Goal: Transaction & Acquisition: Subscribe to service/newsletter

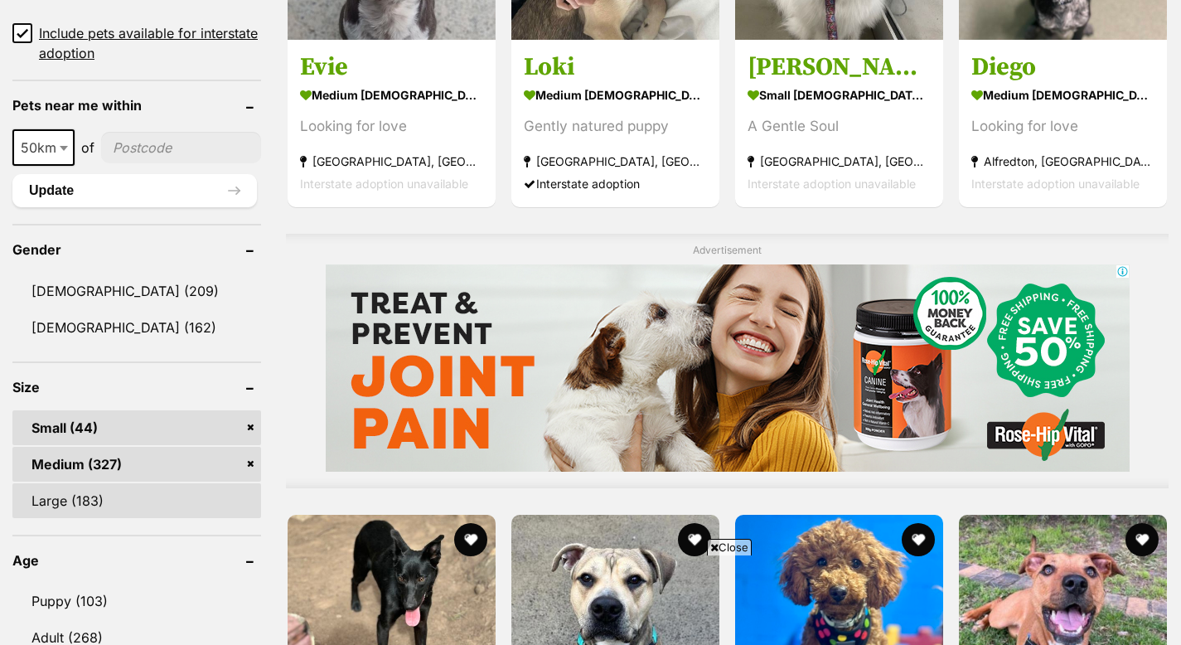
scroll to position [1252, 0]
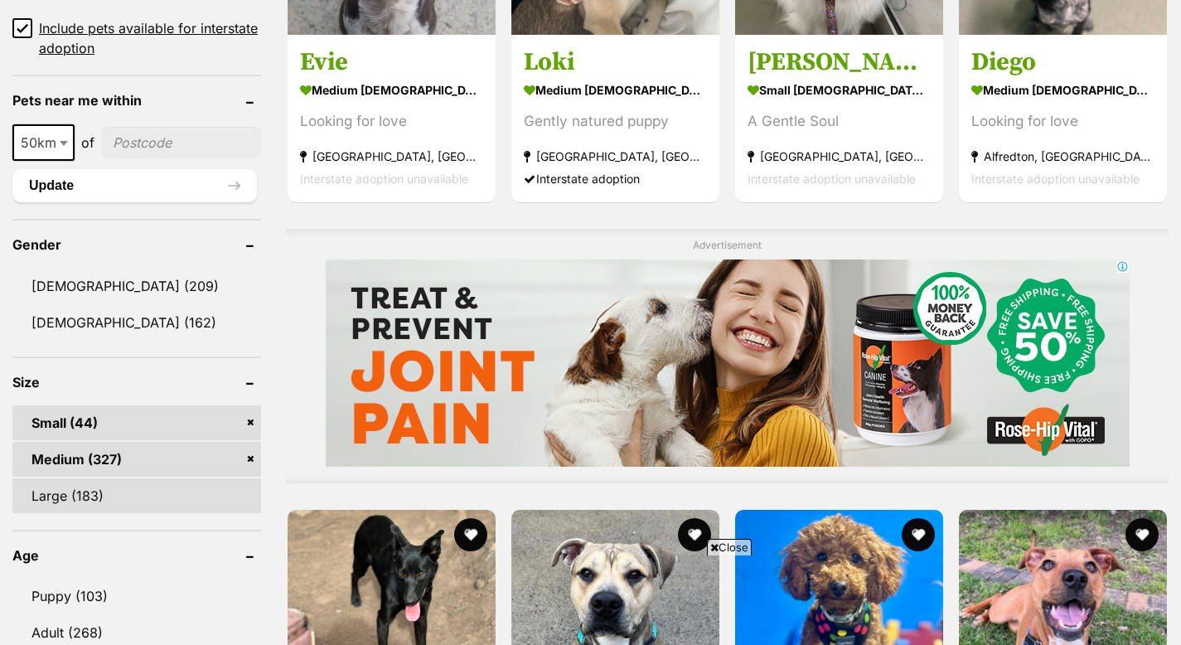
click at [187, 478] on link "Large (183)" at bounding box center [136, 495] width 249 height 35
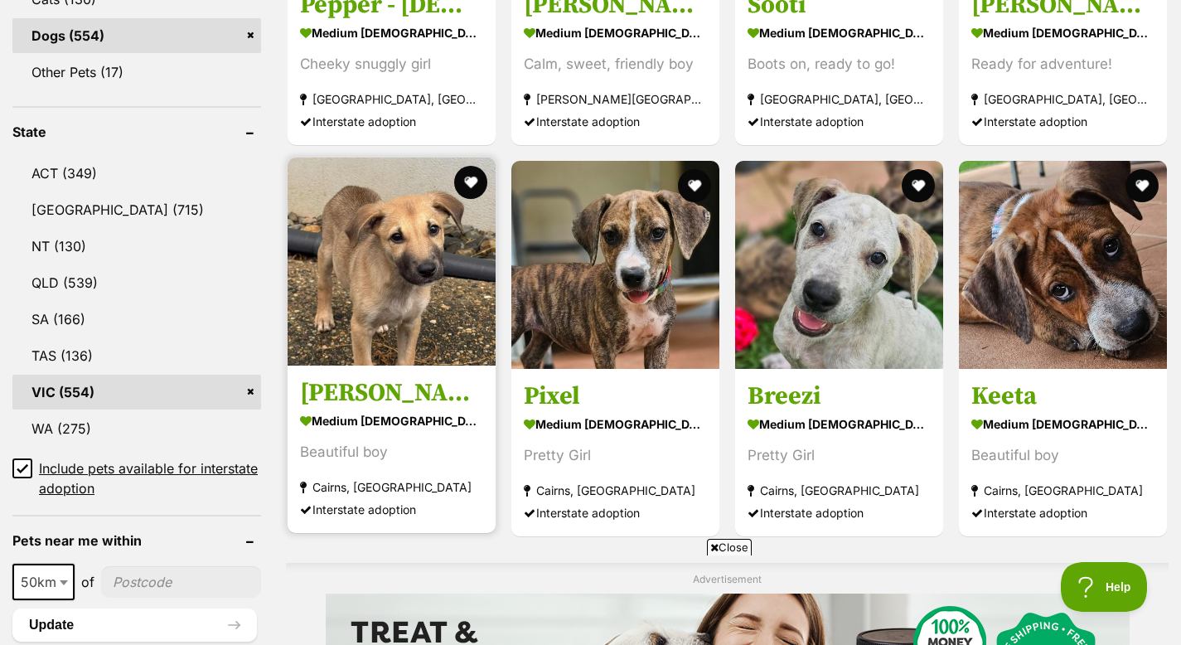
scroll to position [822, 0]
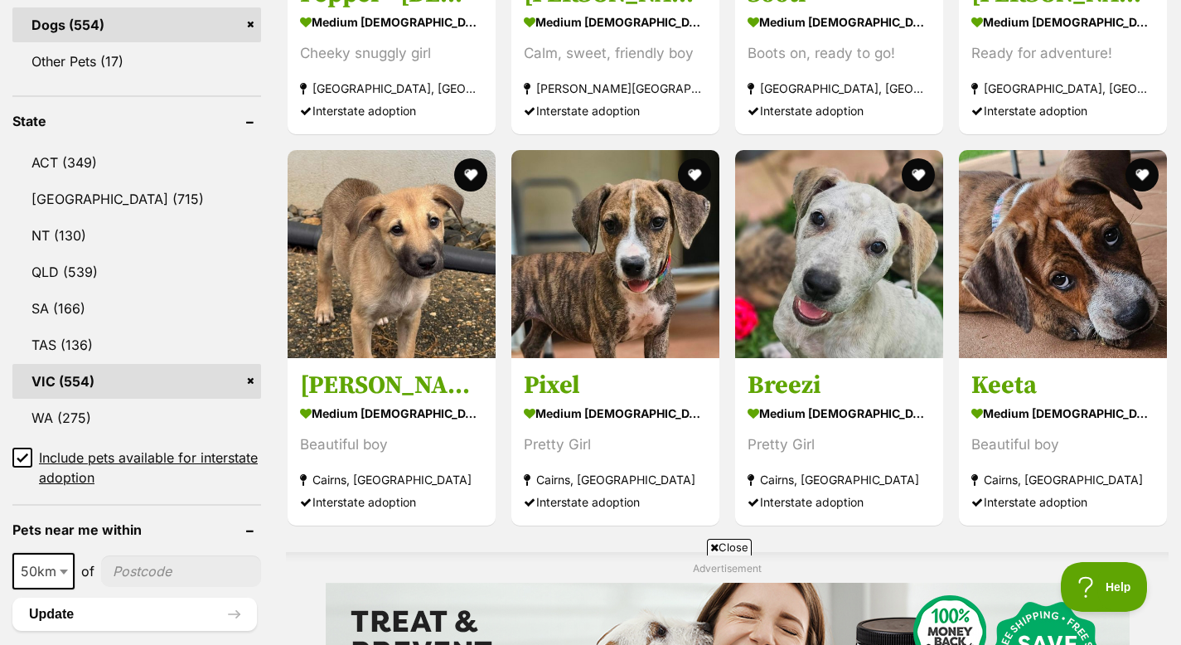
click at [23, 458] on icon at bounding box center [22, 456] width 10 height 7
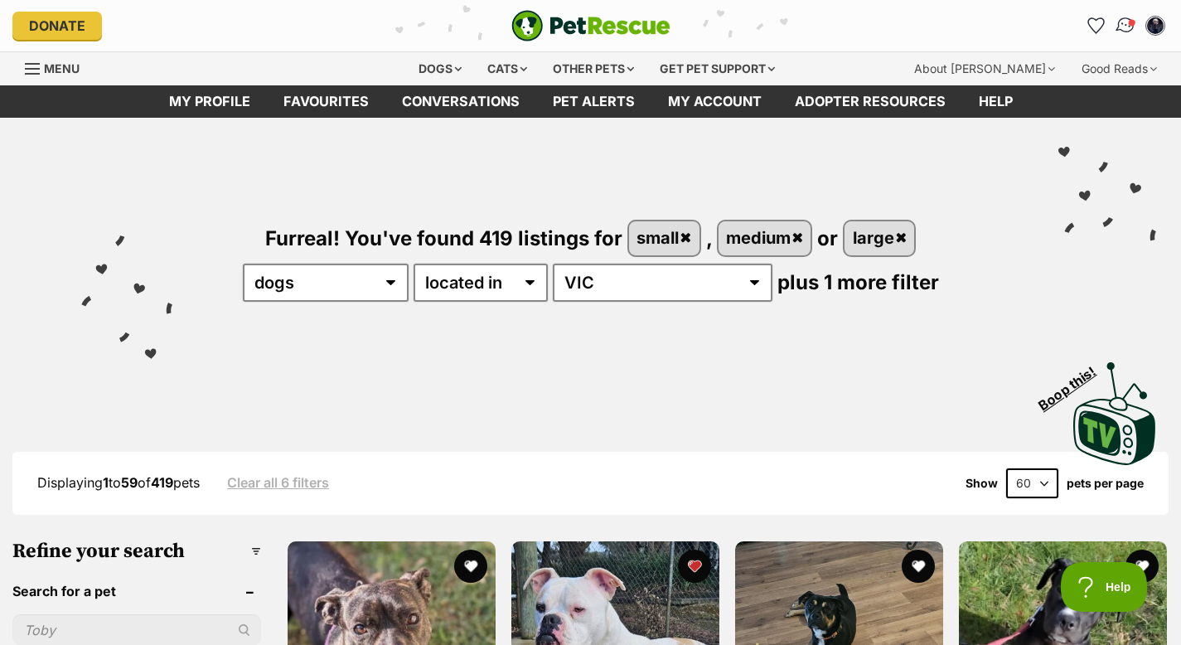
click at [1121, 26] on img "Conversations" at bounding box center [1126, 26] width 22 height 22
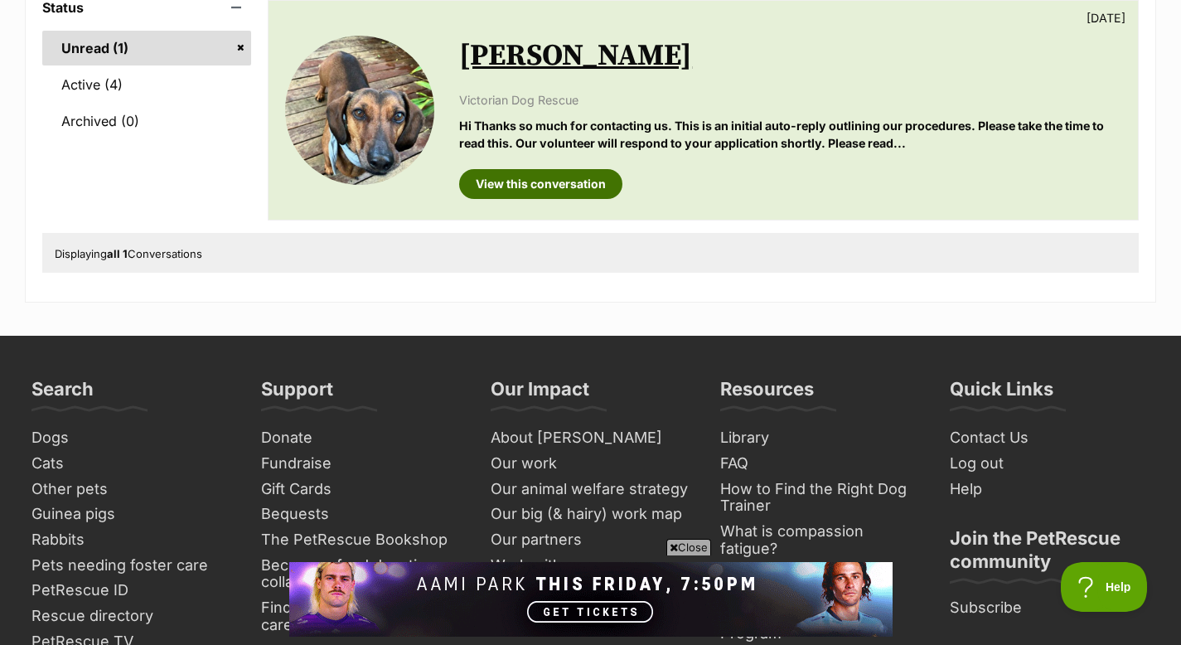
click at [543, 182] on link "View this conversation" at bounding box center [540, 184] width 163 height 30
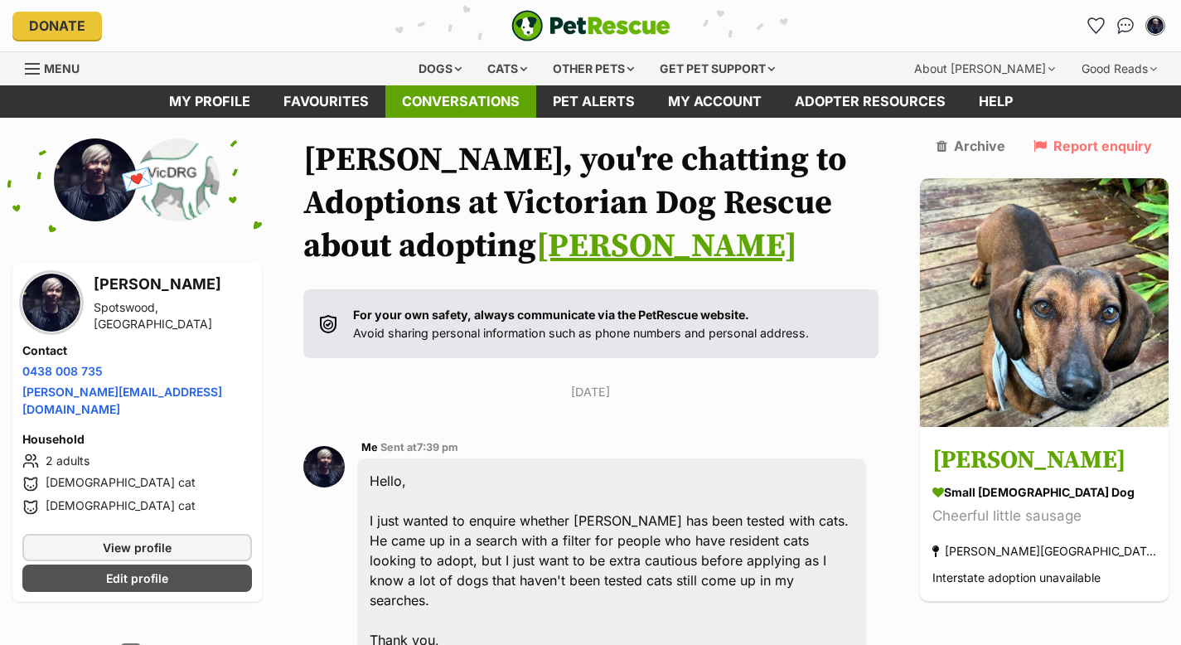
click at [438, 102] on link "Conversations" at bounding box center [460, 101] width 151 height 32
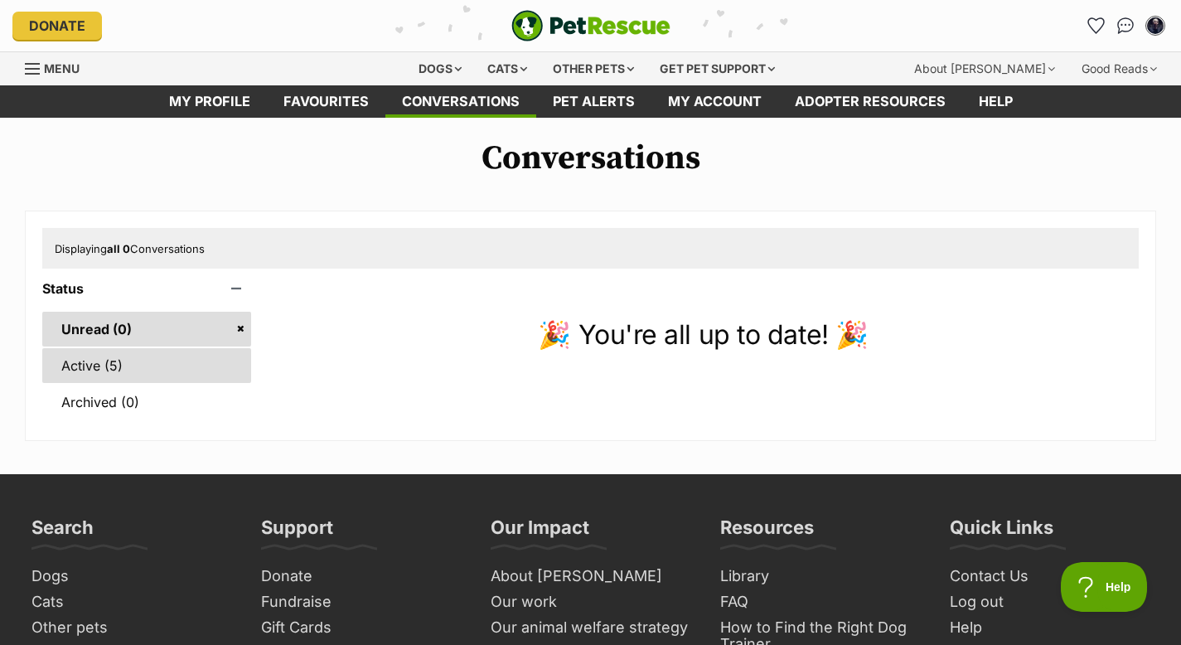
click at [168, 363] on link "Active (5)" at bounding box center [146, 365] width 209 height 35
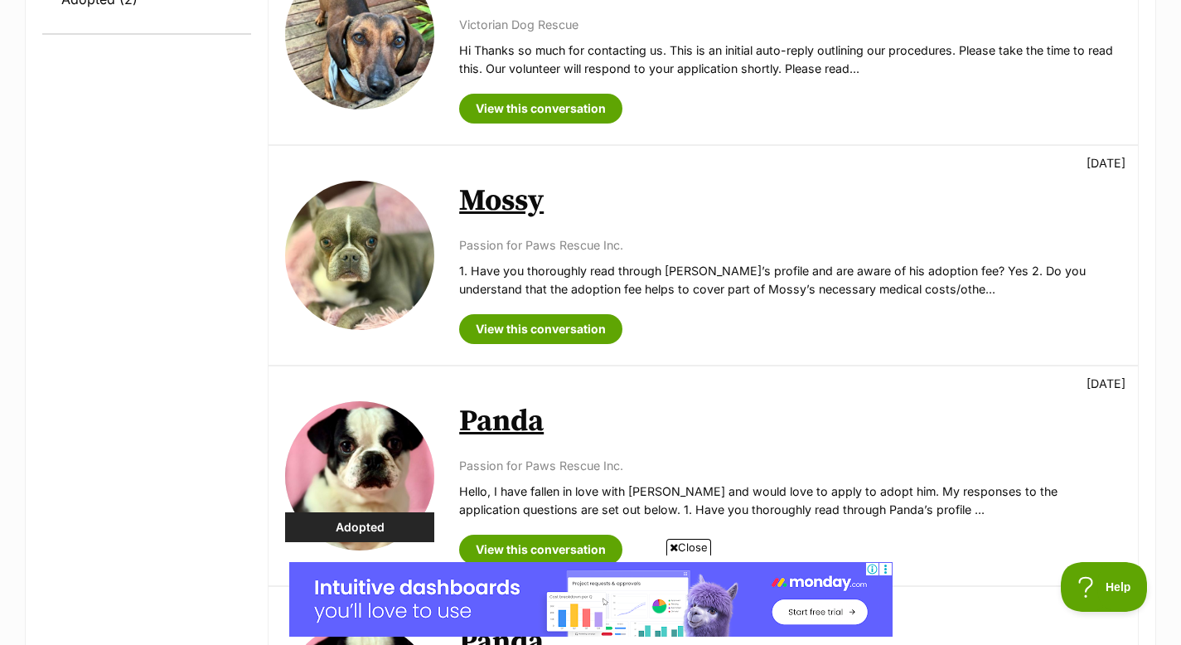
scroll to position [561, 0]
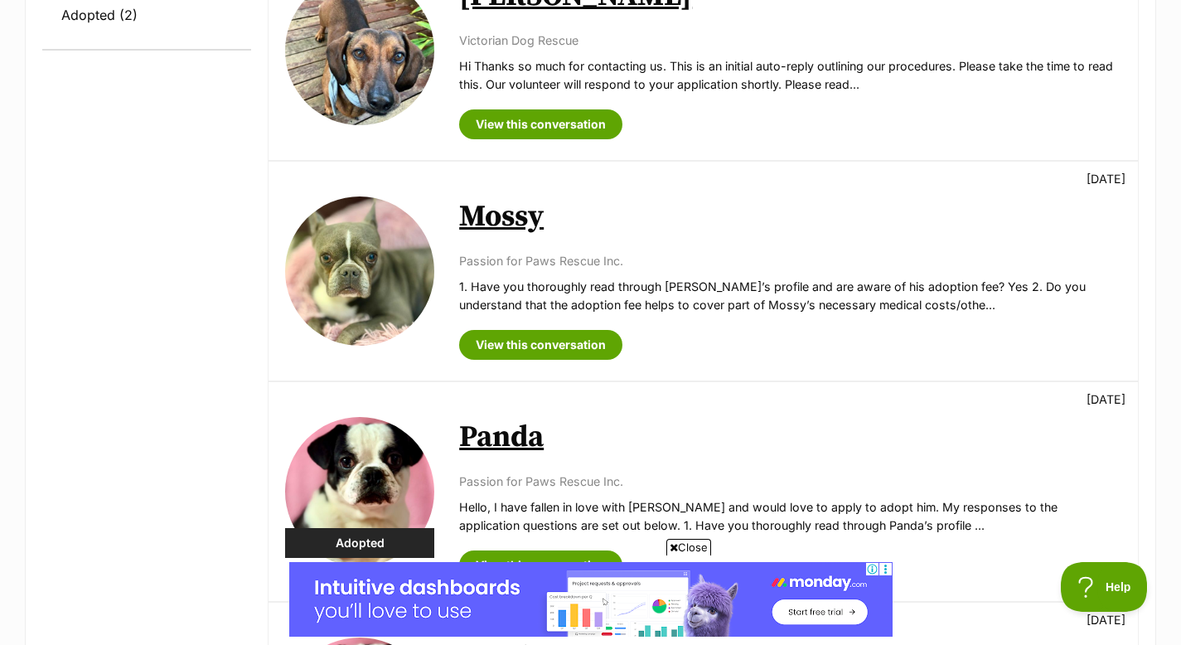
click at [715, 298] on p "1. Have you thoroughly read through Mossy’s profile and are aware of his adopti…" at bounding box center [790, 296] width 662 height 36
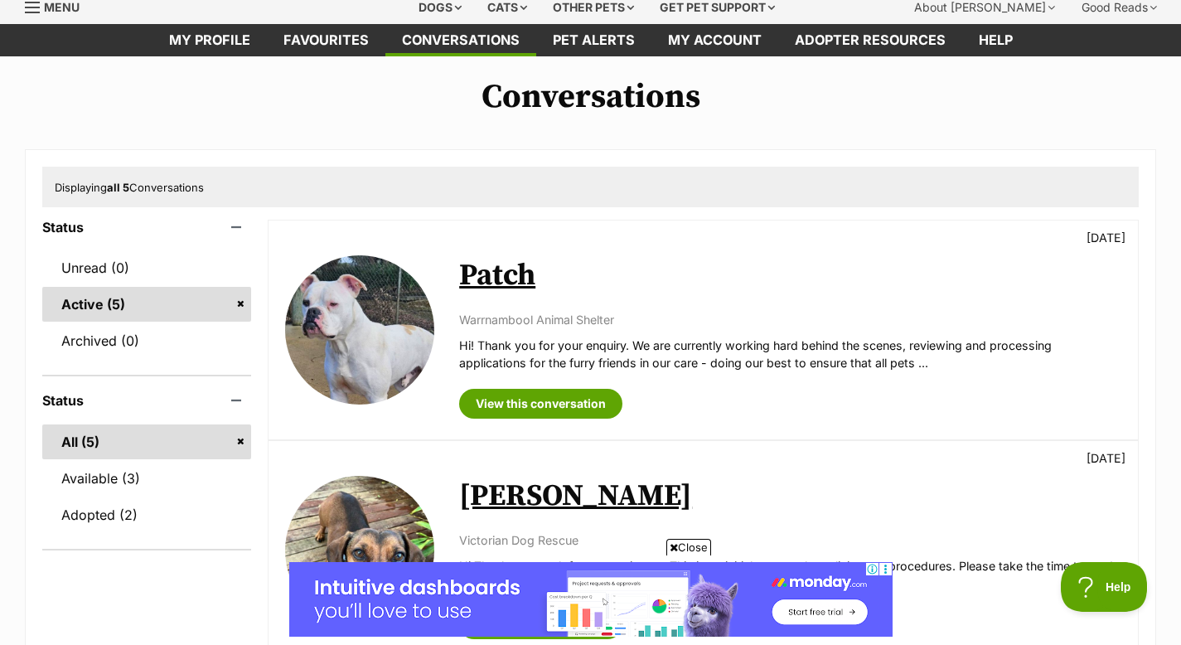
scroll to position [0, 0]
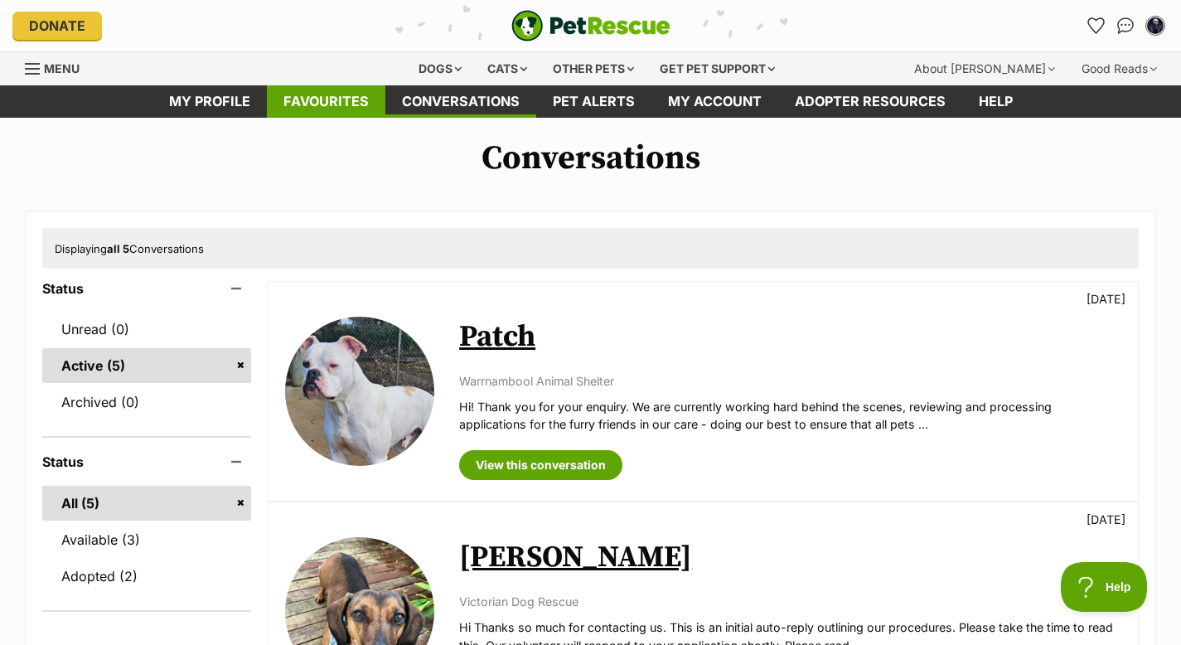
click at [362, 103] on link "Favourites" at bounding box center [326, 101] width 119 height 32
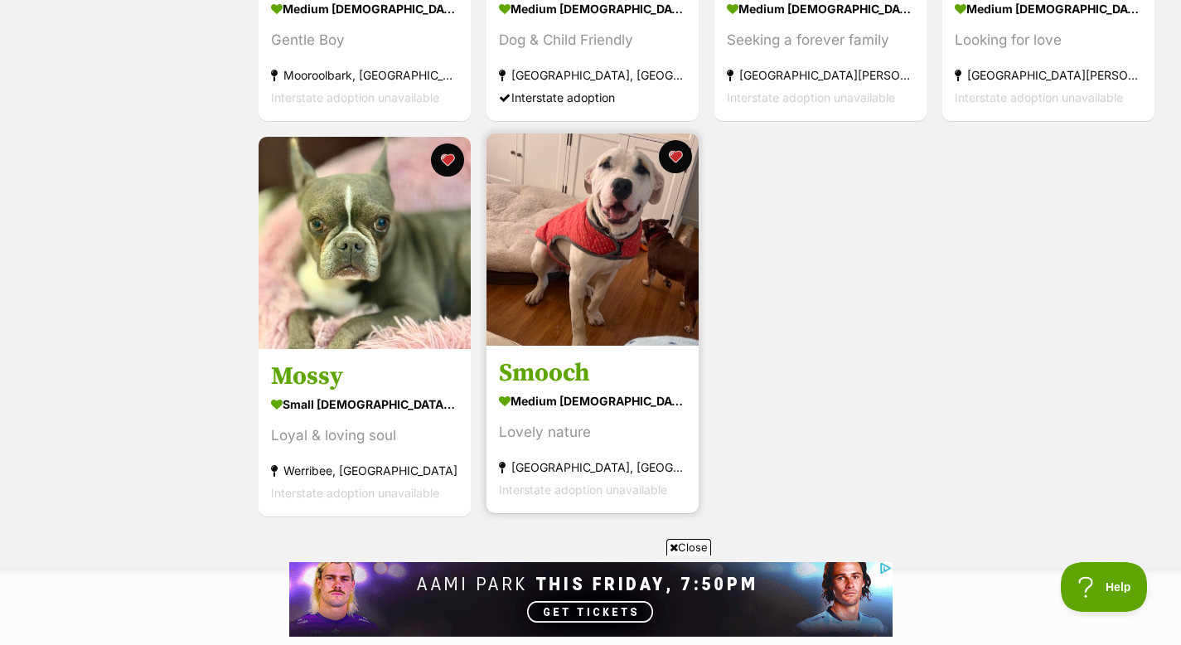
scroll to position [1393, 0]
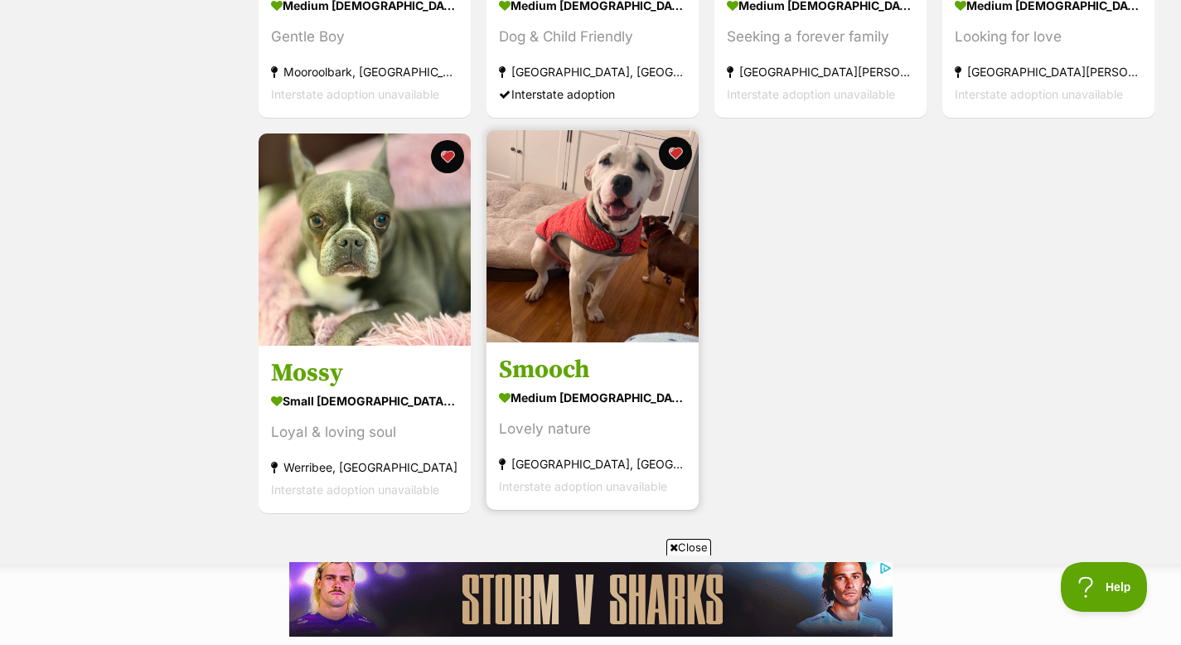
click at [562, 373] on h3 "Smooch" at bounding box center [592, 370] width 187 height 32
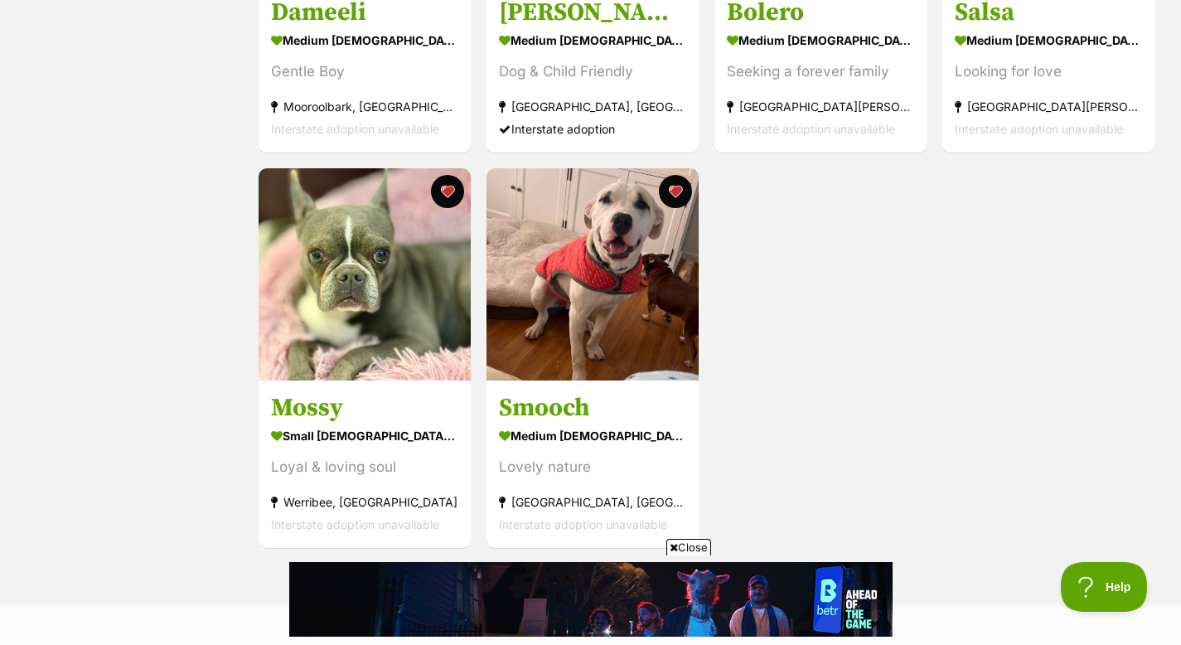
scroll to position [0, 0]
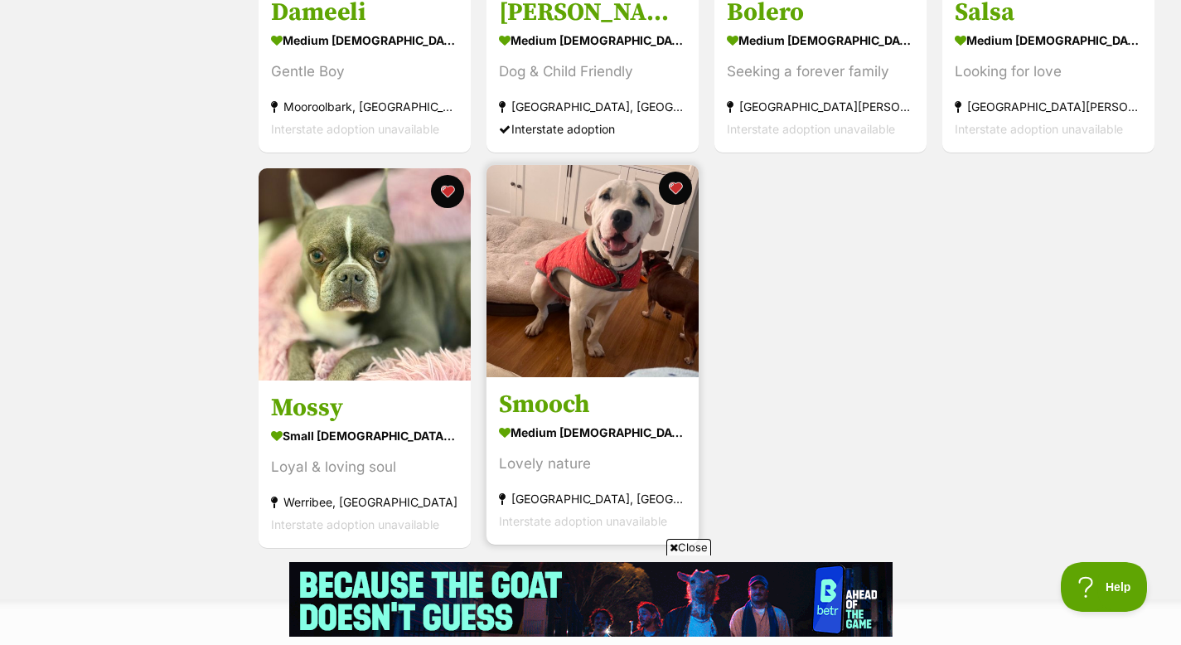
click at [560, 327] on img at bounding box center [593, 271] width 212 height 212
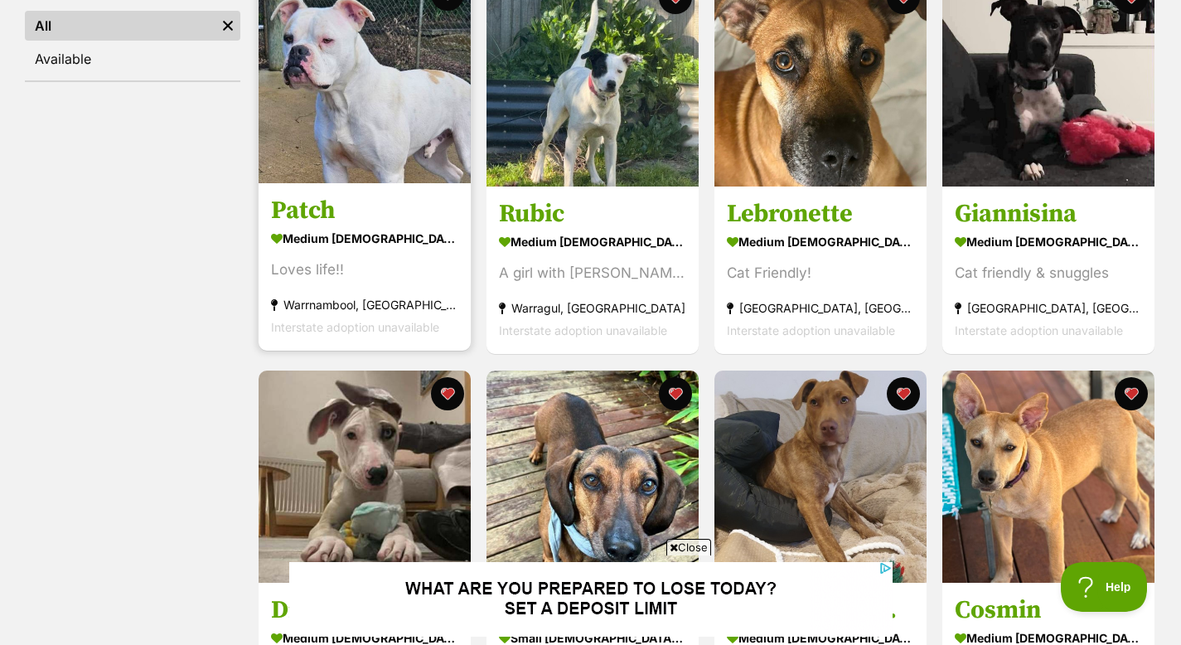
scroll to position [246, 0]
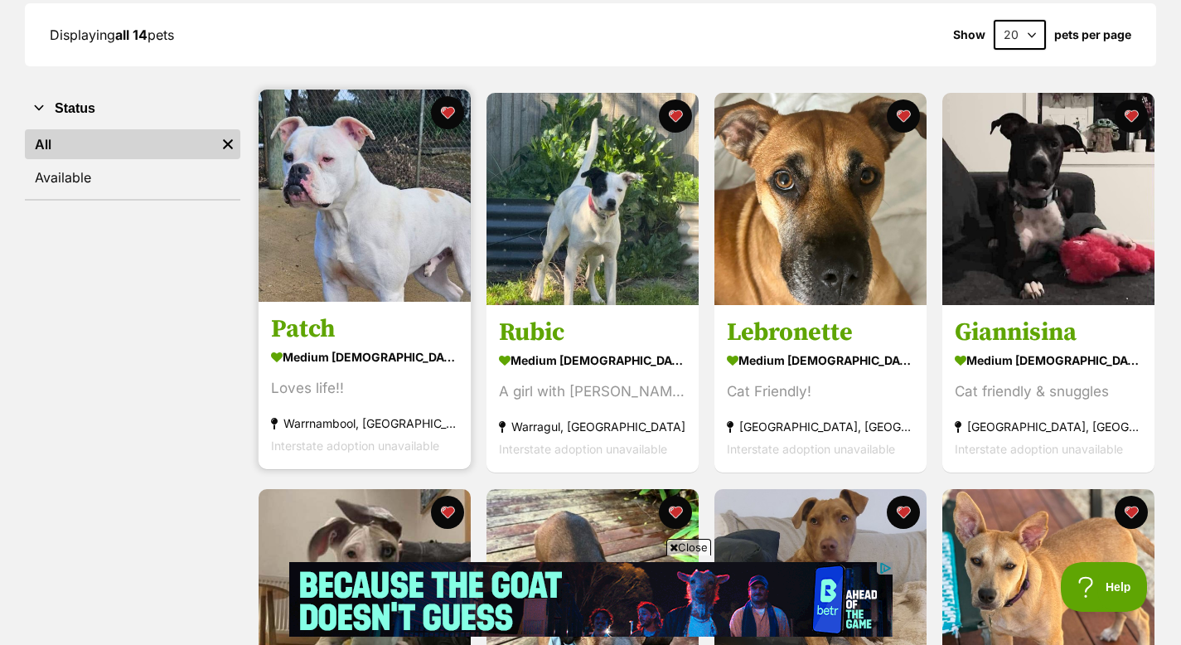
click at [375, 209] on img at bounding box center [365, 196] width 212 height 212
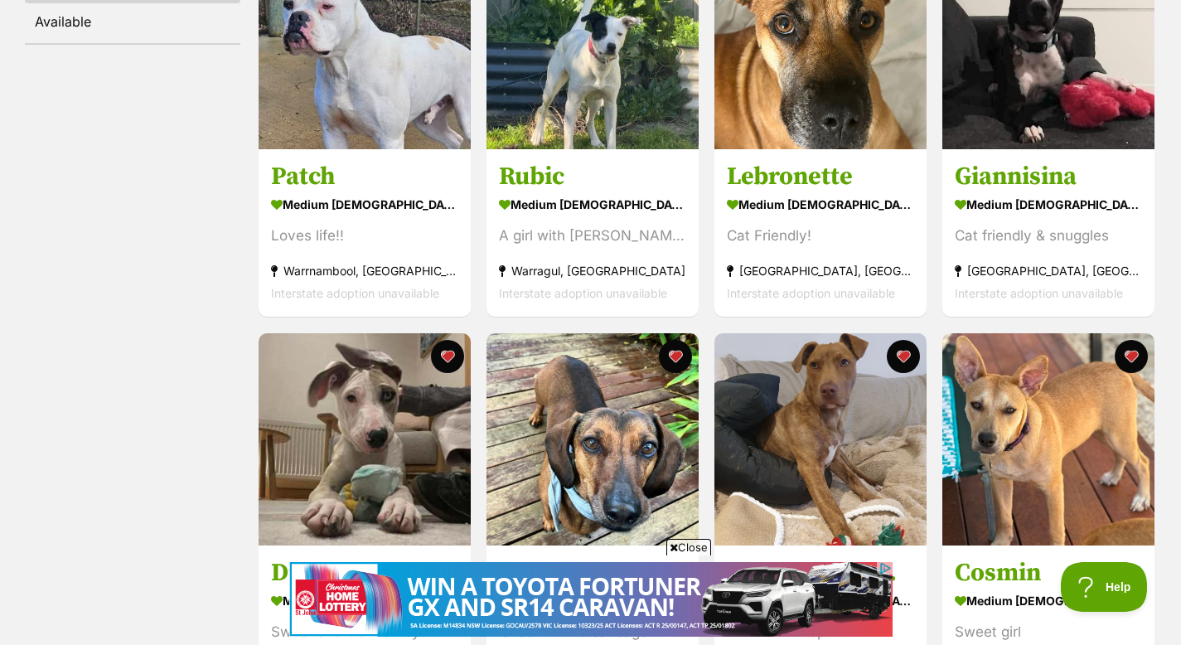
scroll to position [413, 0]
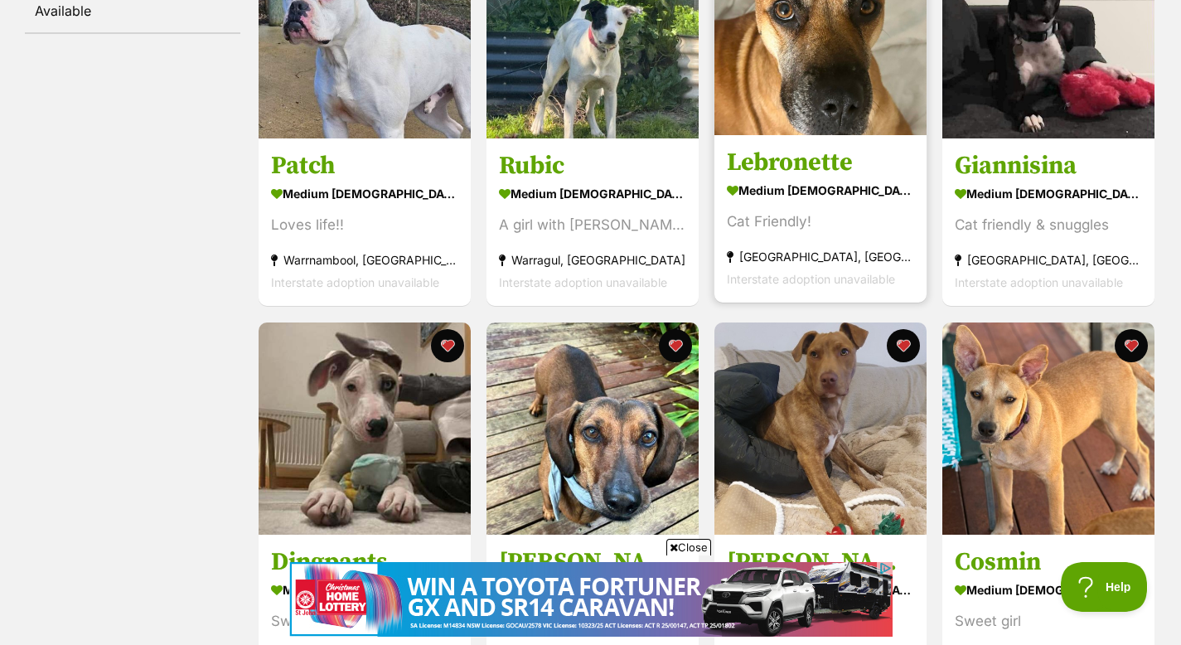
click at [784, 157] on h3 "Lebronette" at bounding box center [820, 164] width 187 height 32
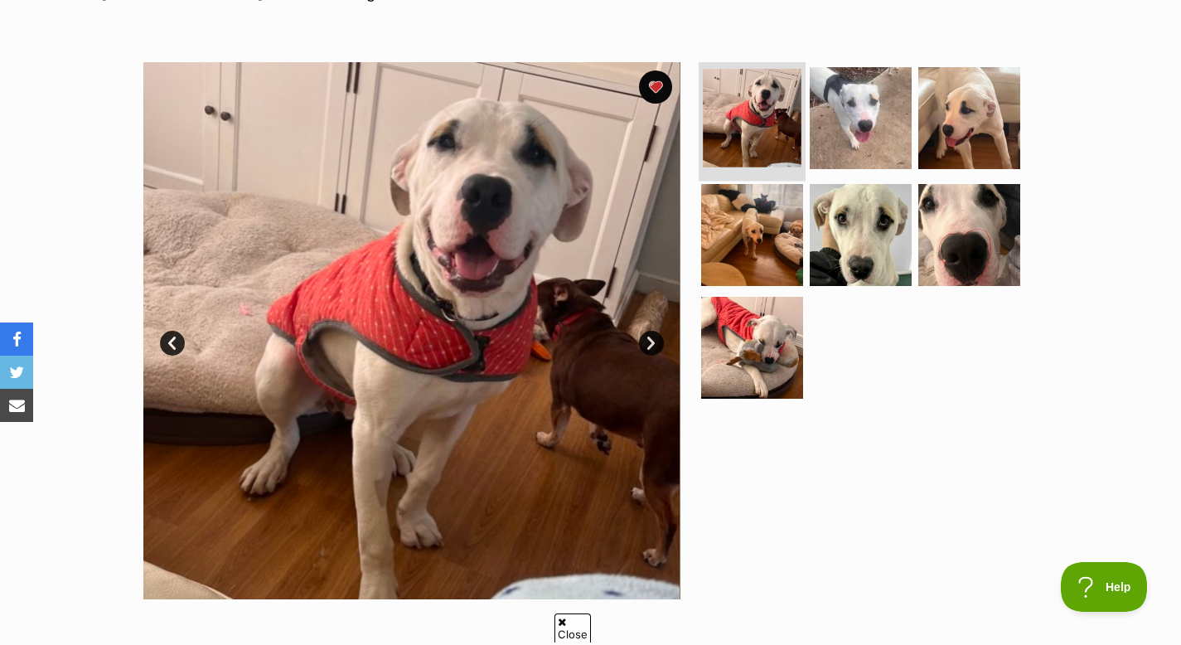
click at [756, 128] on img at bounding box center [752, 118] width 99 height 99
click at [839, 115] on img at bounding box center [860, 117] width 107 height 107
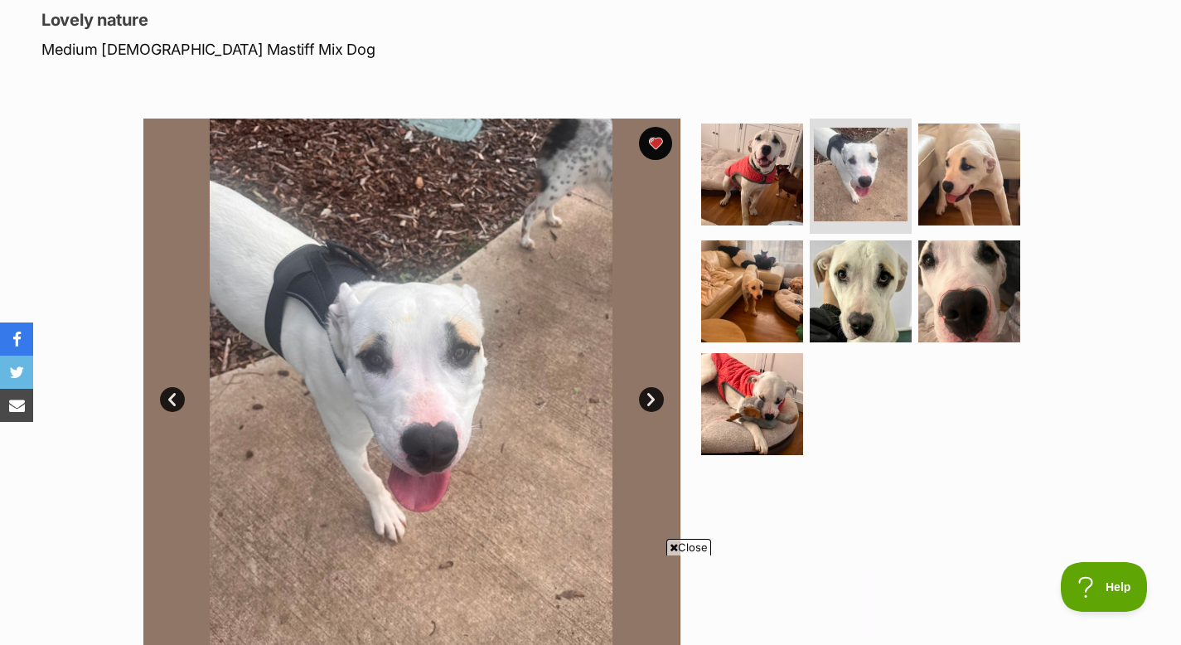
scroll to position [233, 0]
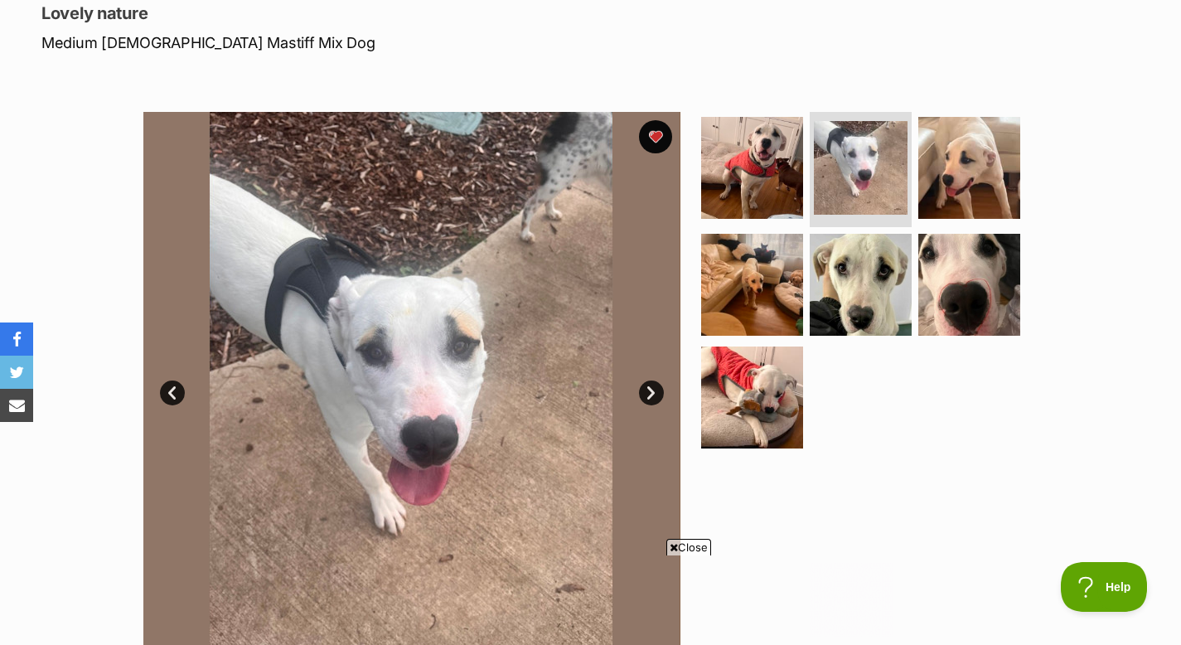
click at [654, 390] on link "Next" at bounding box center [651, 393] width 25 height 25
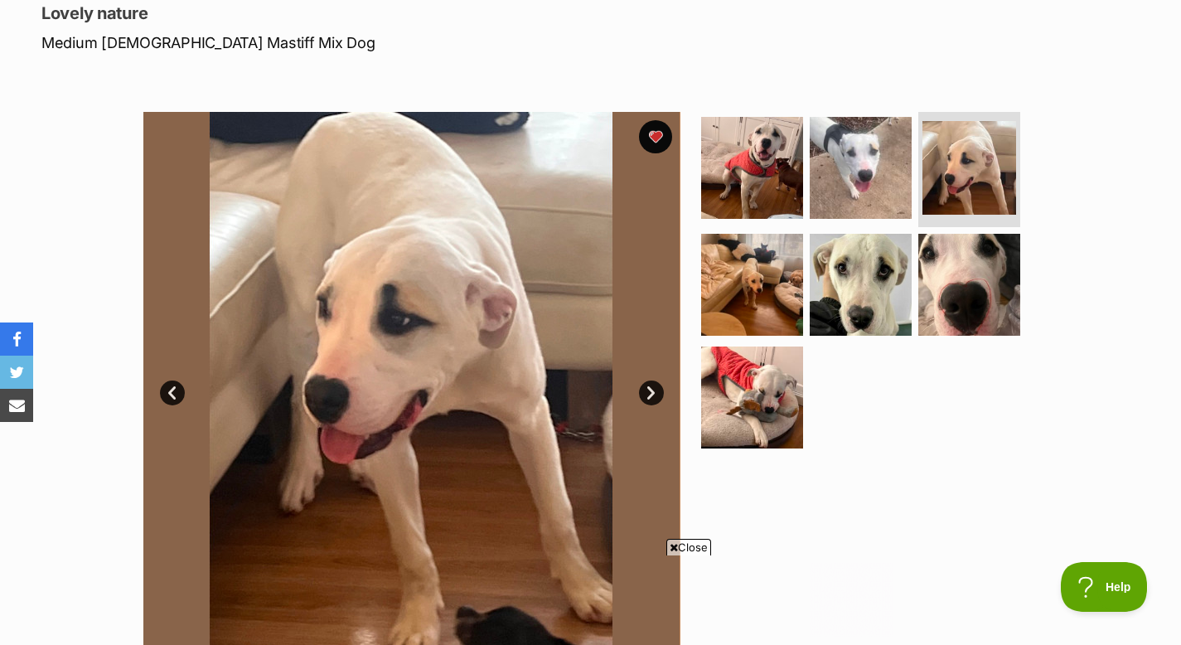
scroll to position [0, 0]
click at [654, 390] on link "Next" at bounding box center [651, 393] width 25 height 25
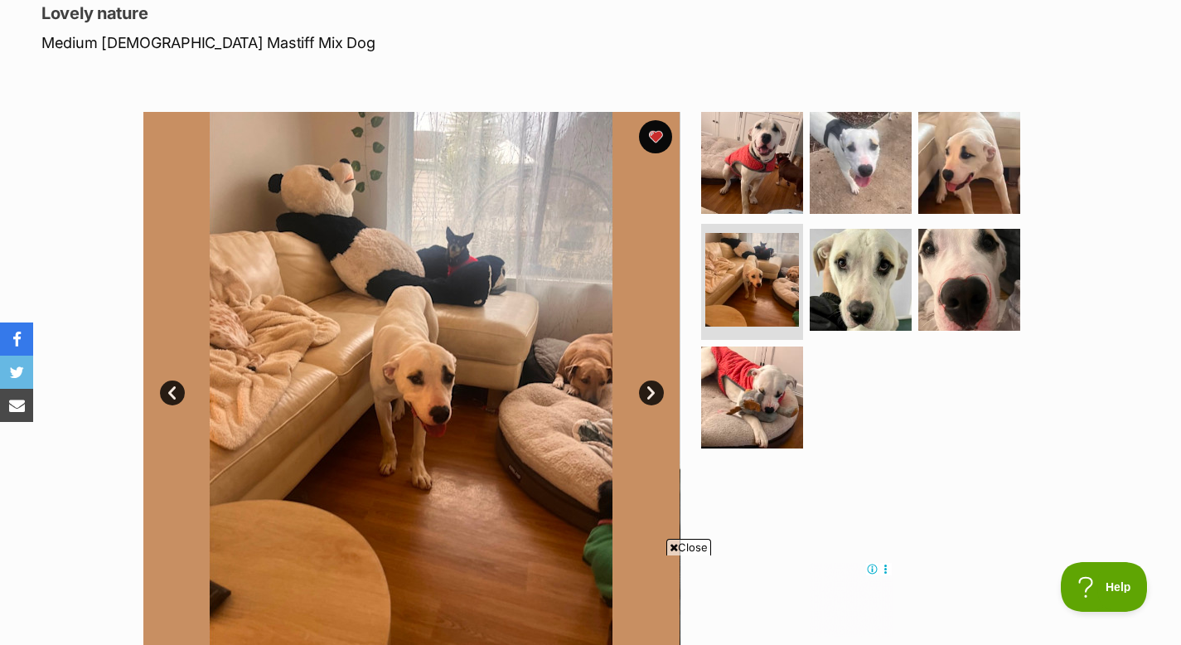
click at [654, 390] on link "Next" at bounding box center [651, 393] width 25 height 25
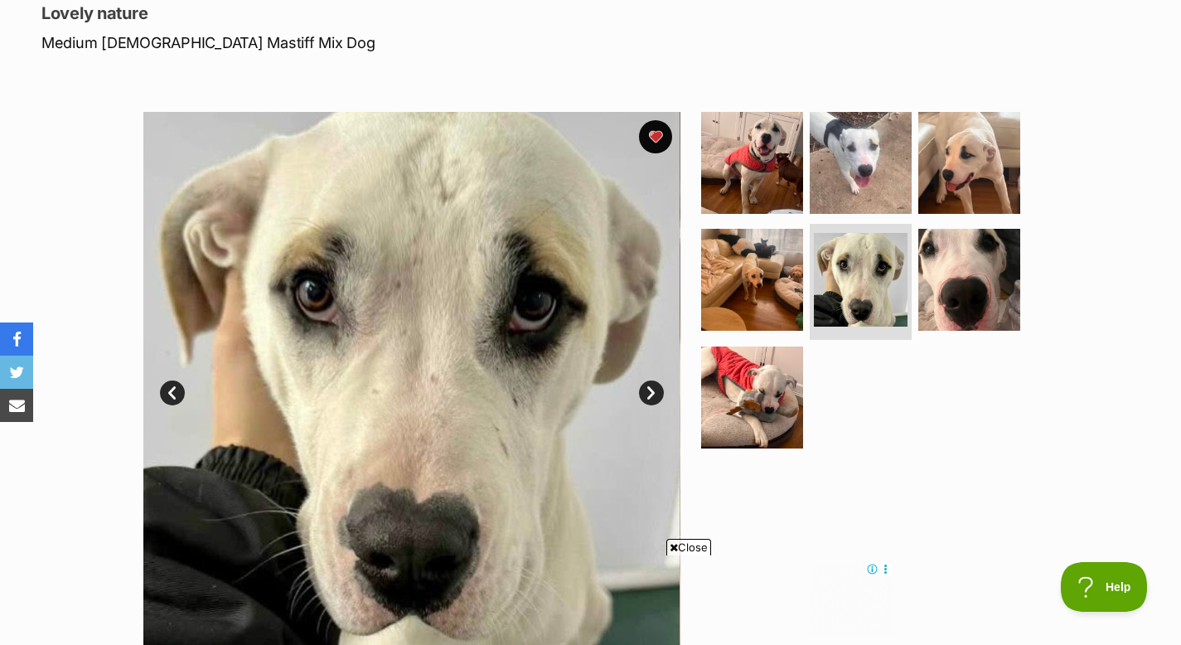
click at [654, 390] on link "Next" at bounding box center [651, 393] width 25 height 25
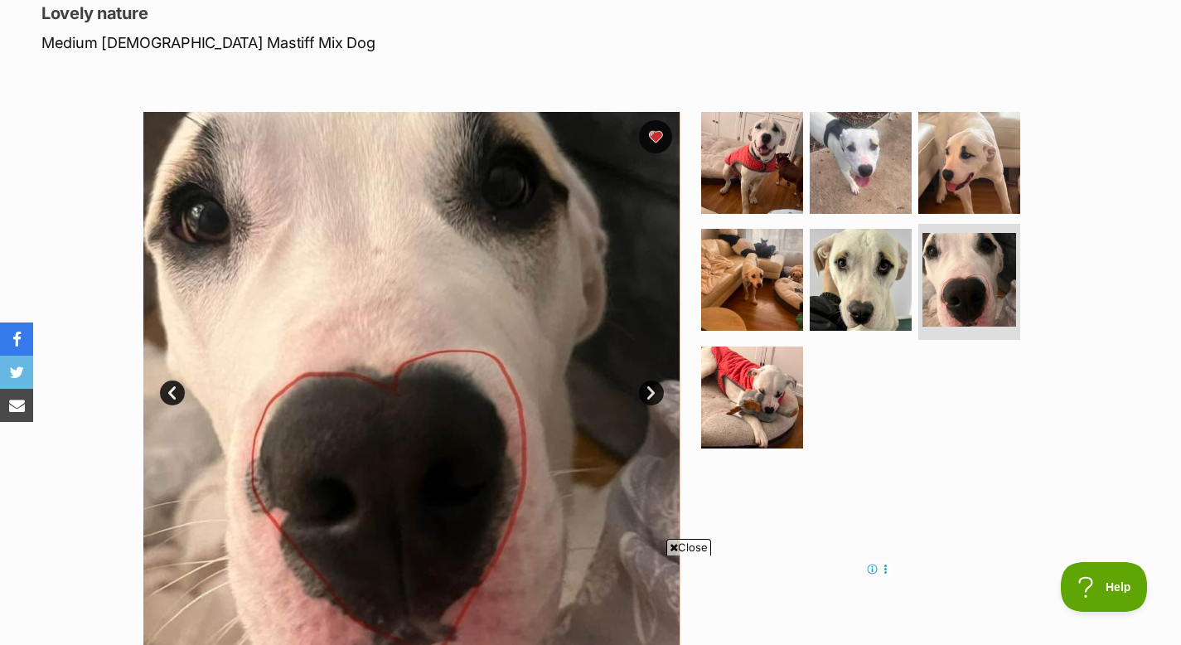
click at [654, 390] on link "Next" at bounding box center [651, 393] width 25 height 25
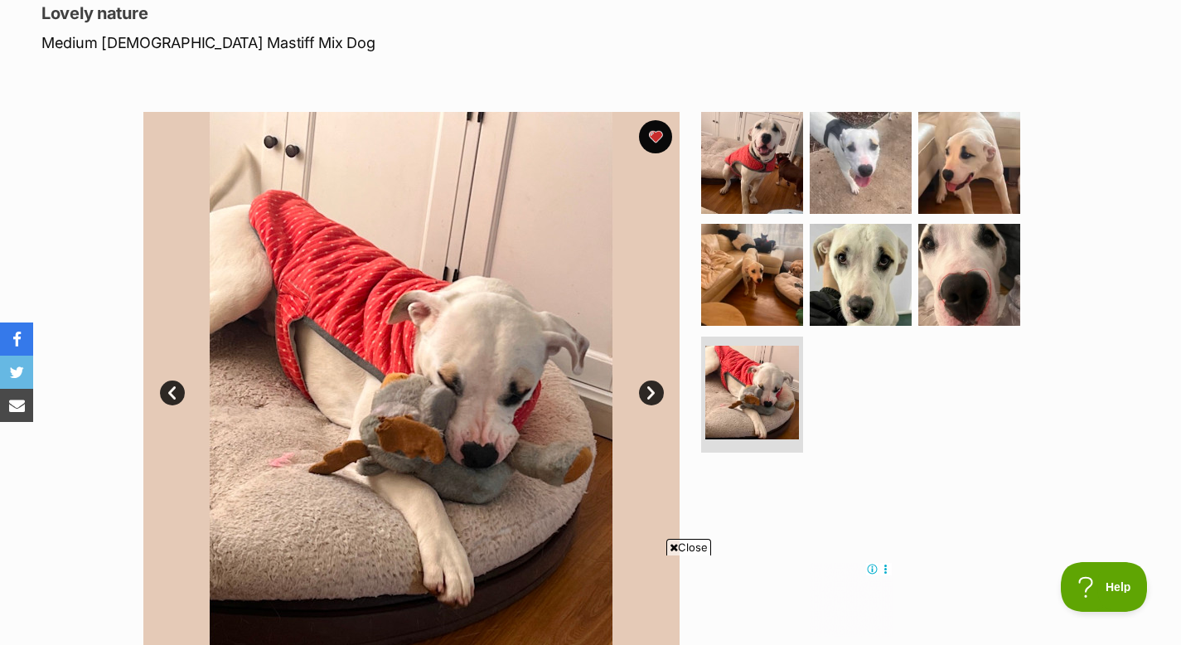
click at [654, 391] on link "Next" at bounding box center [651, 393] width 25 height 25
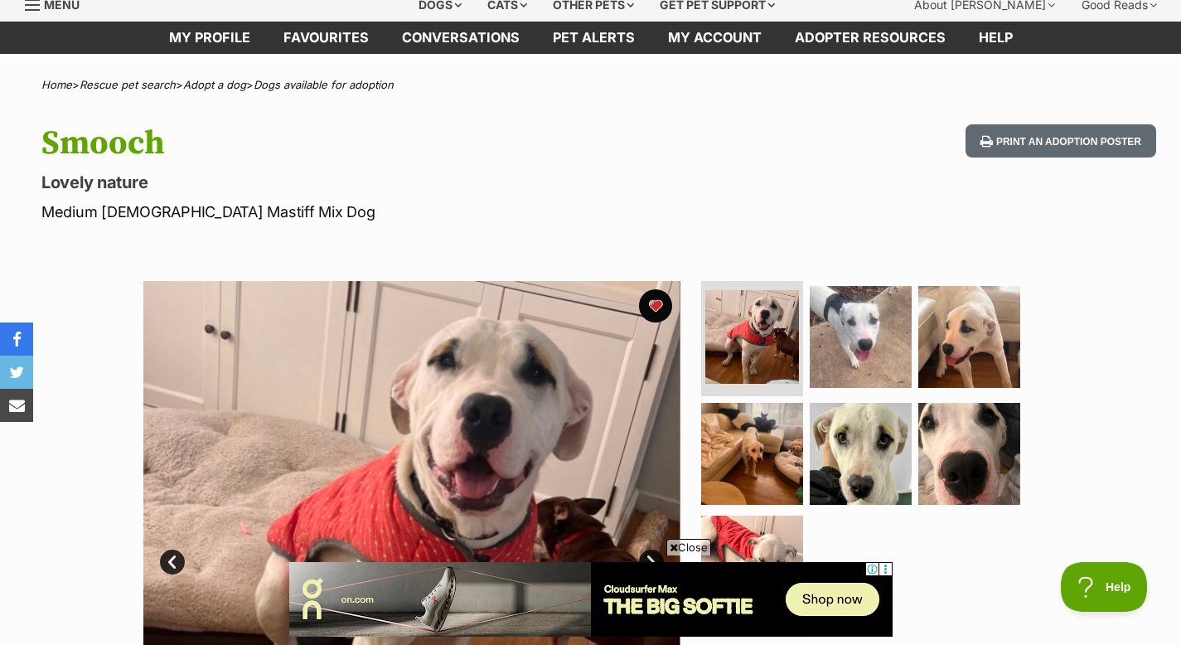
scroll to position [58, 0]
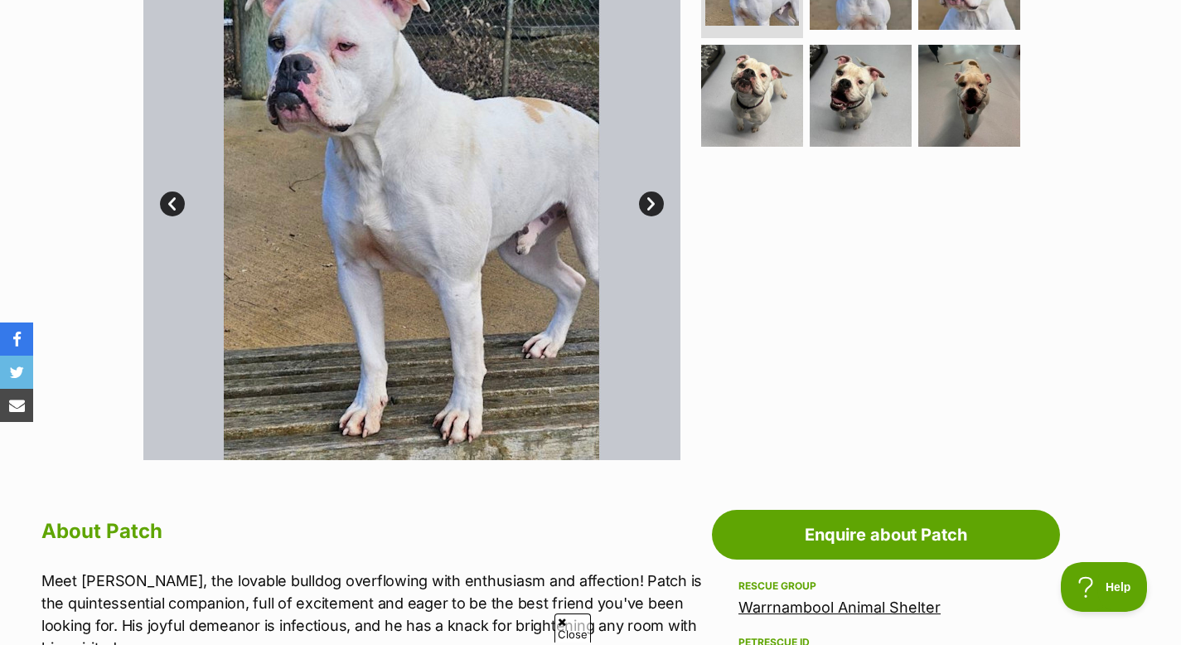
scroll to position [427, 0]
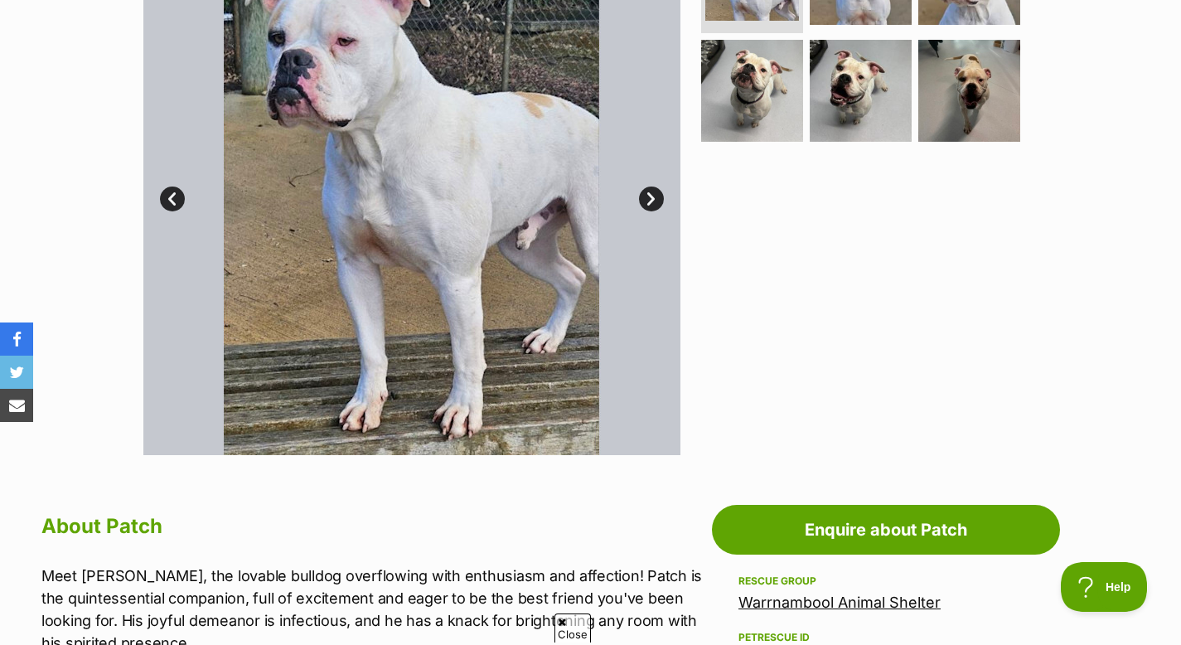
click at [651, 206] on link "Next" at bounding box center [651, 199] width 25 height 25
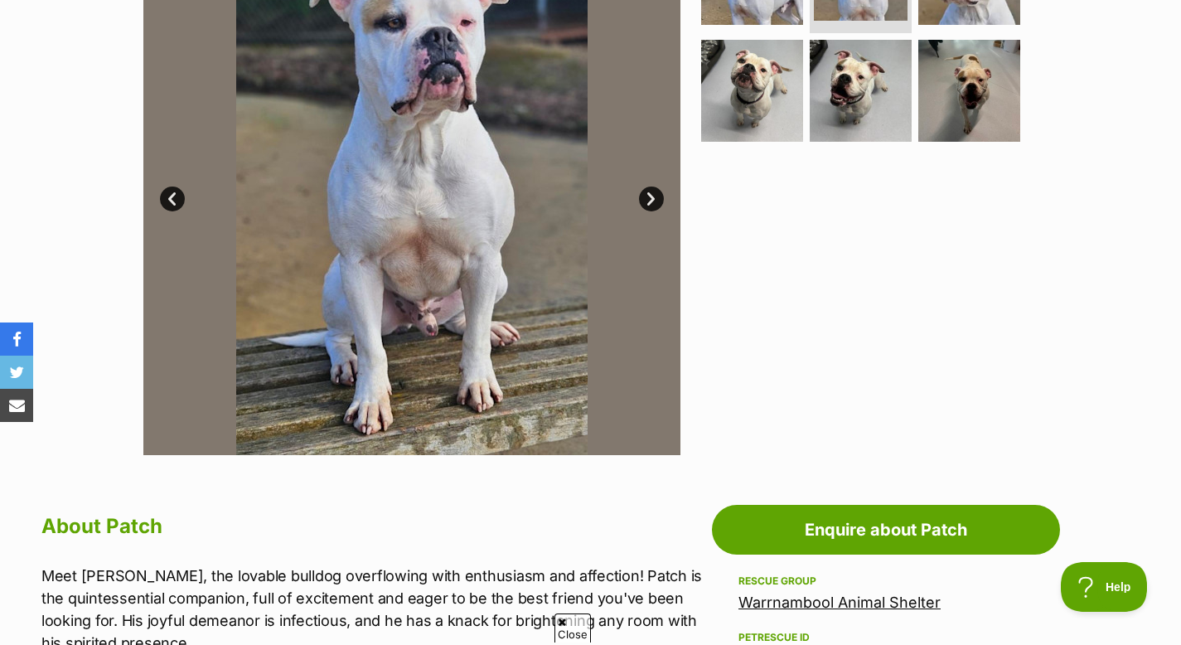
click at [651, 206] on link "Next" at bounding box center [651, 199] width 25 height 25
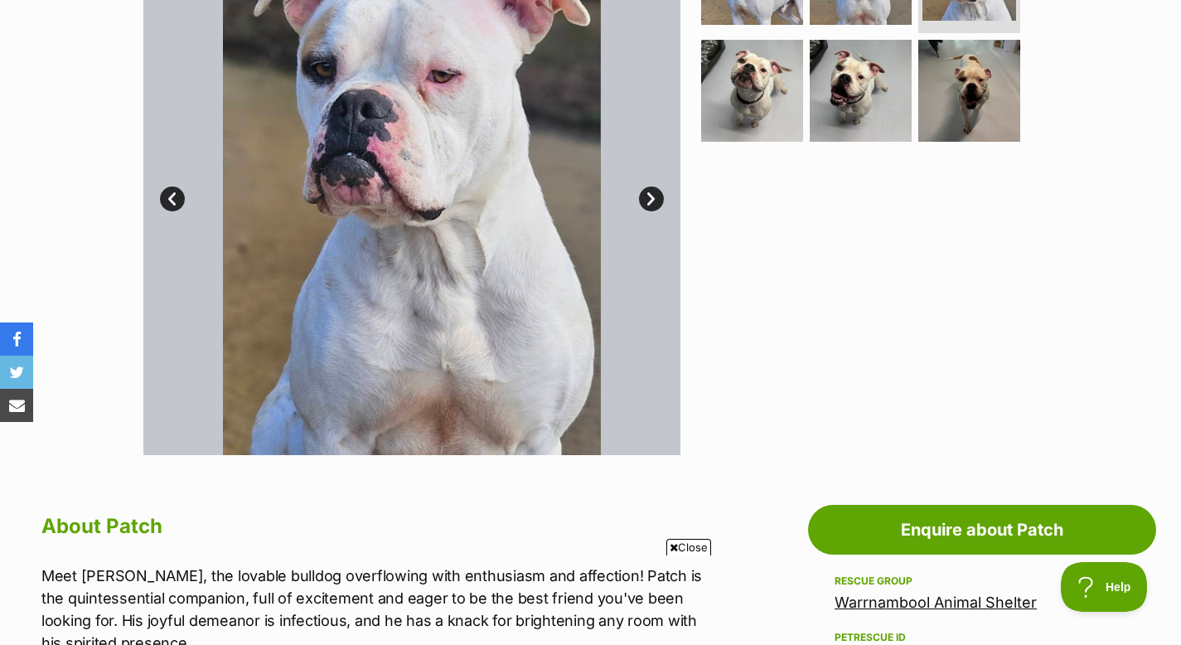
scroll to position [0, 0]
click at [651, 206] on link "Next" at bounding box center [651, 199] width 25 height 25
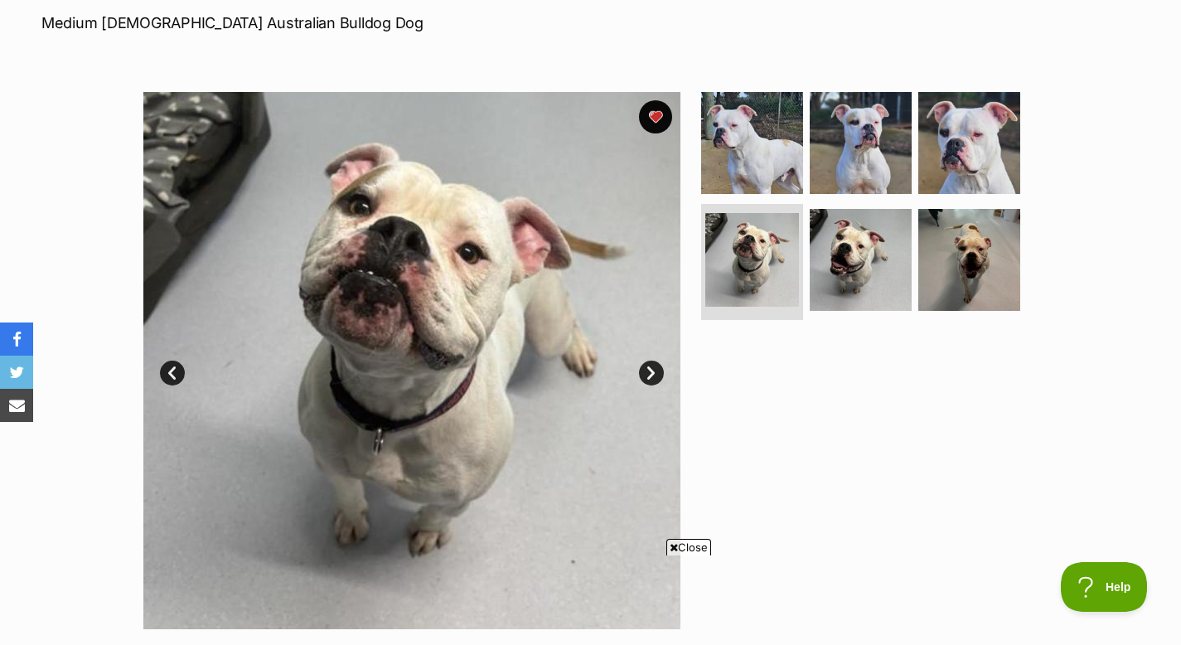
scroll to position [250, 0]
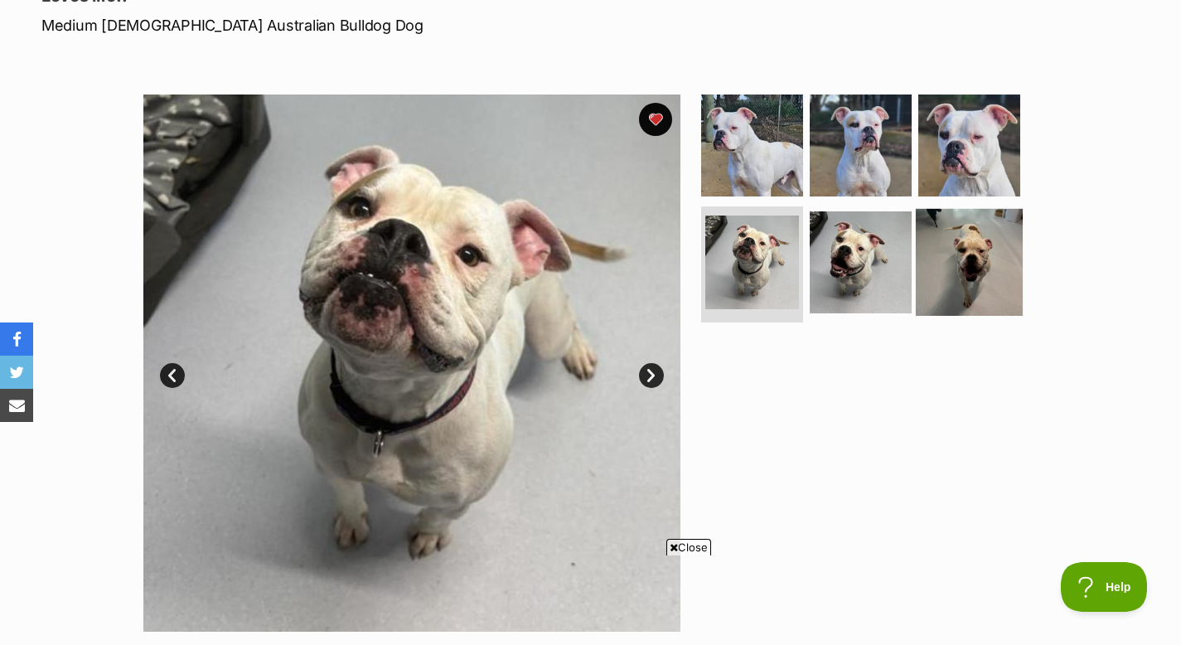
click at [967, 249] on img at bounding box center [969, 262] width 107 height 107
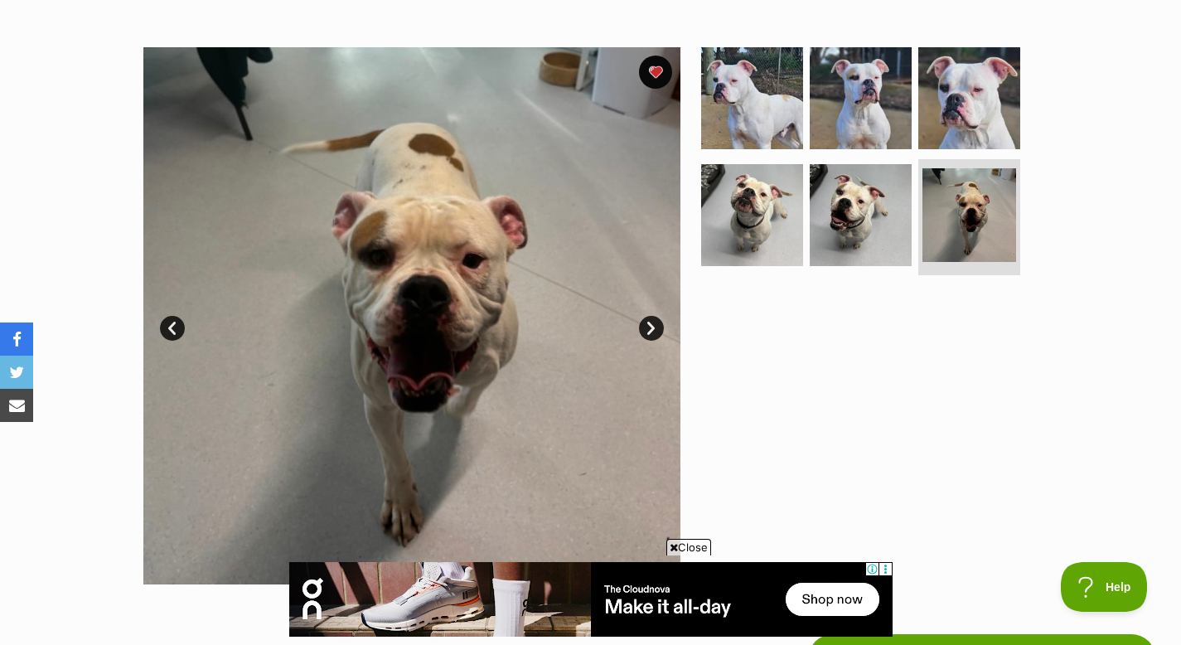
scroll to position [292, 0]
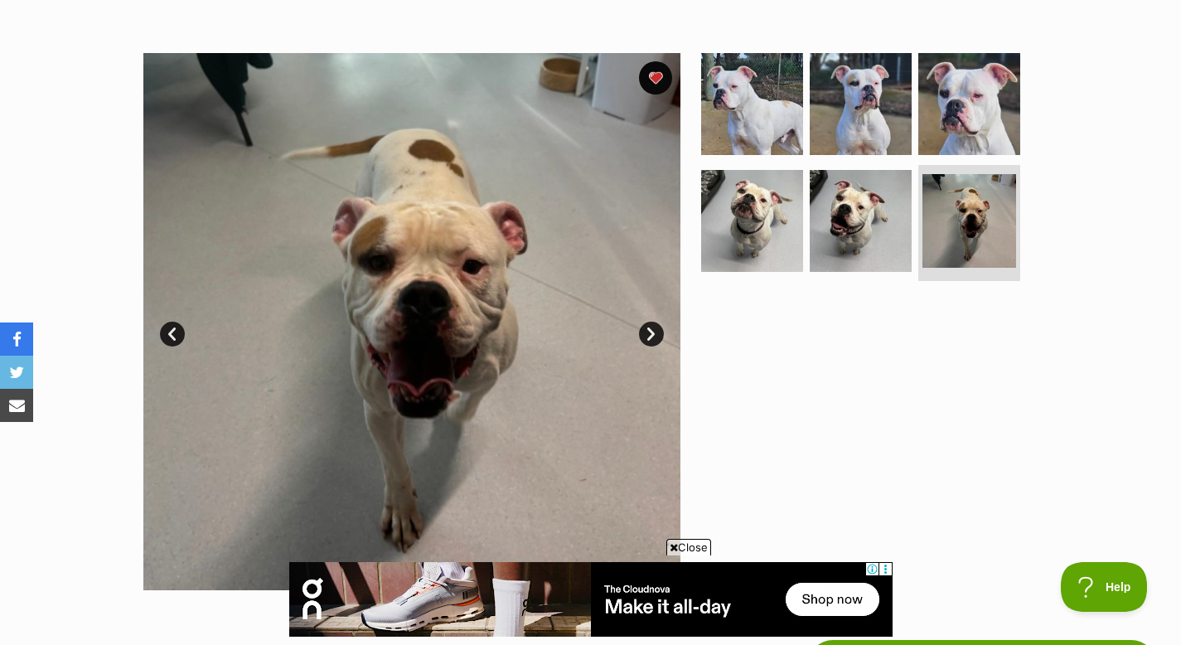
click at [652, 330] on link "Next" at bounding box center [651, 334] width 25 height 25
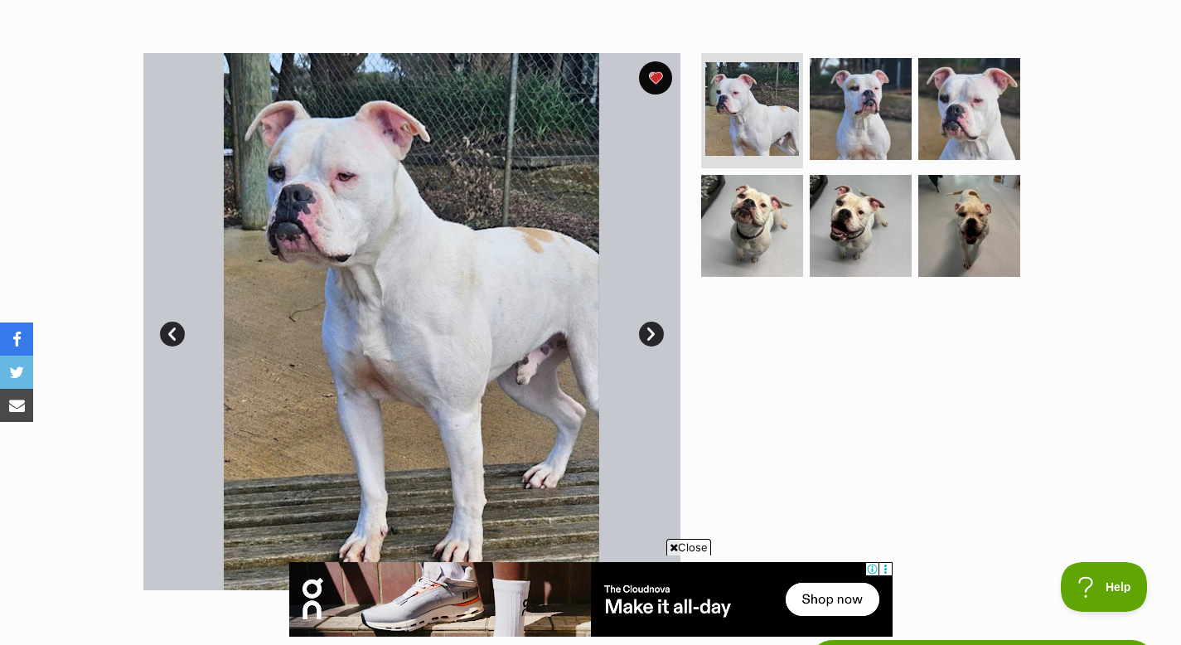
click at [652, 330] on link "Next" at bounding box center [651, 334] width 25 height 25
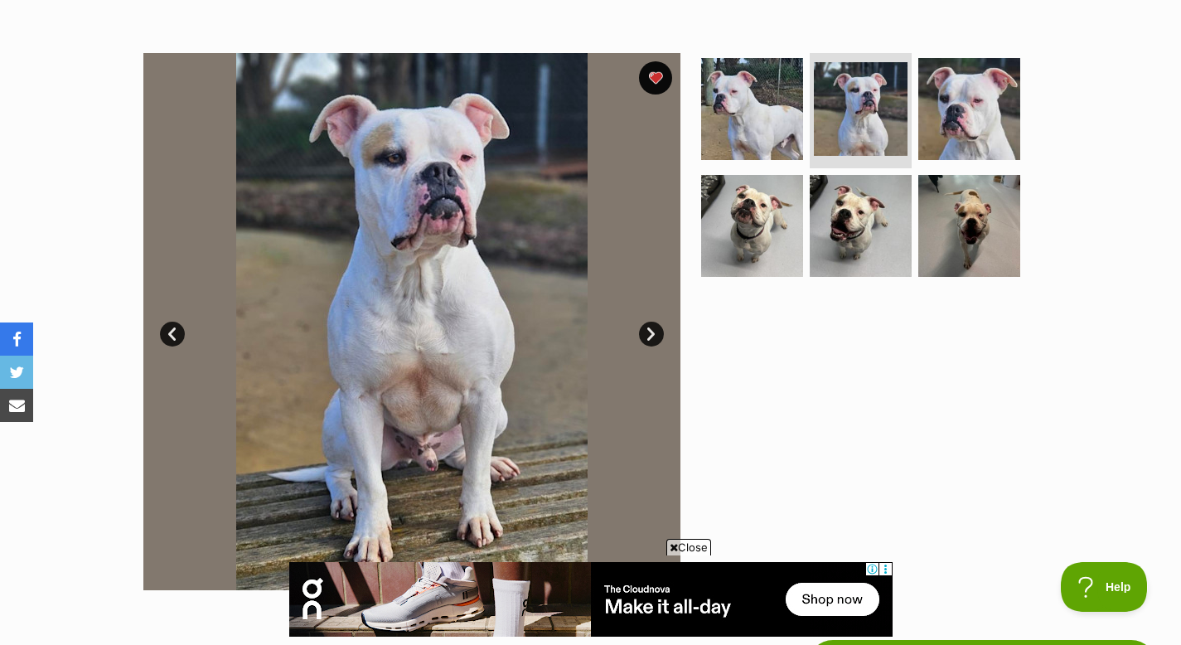
click at [652, 330] on link "Next" at bounding box center [651, 334] width 25 height 25
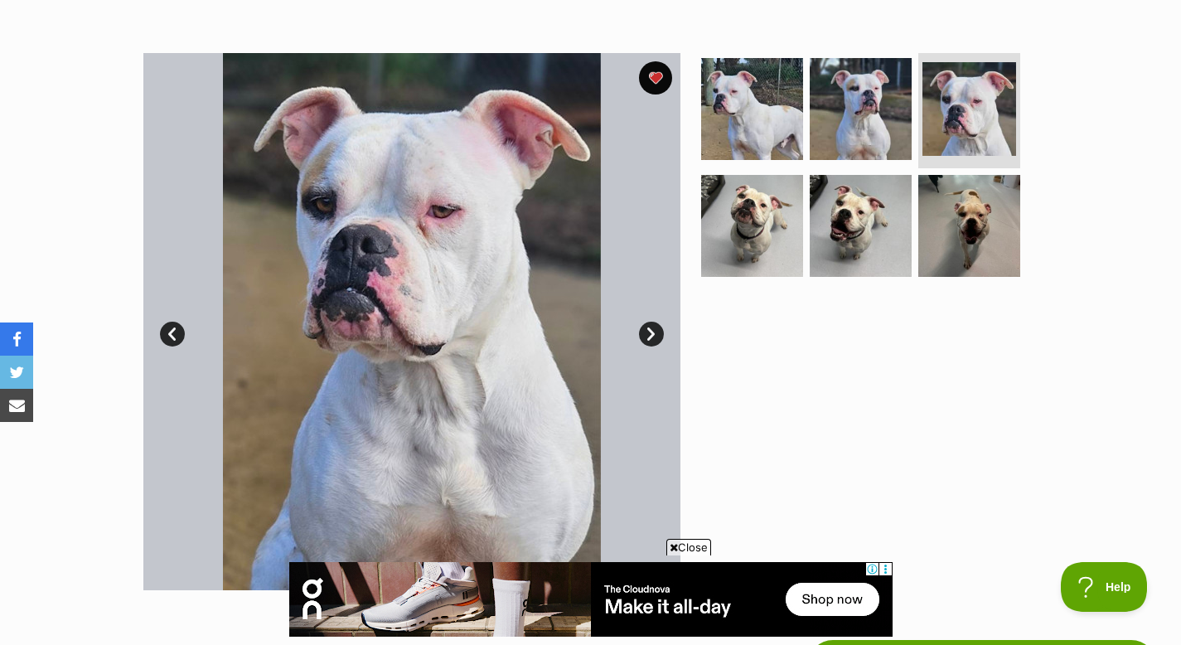
click at [652, 330] on link "Next" at bounding box center [651, 334] width 25 height 25
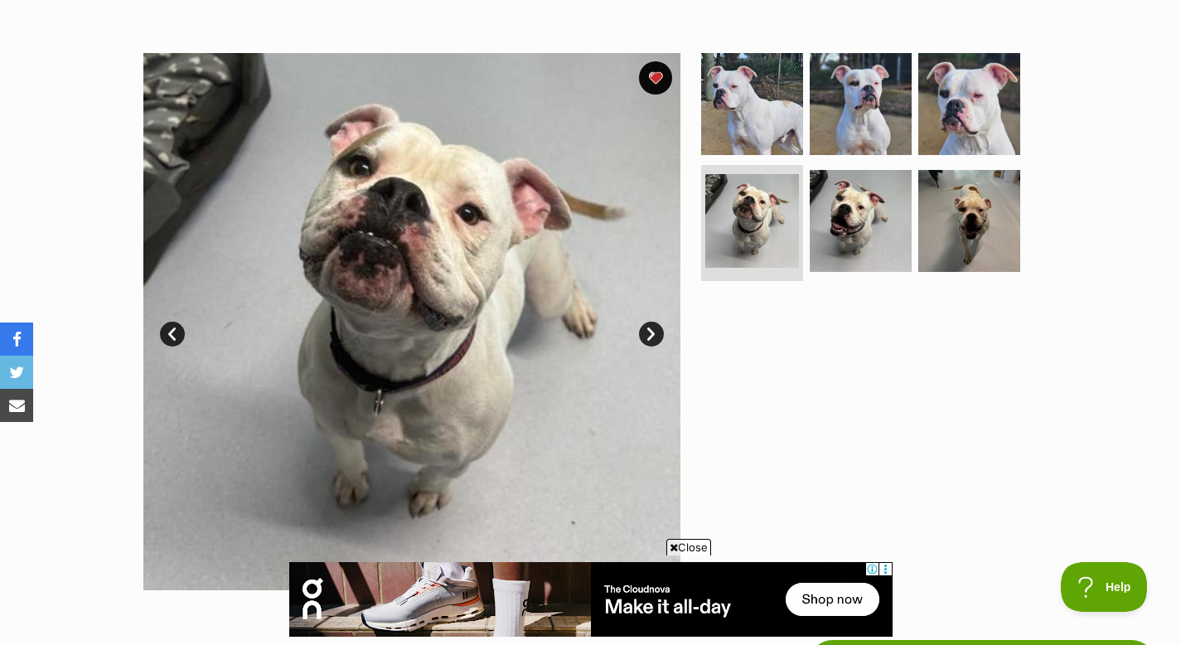
click at [652, 330] on link "Next" at bounding box center [651, 334] width 25 height 25
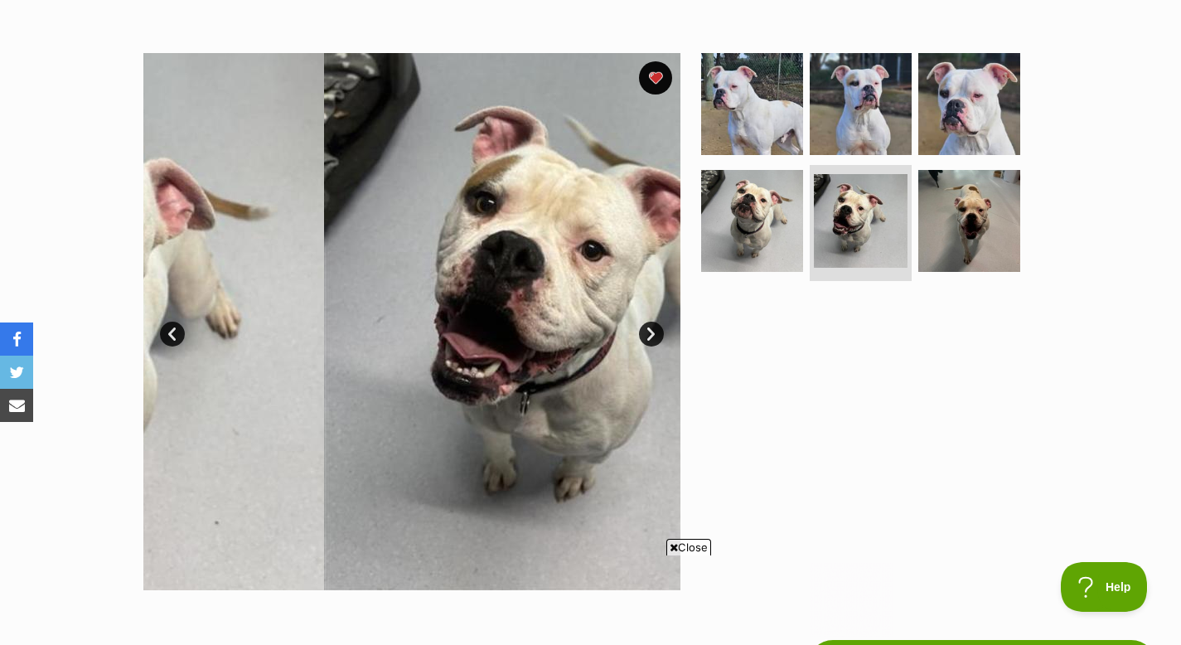
scroll to position [0, 0]
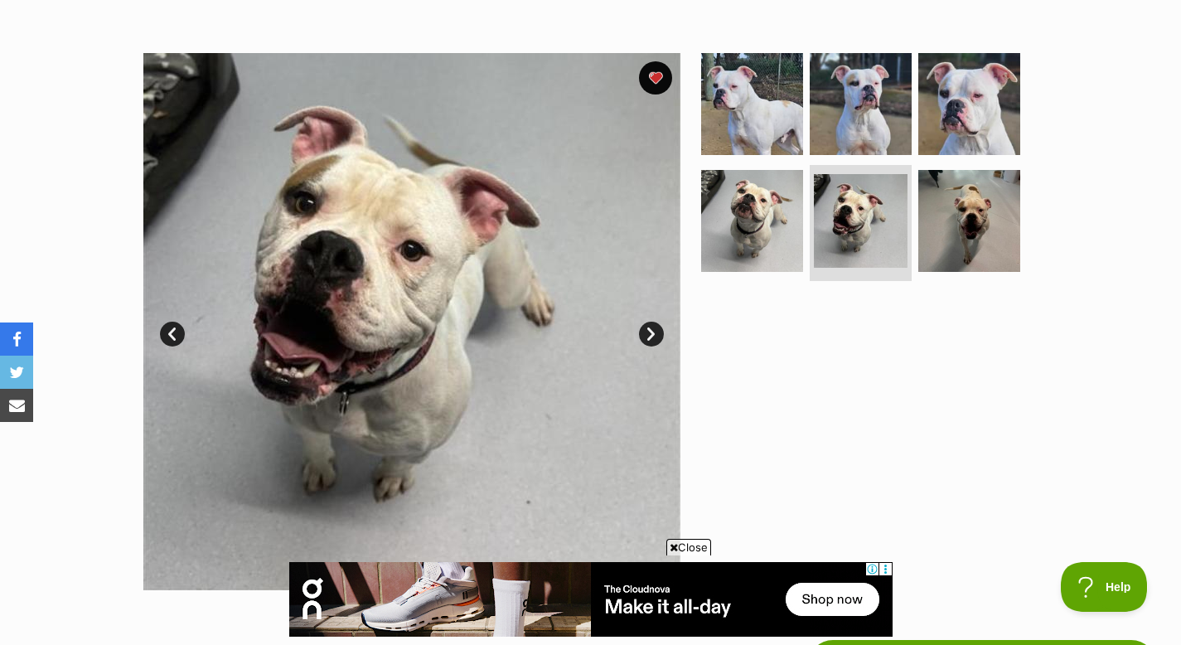
click at [652, 330] on link "Next" at bounding box center [651, 334] width 25 height 25
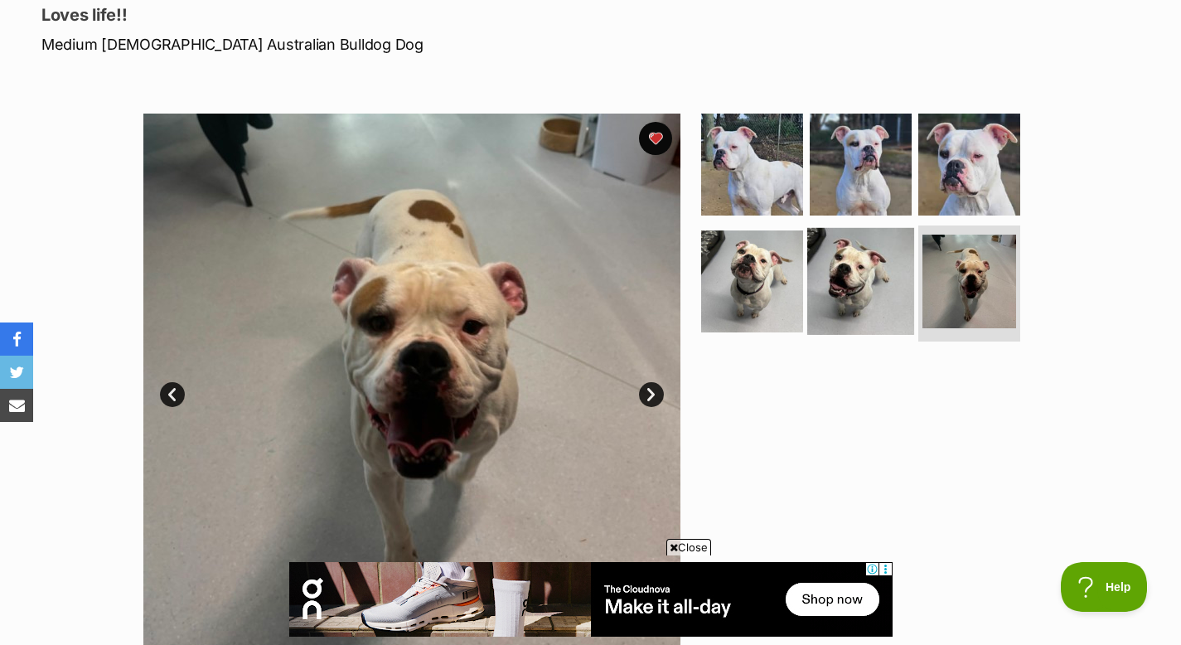
scroll to position [153, 0]
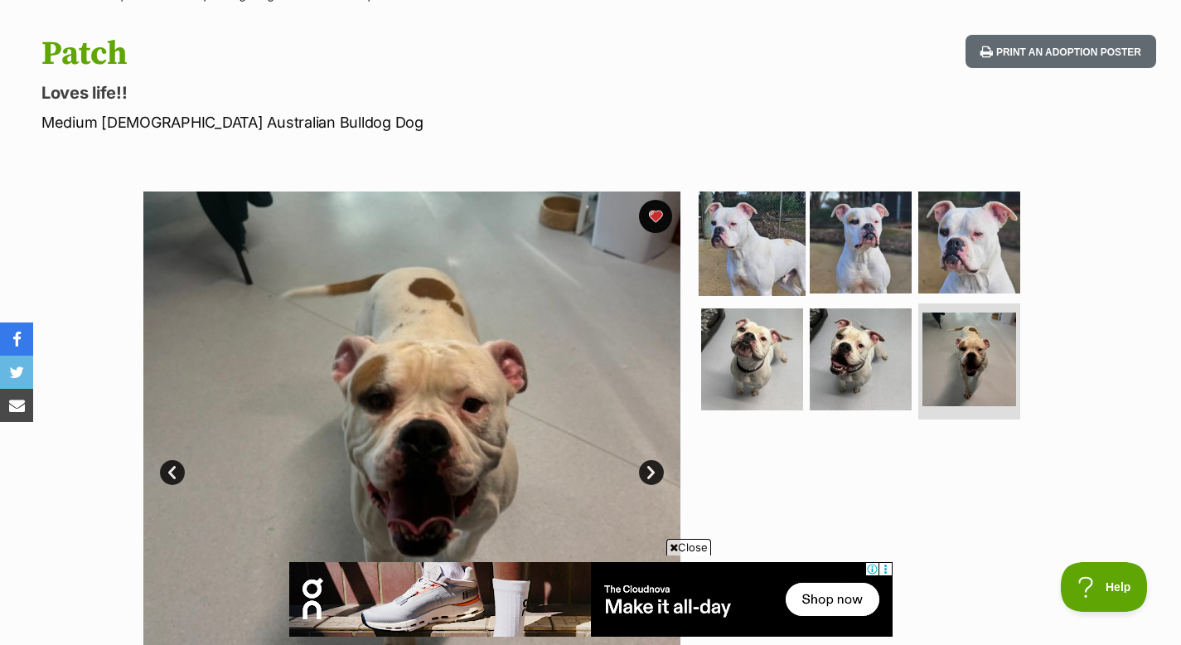
click at [786, 259] on img at bounding box center [752, 241] width 107 height 107
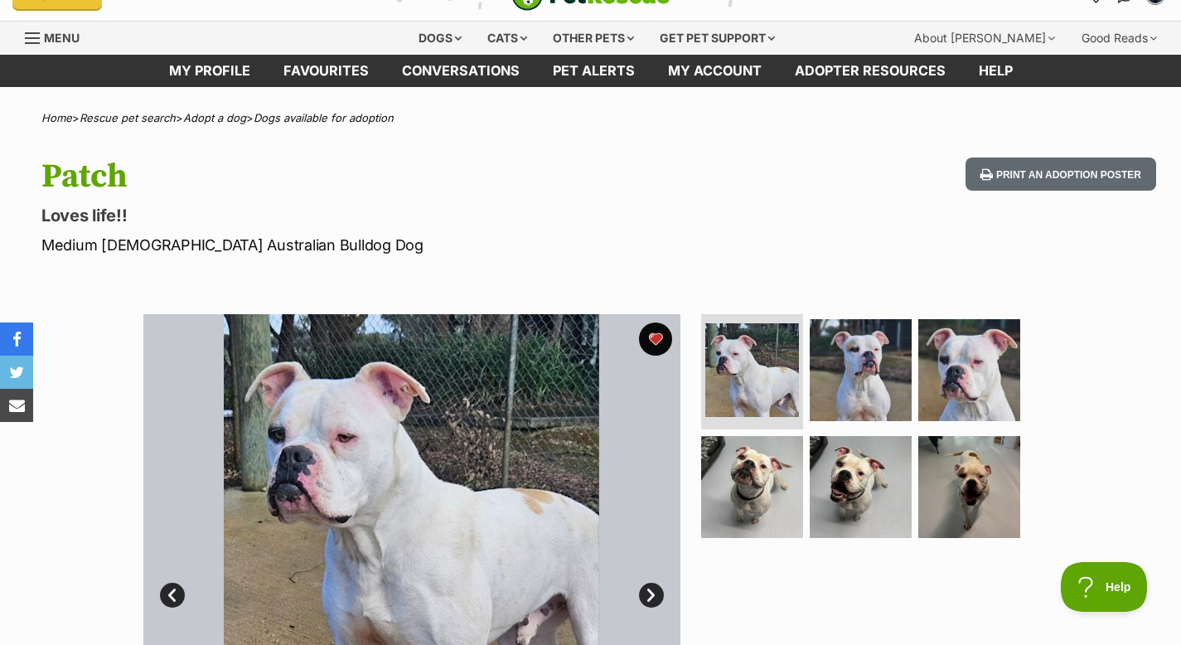
scroll to position [27, 0]
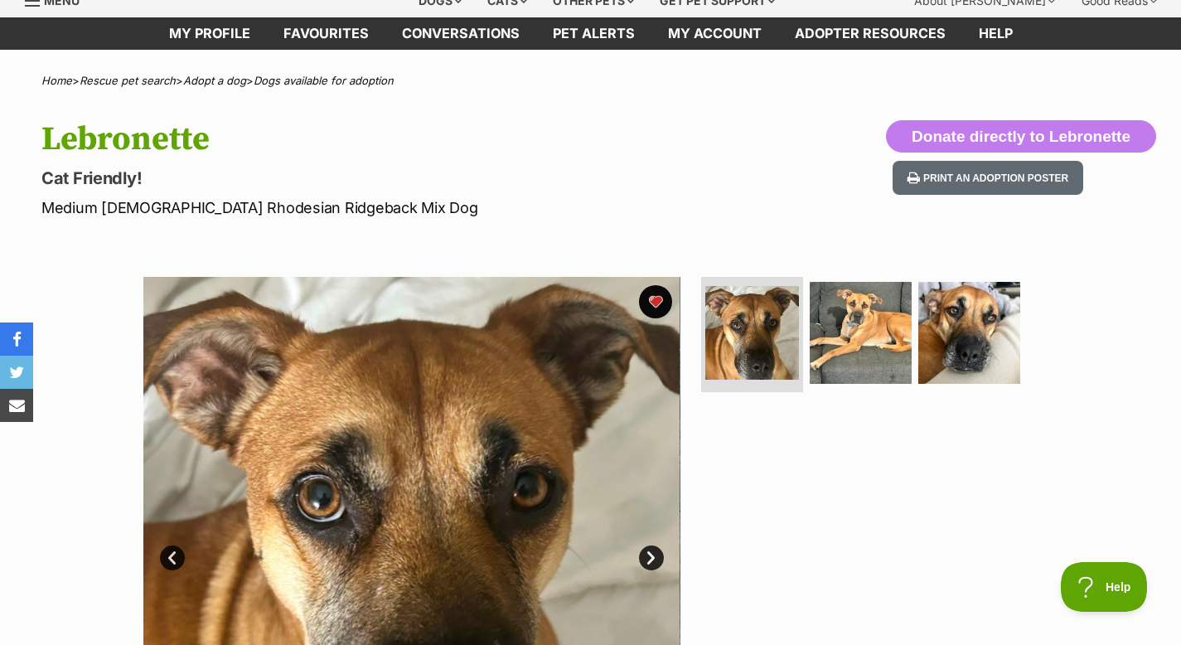
scroll to position [80, 0]
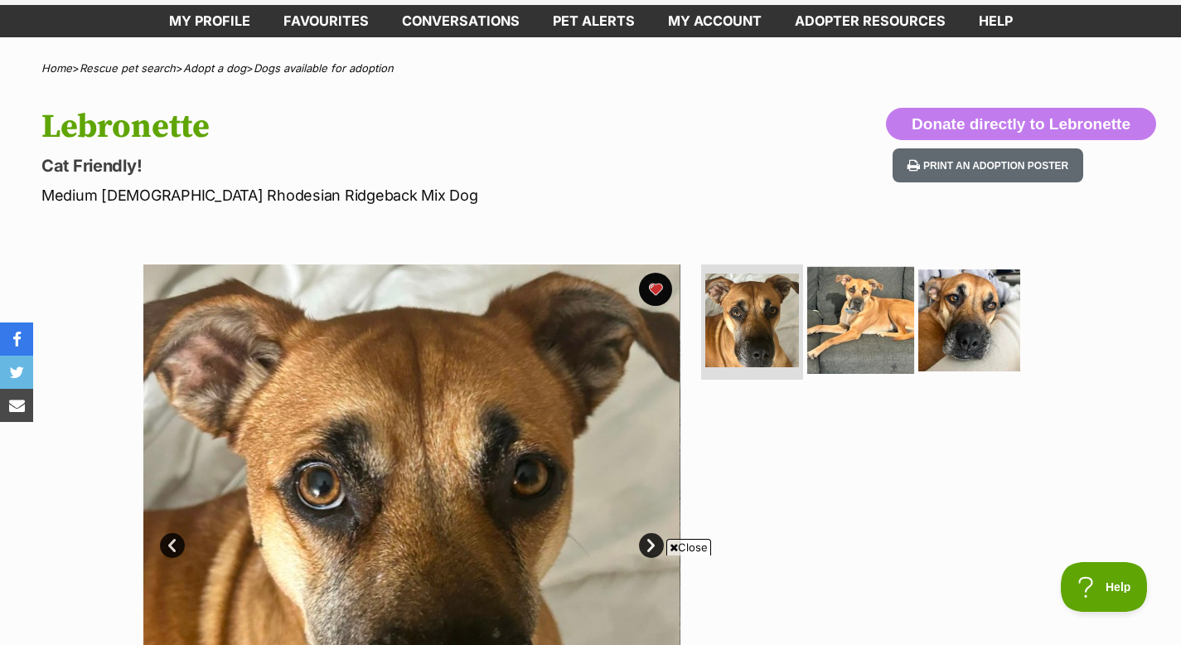
click at [880, 331] on img at bounding box center [860, 319] width 107 height 107
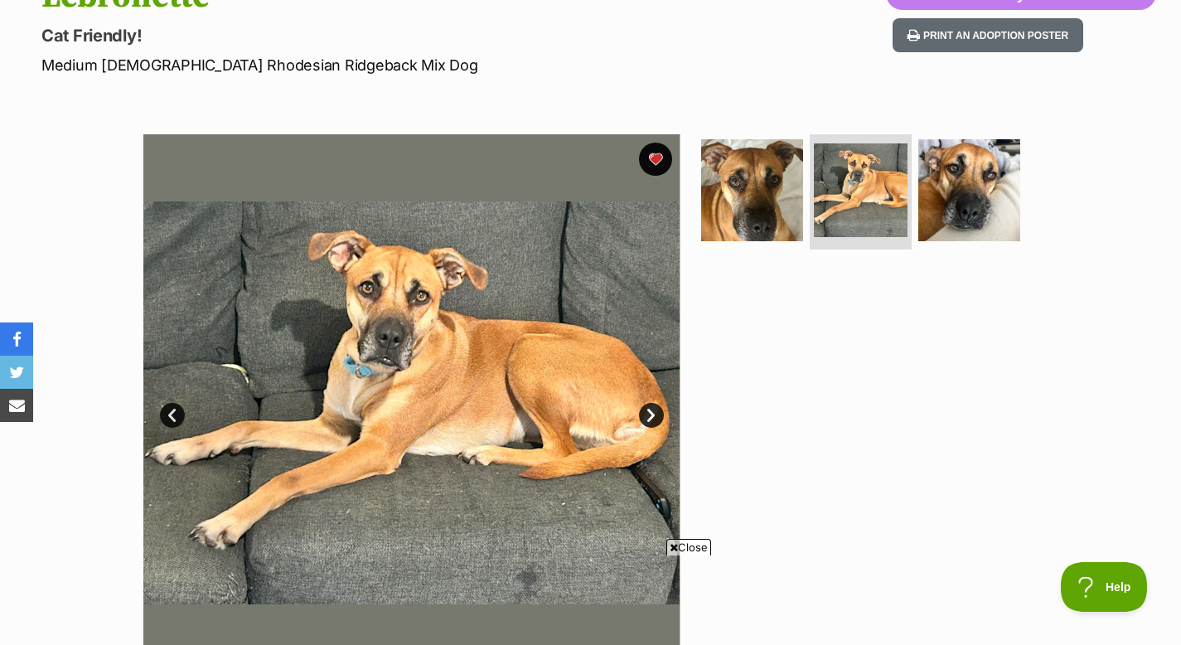
scroll to position [216, 0]
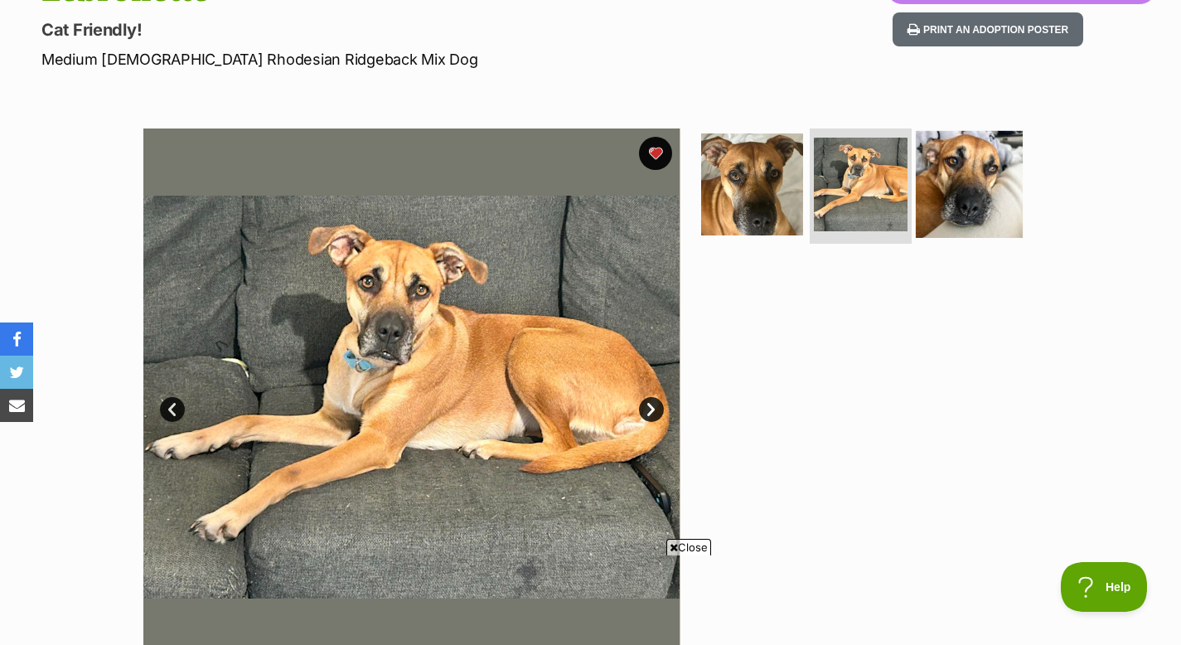
click at [968, 179] on img at bounding box center [969, 183] width 107 height 107
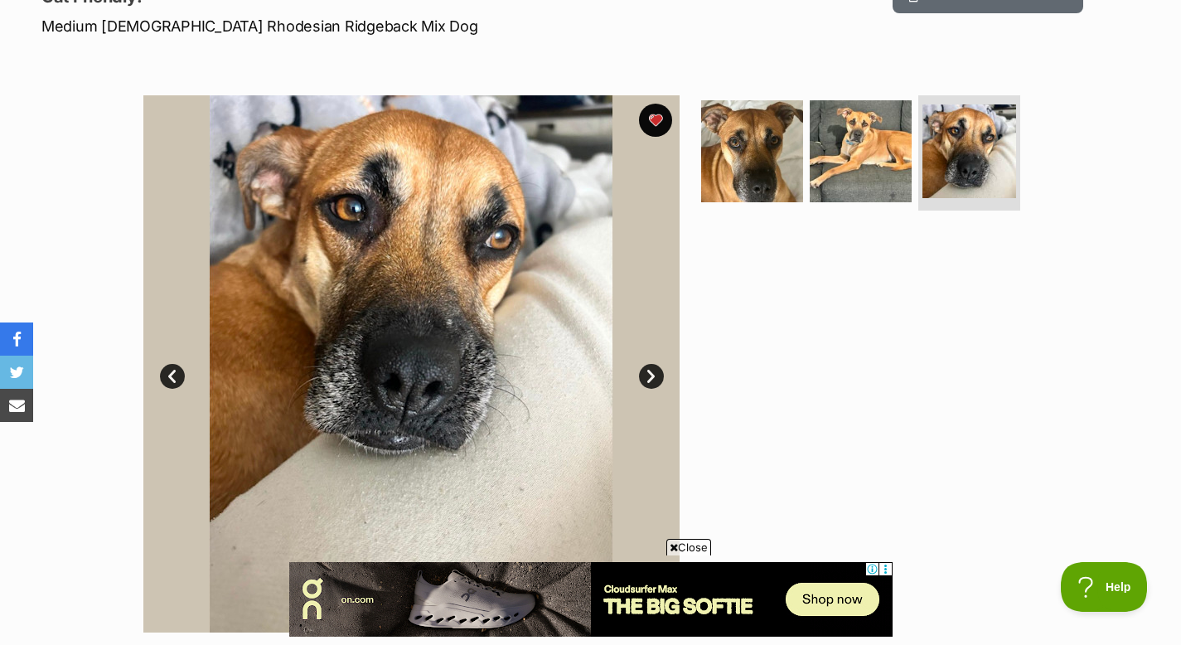
scroll to position [214, 0]
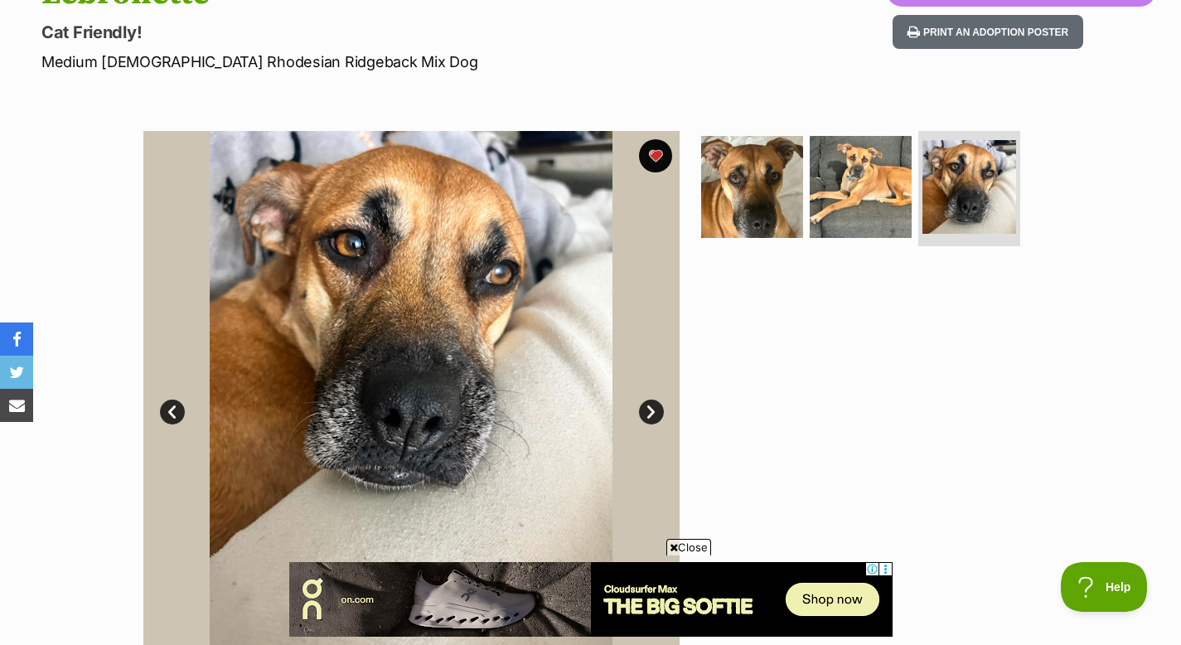
click at [643, 409] on link "Next" at bounding box center [651, 412] width 25 height 25
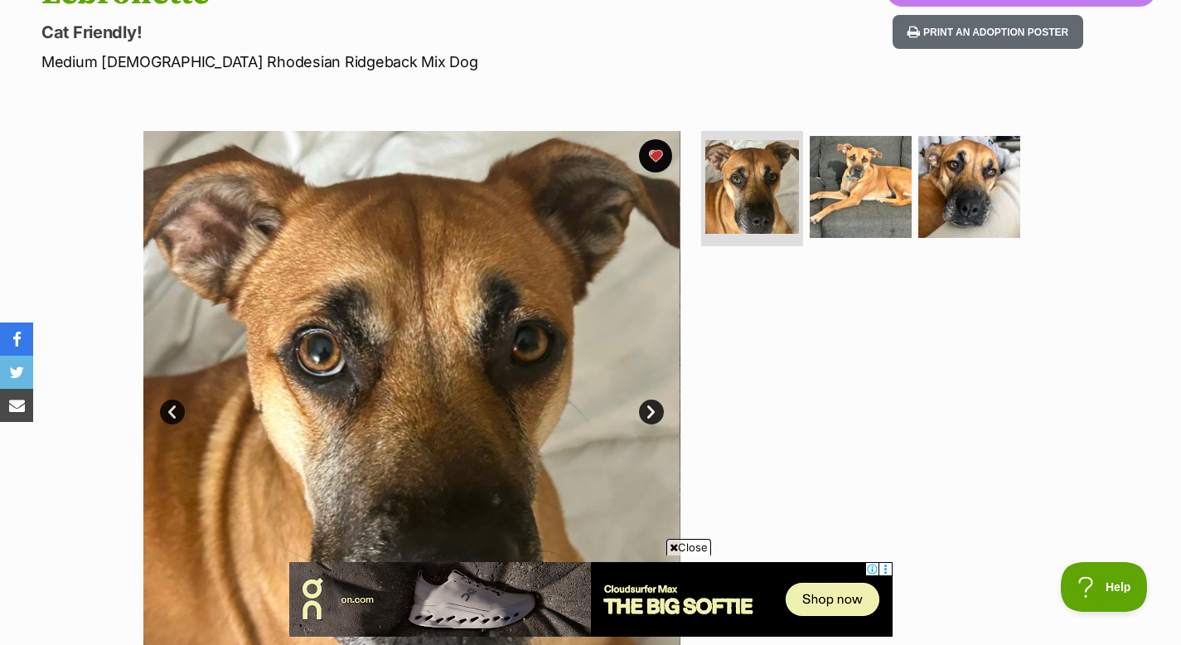
click at [643, 409] on link "Next" at bounding box center [651, 412] width 25 height 25
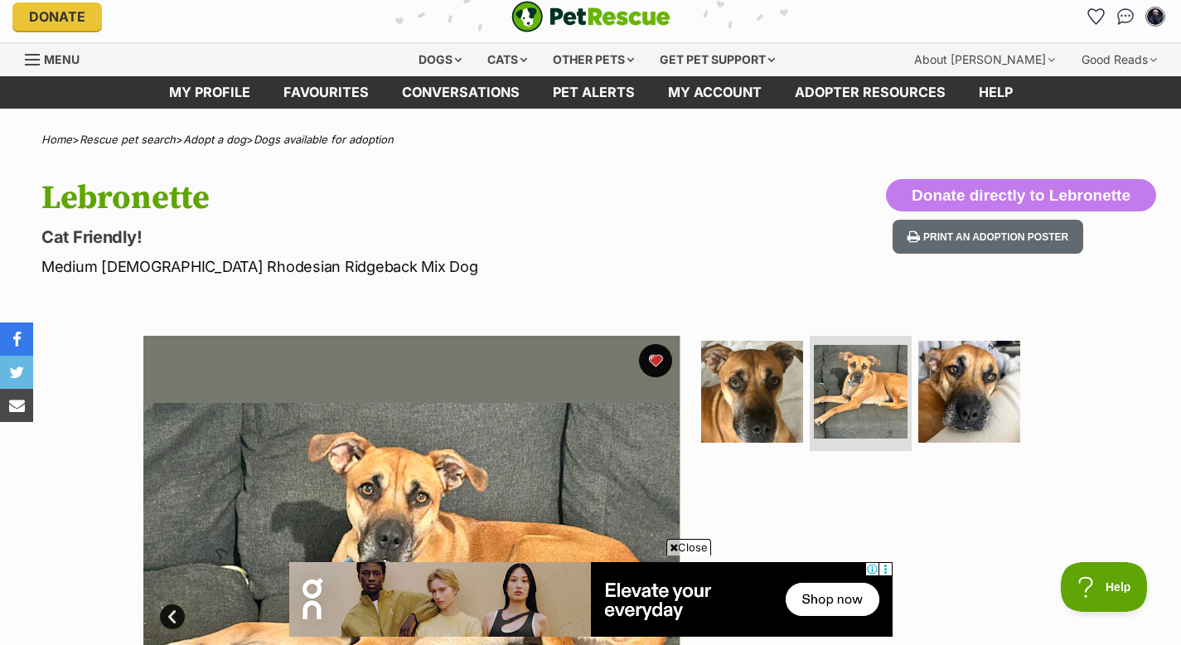
scroll to position [0, 0]
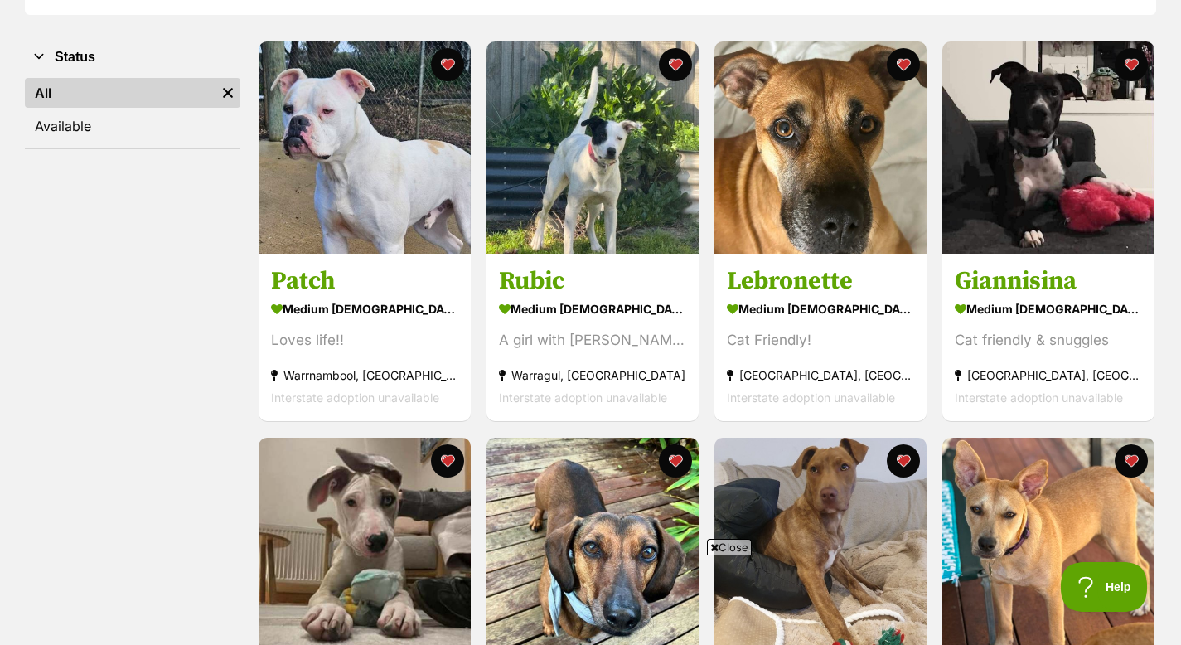
scroll to position [298, 0]
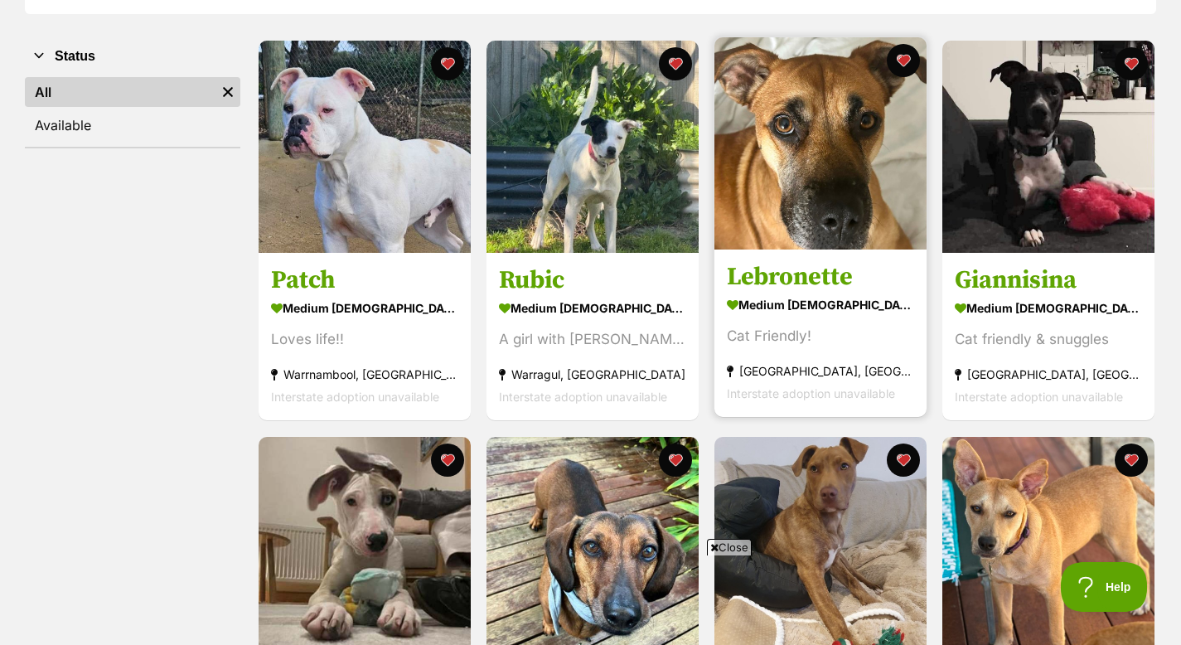
click at [826, 282] on h3 "Lebronette" at bounding box center [820, 278] width 187 height 32
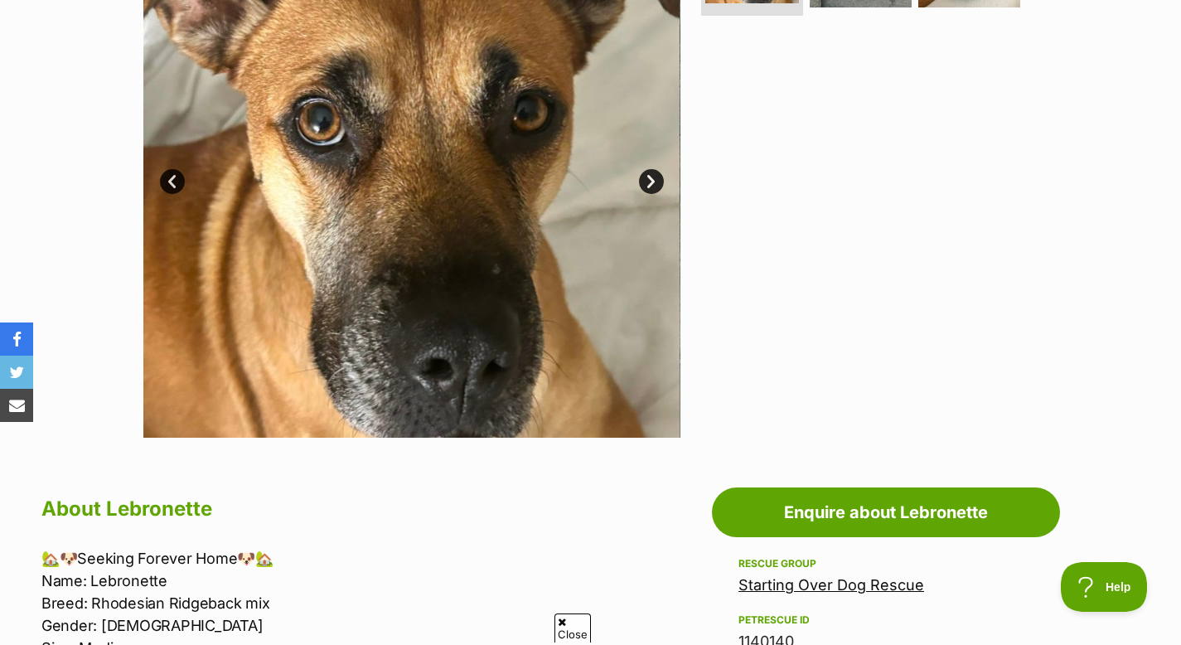
scroll to position [449, 0]
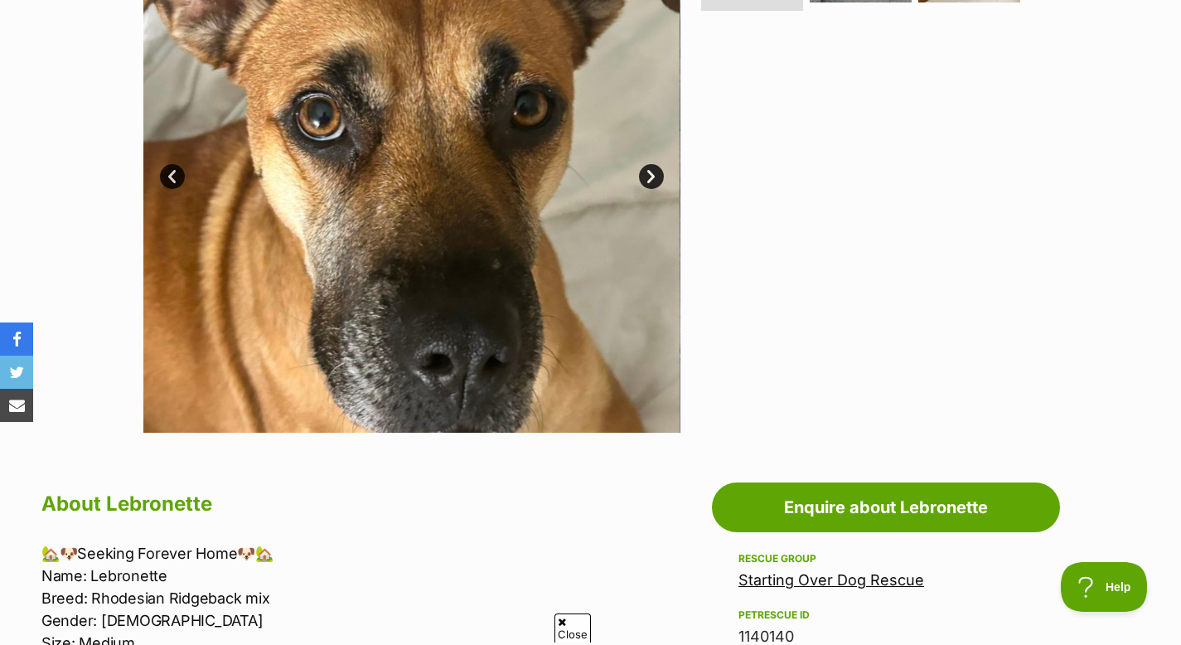
click at [645, 177] on link "Next" at bounding box center [651, 176] width 25 height 25
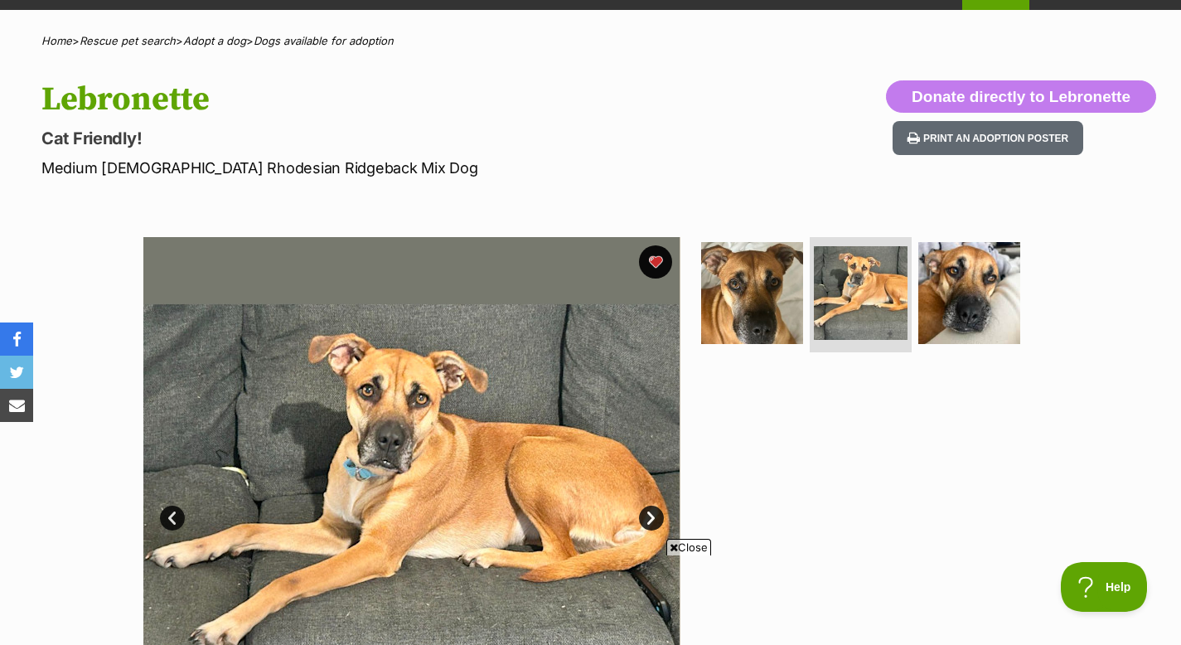
scroll to position [0, 0]
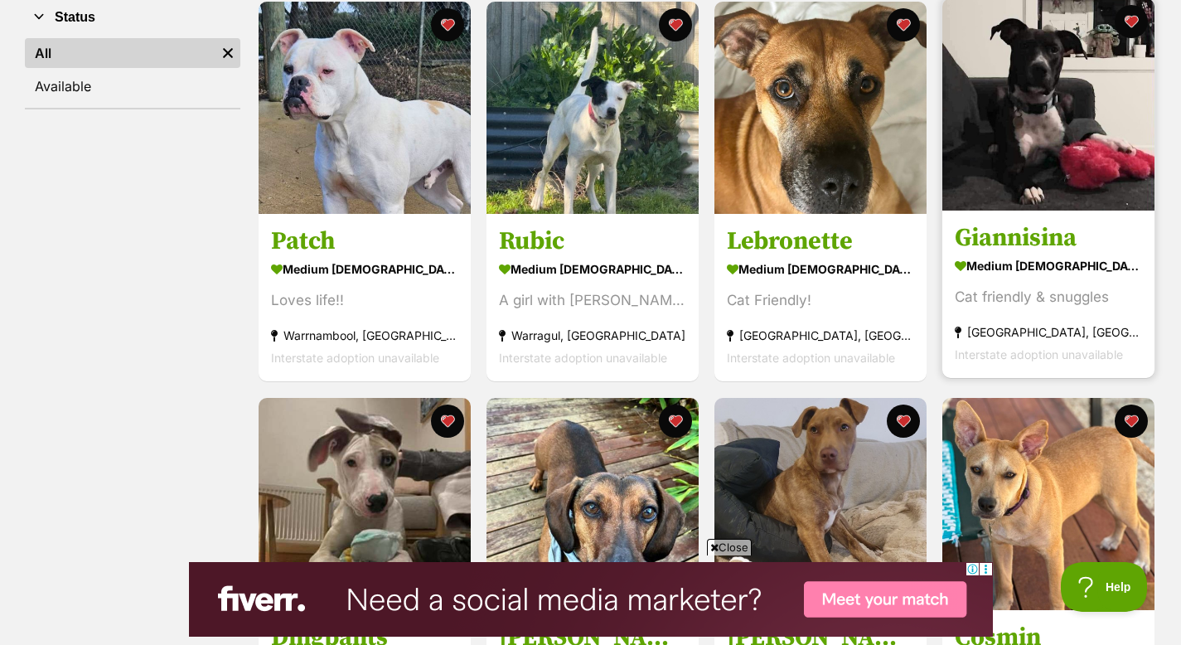
scroll to position [318, 0]
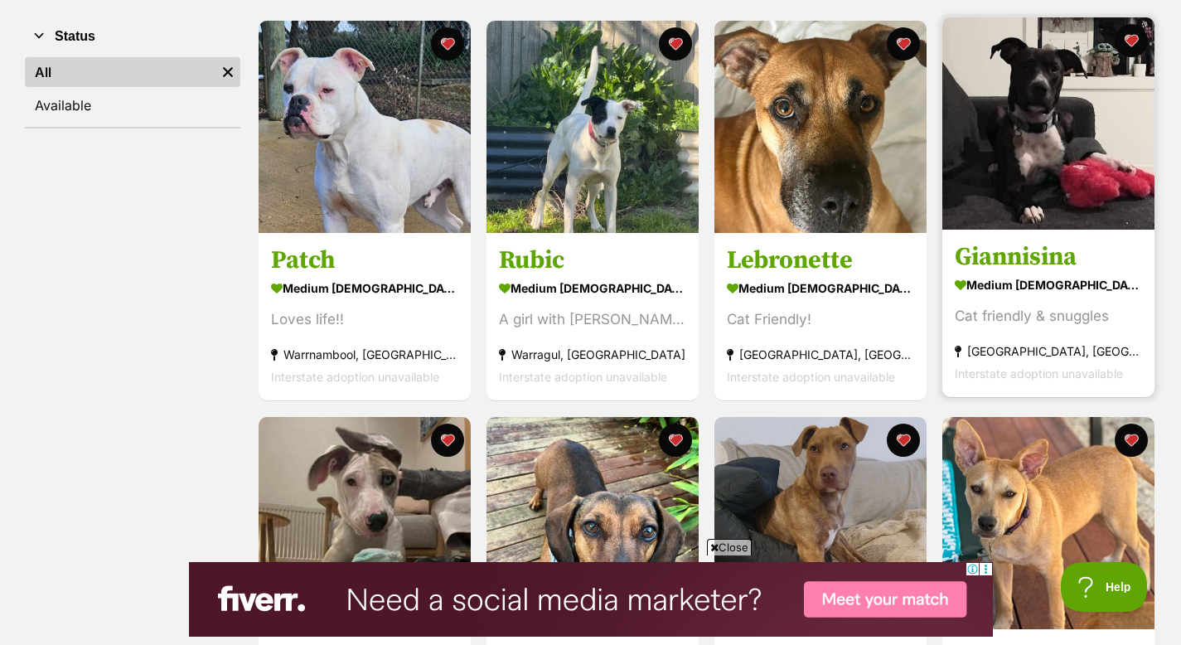
click at [1015, 254] on h3 "Giannisina" at bounding box center [1048, 258] width 187 height 32
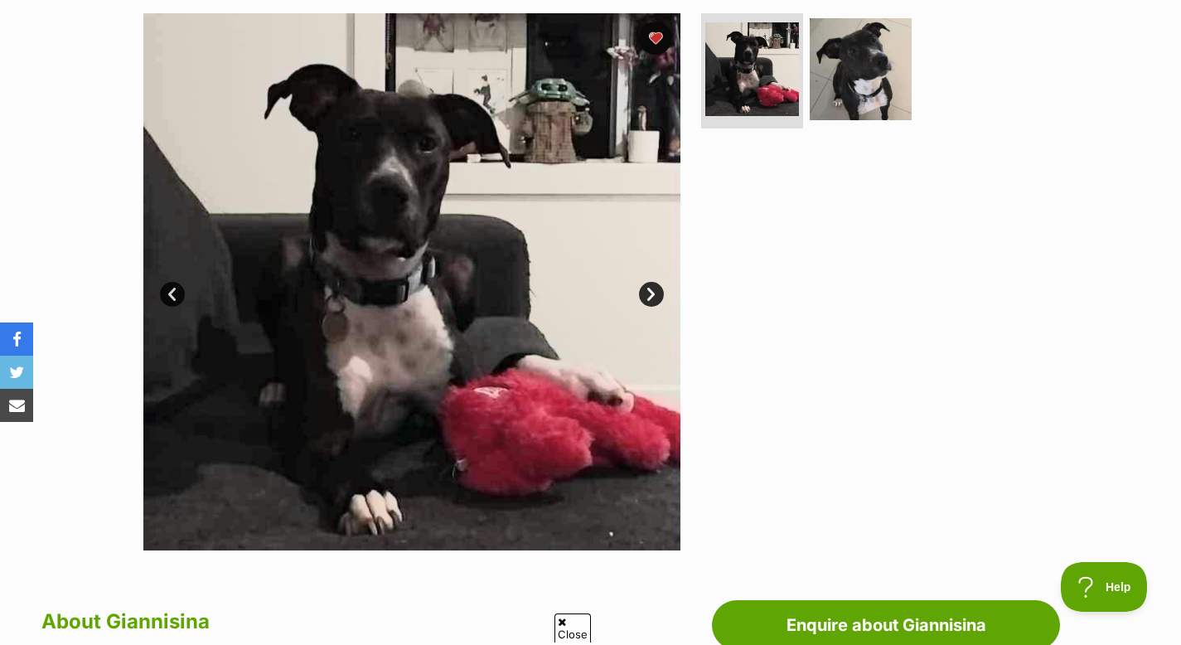
scroll to position [335, 0]
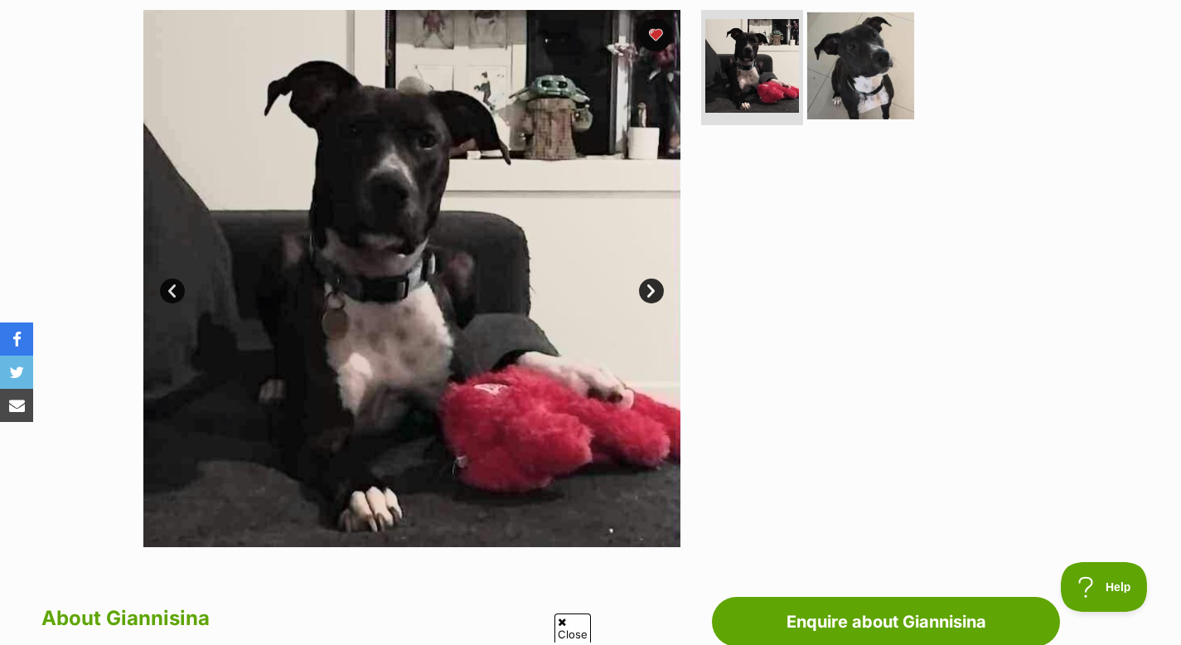
click at [865, 79] on img at bounding box center [860, 65] width 107 height 107
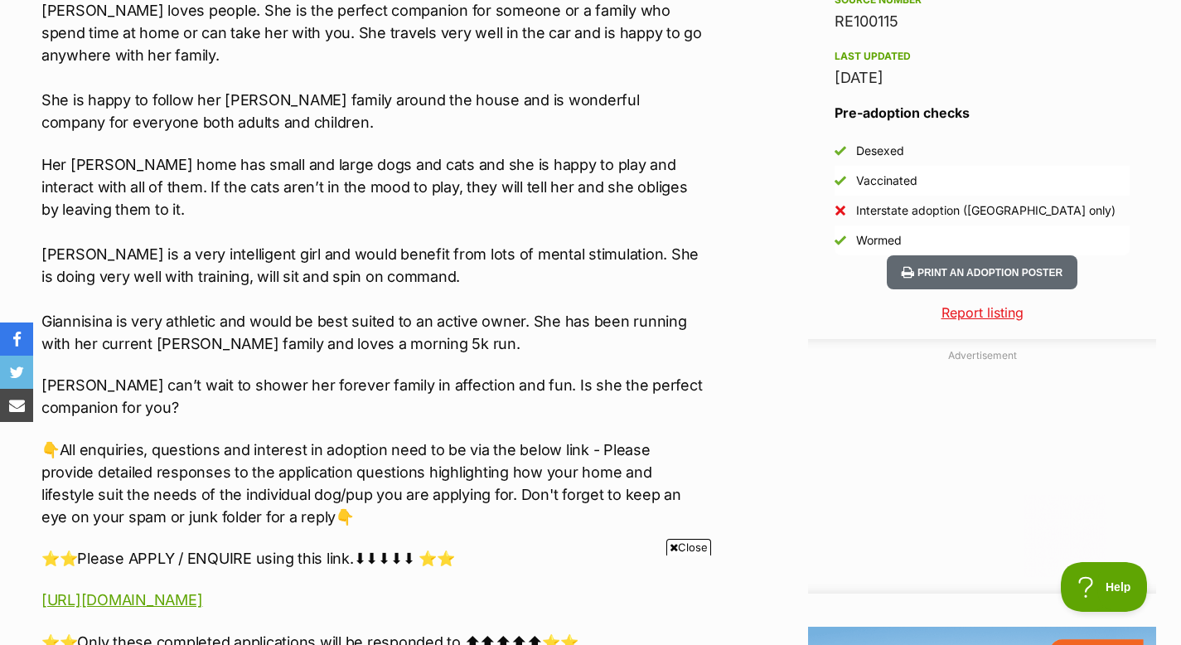
scroll to position [1413, 0]
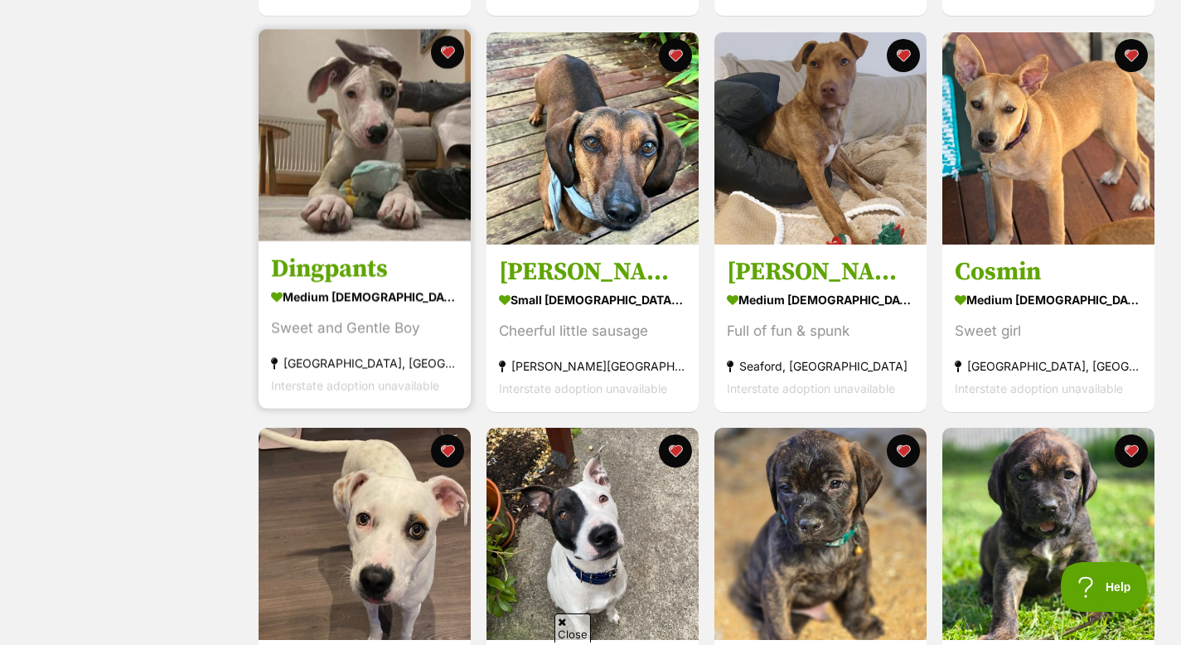
scroll to position [705, 0]
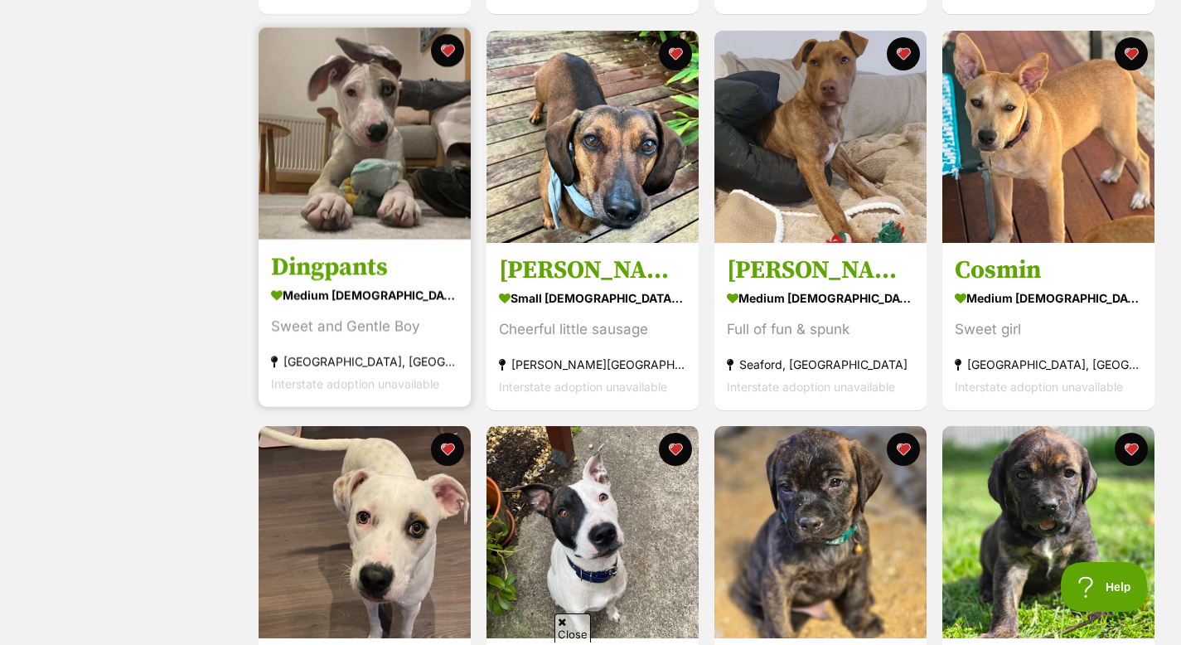
click at [335, 260] on h3 "Dingpants" at bounding box center [364, 267] width 187 height 32
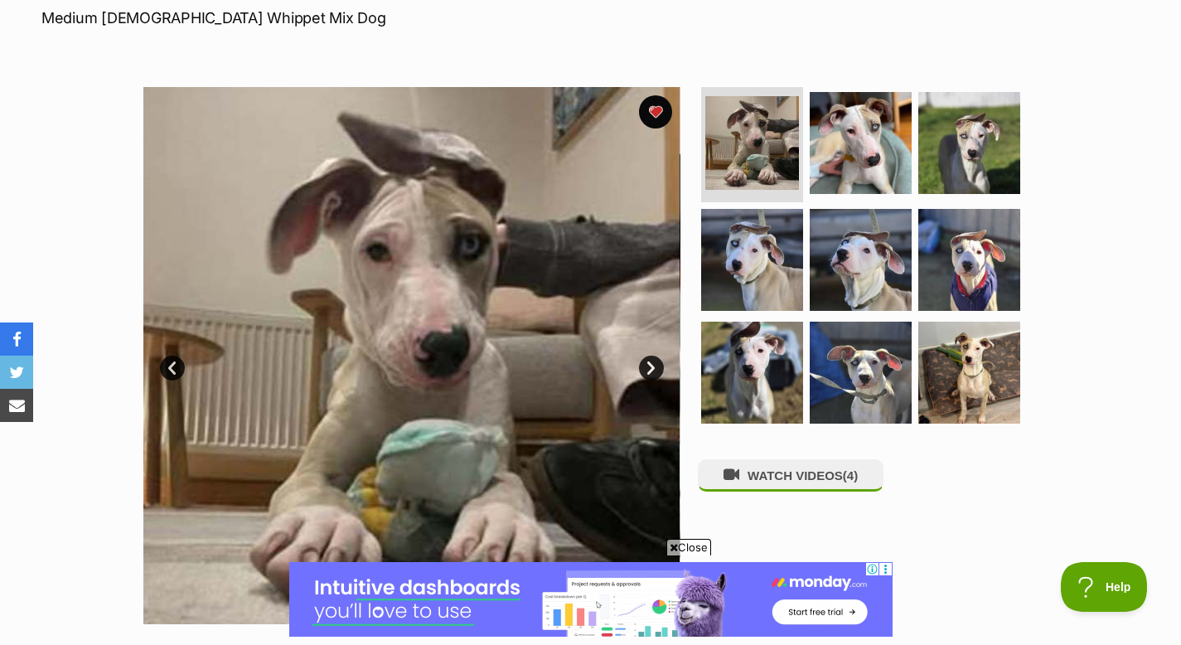
scroll to position [277, 0]
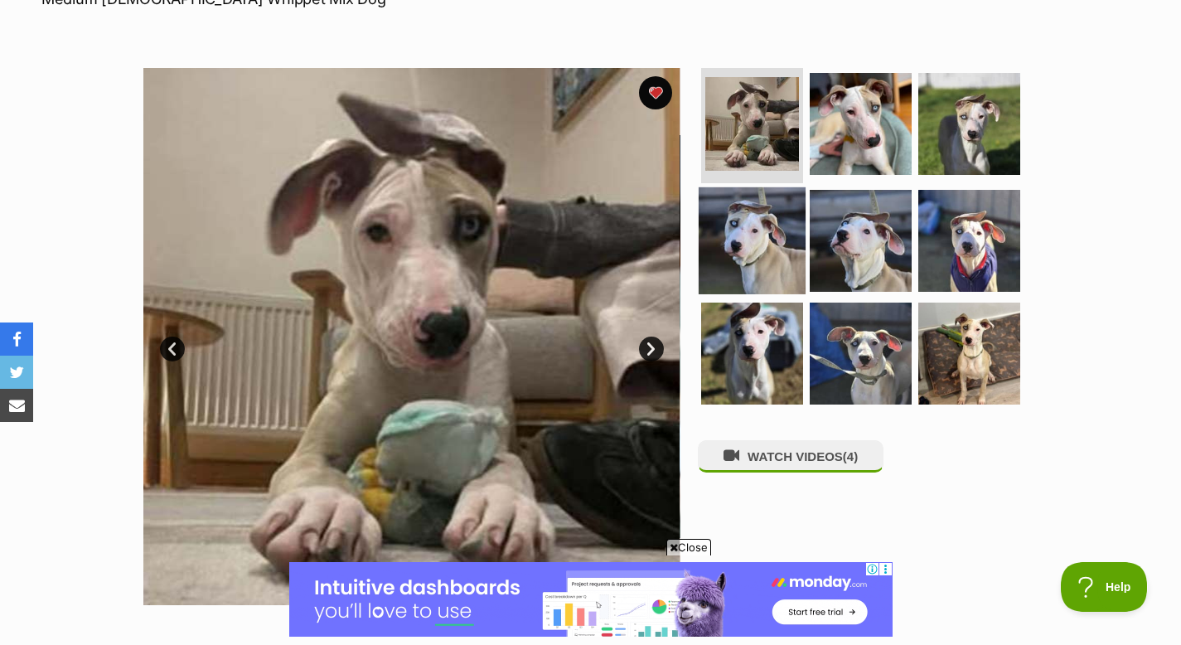
click at [748, 261] on img at bounding box center [752, 240] width 107 height 107
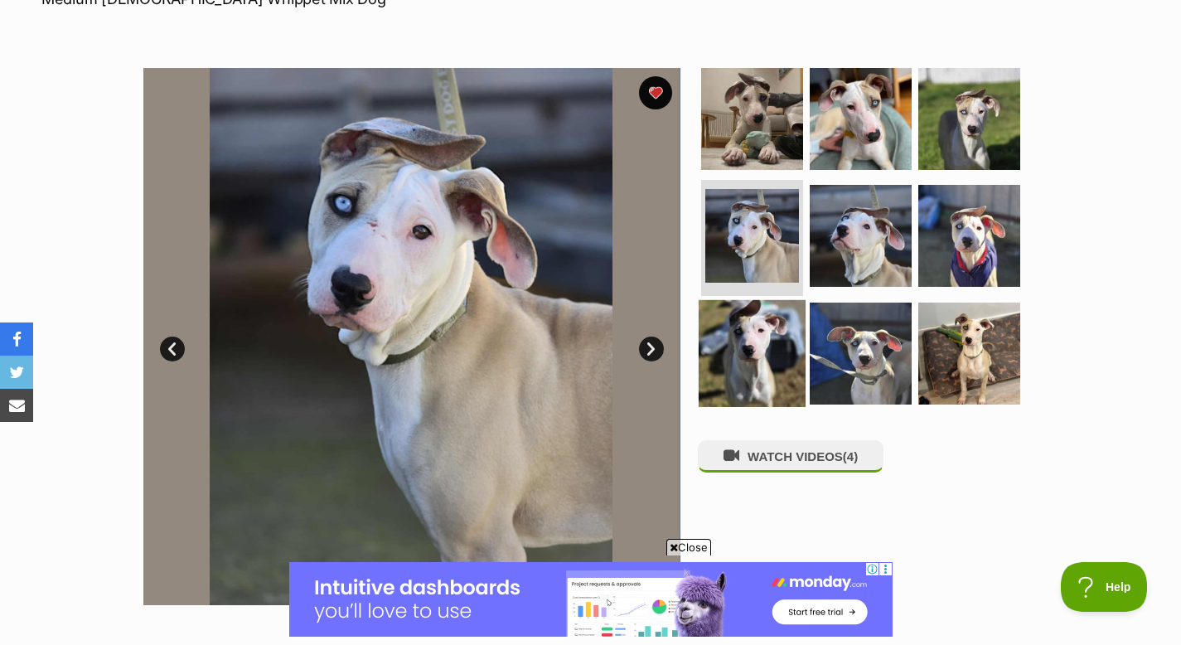
click at [764, 332] on img at bounding box center [752, 353] width 107 height 107
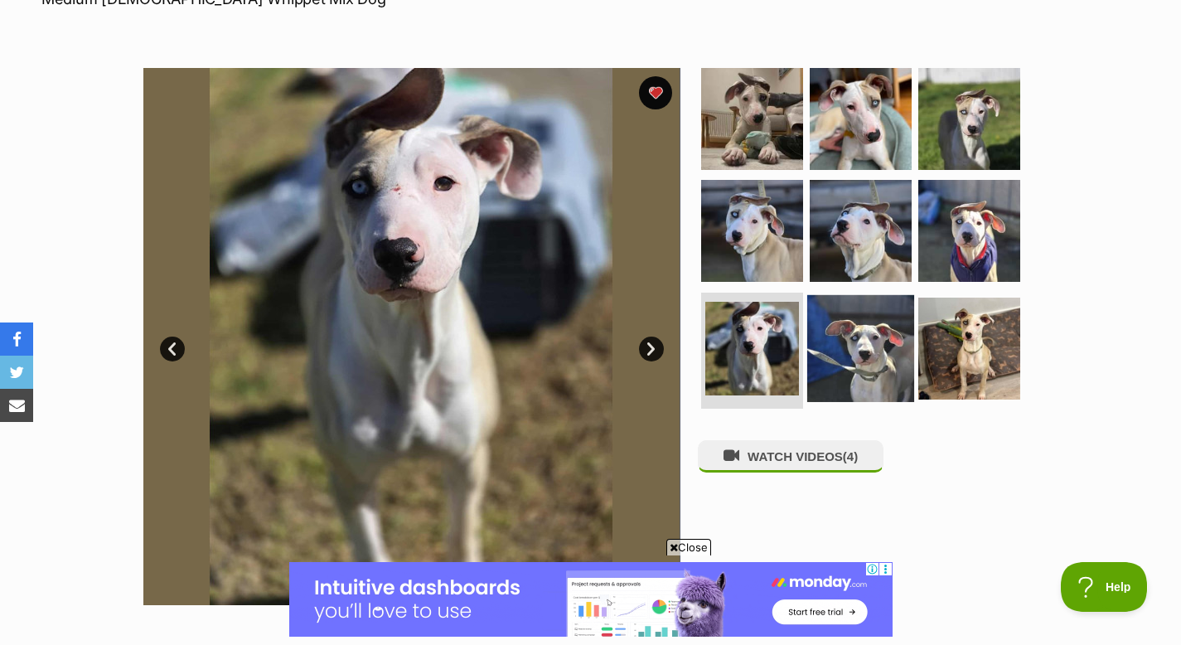
click at [831, 335] on img at bounding box center [860, 348] width 107 height 107
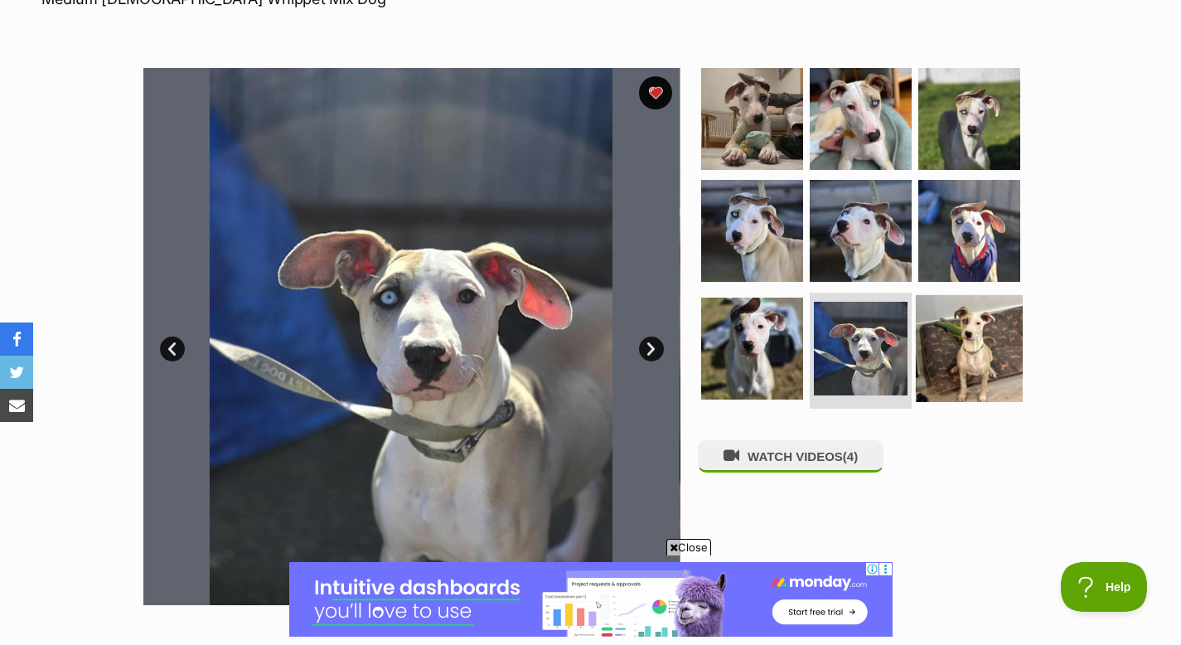
click at [985, 349] on img at bounding box center [969, 348] width 107 height 107
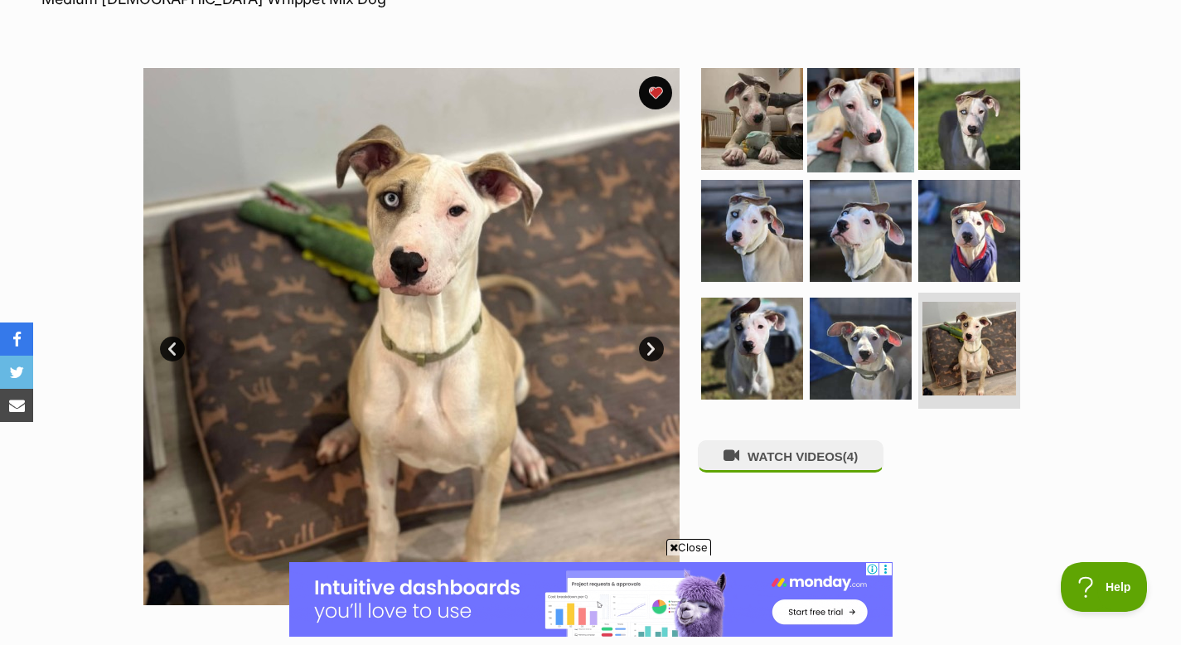
click at [878, 129] on img at bounding box center [860, 118] width 107 height 107
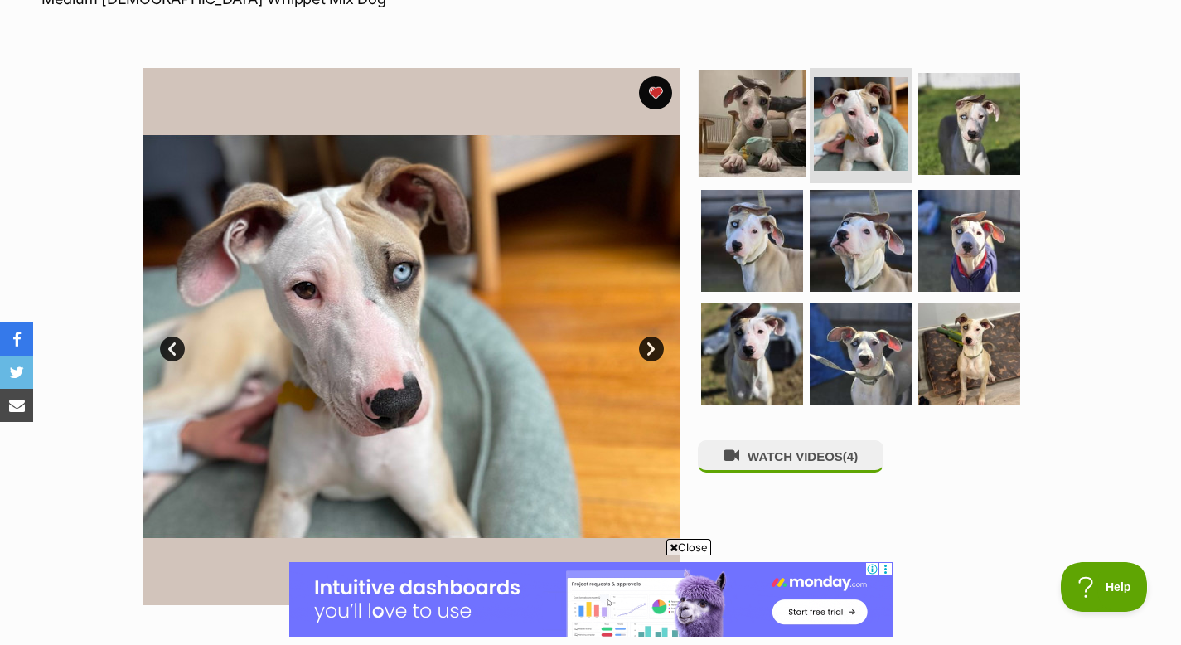
click at [765, 118] on img at bounding box center [752, 123] width 107 height 107
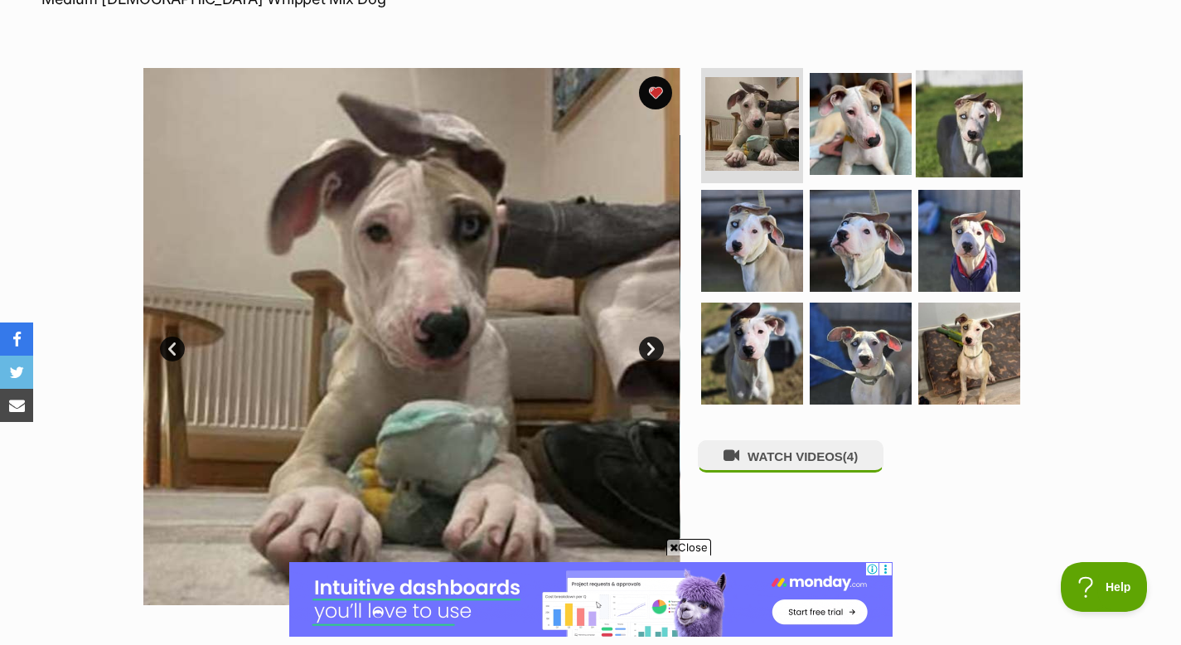
click at [970, 143] on img at bounding box center [969, 123] width 107 height 107
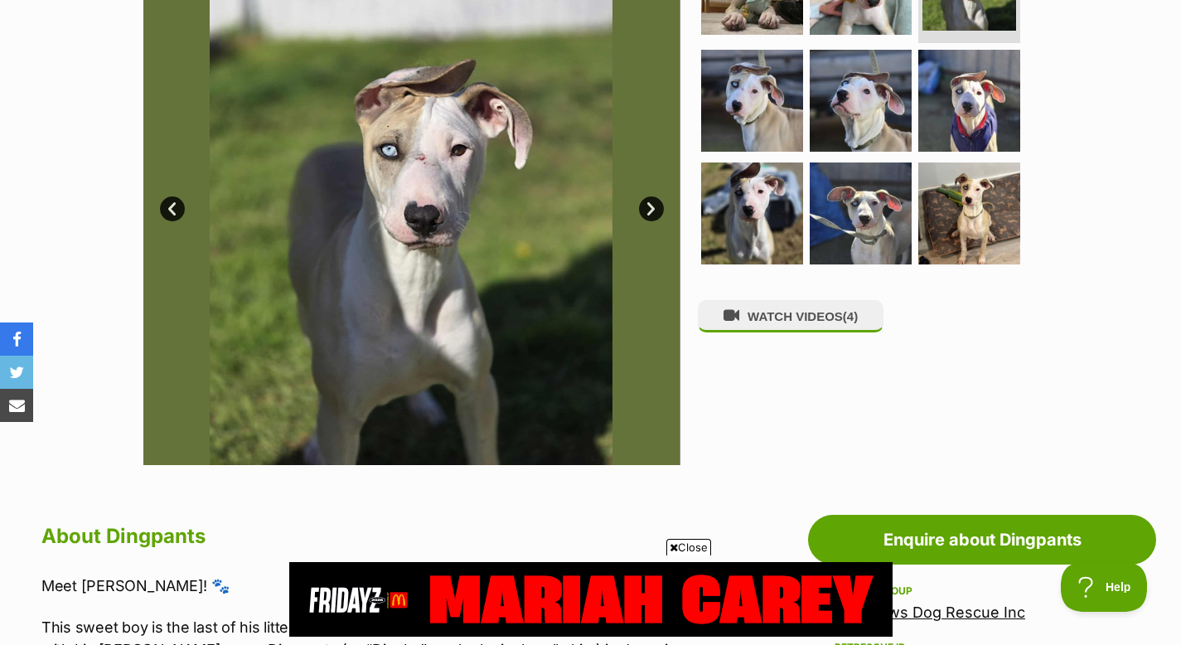
scroll to position [0, 0]
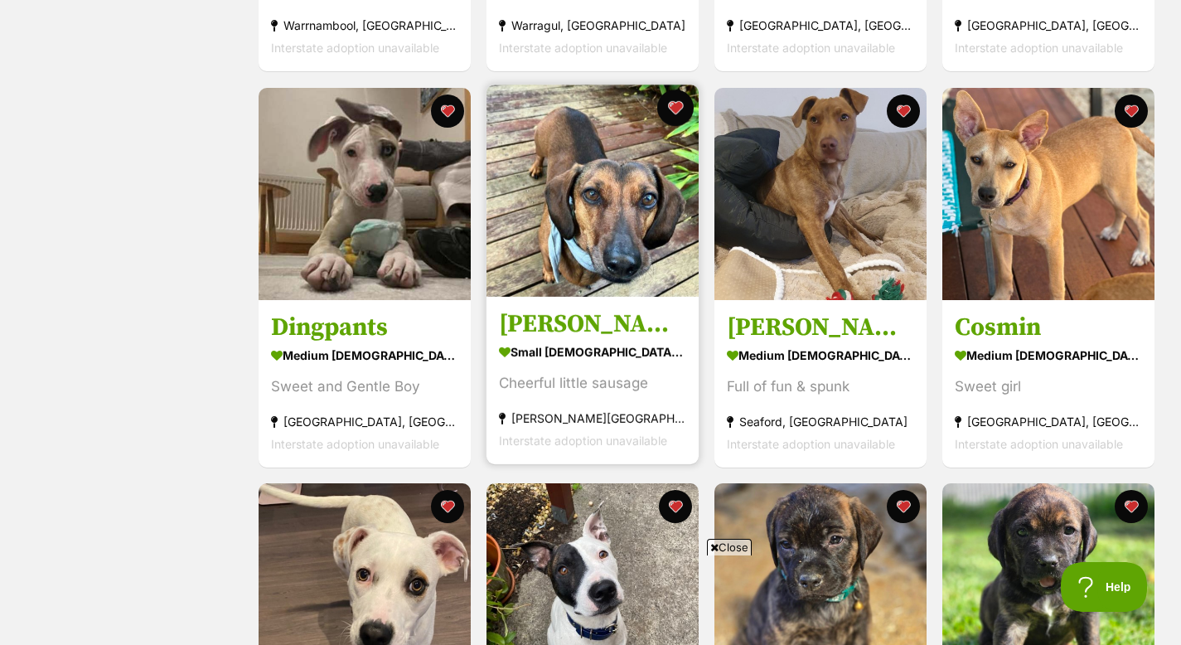
scroll to position [644, 0]
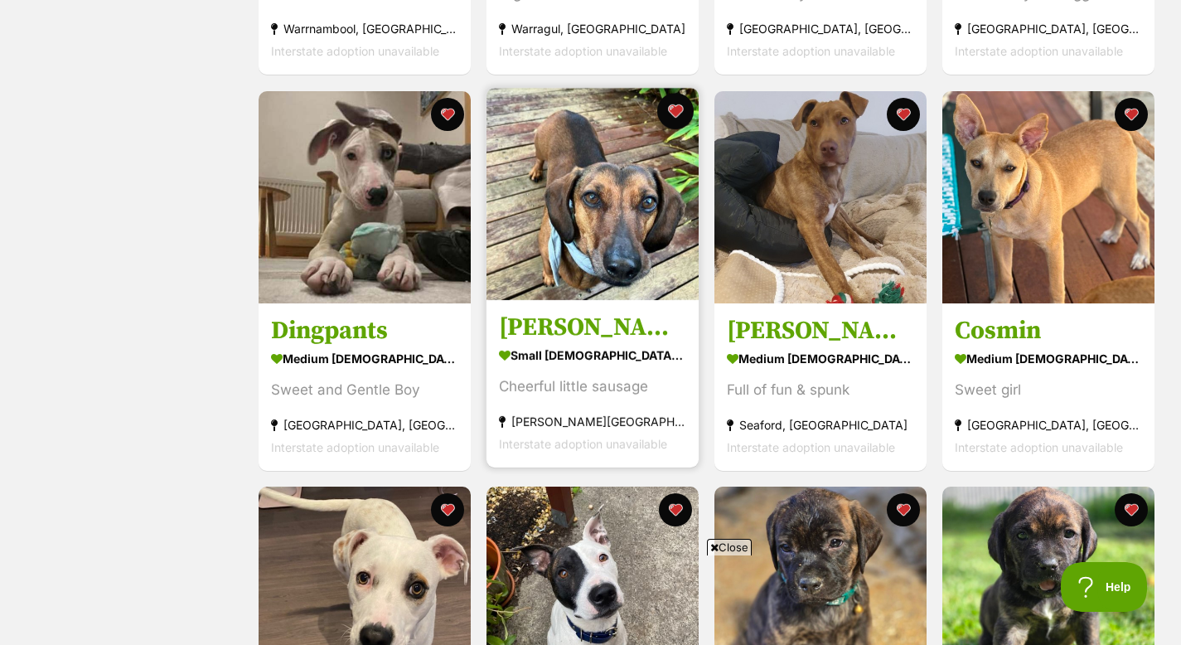
click at [681, 111] on button "favourite" at bounding box center [675, 111] width 36 height 36
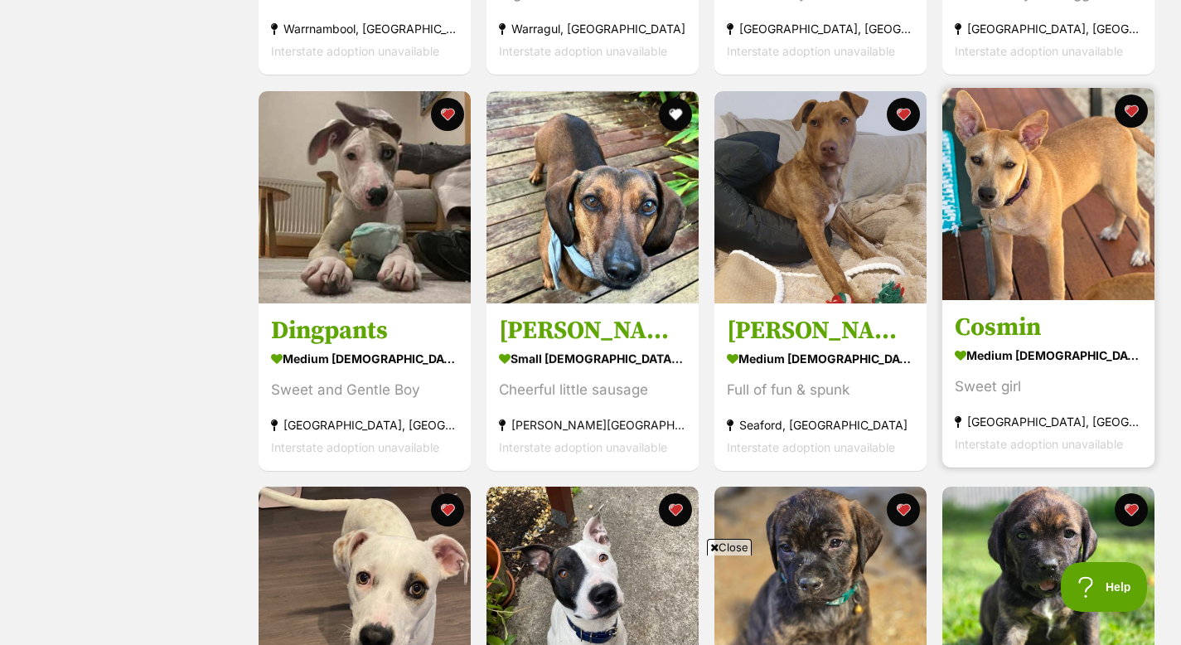
click at [1020, 245] on img at bounding box center [1049, 194] width 212 height 212
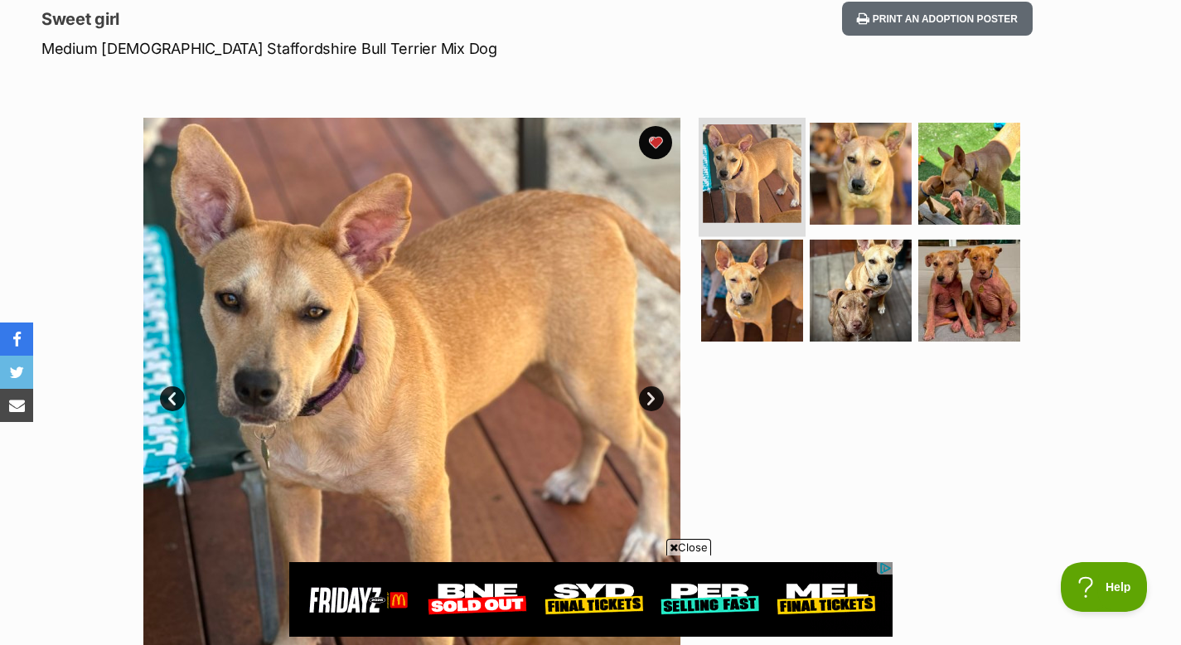
scroll to position [221, 0]
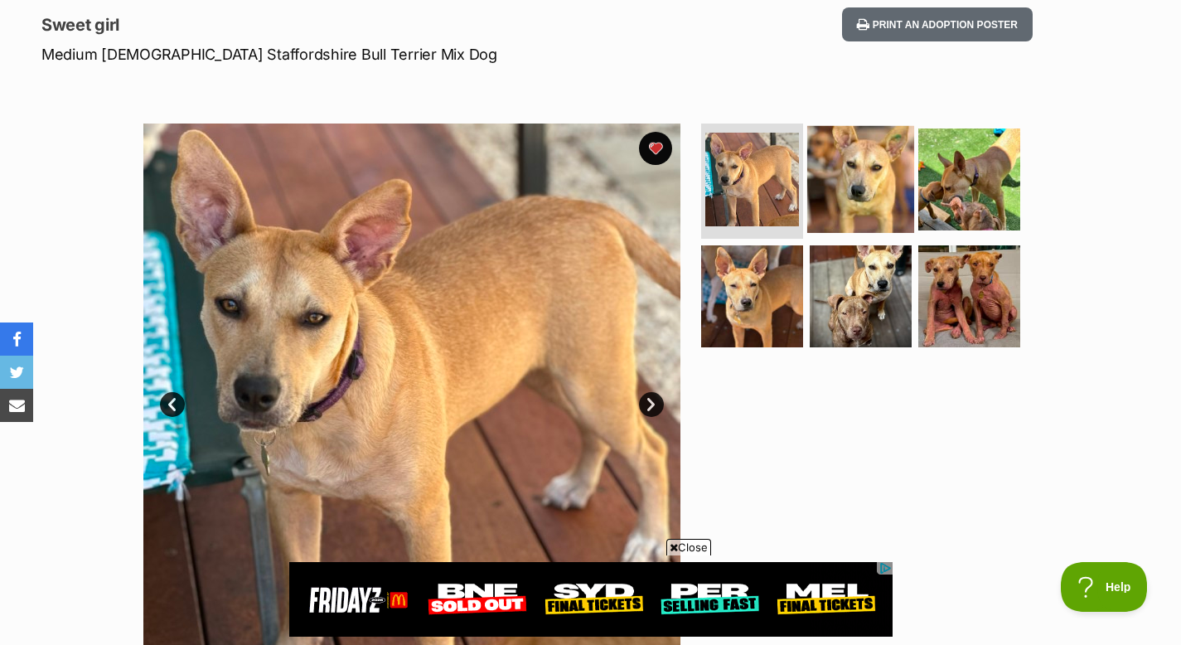
click at [824, 182] on img at bounding box center [860, 178] width 107 height 107
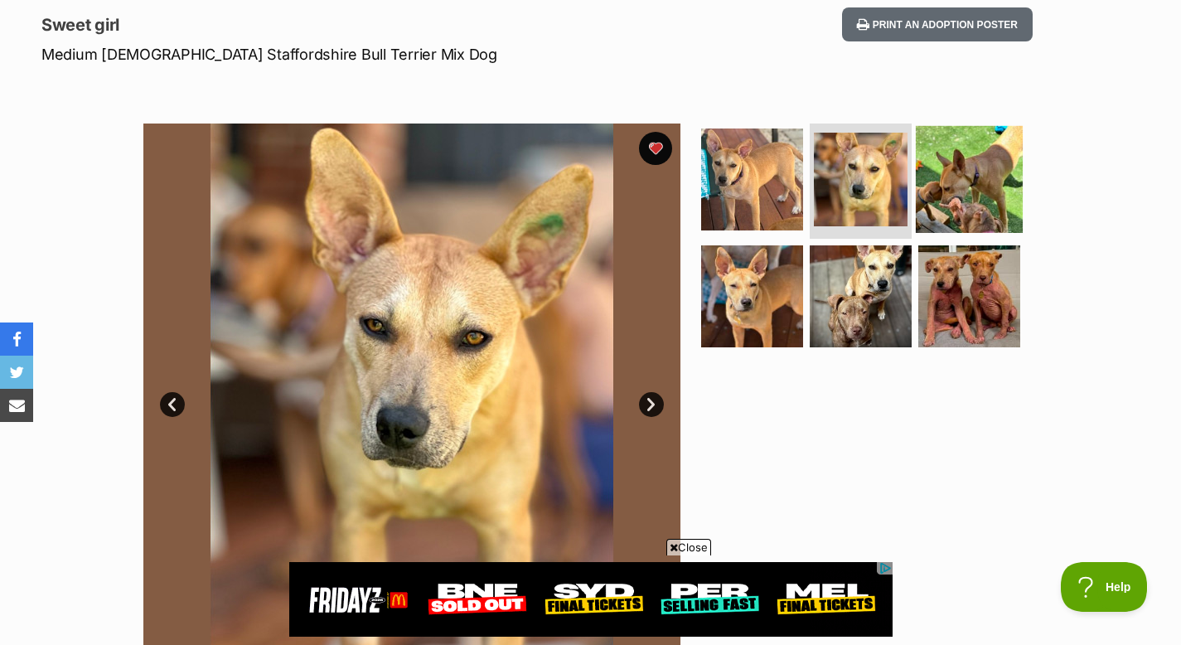
click at [928, 196] on img at bounding box center [969, 178] width 107 height 107
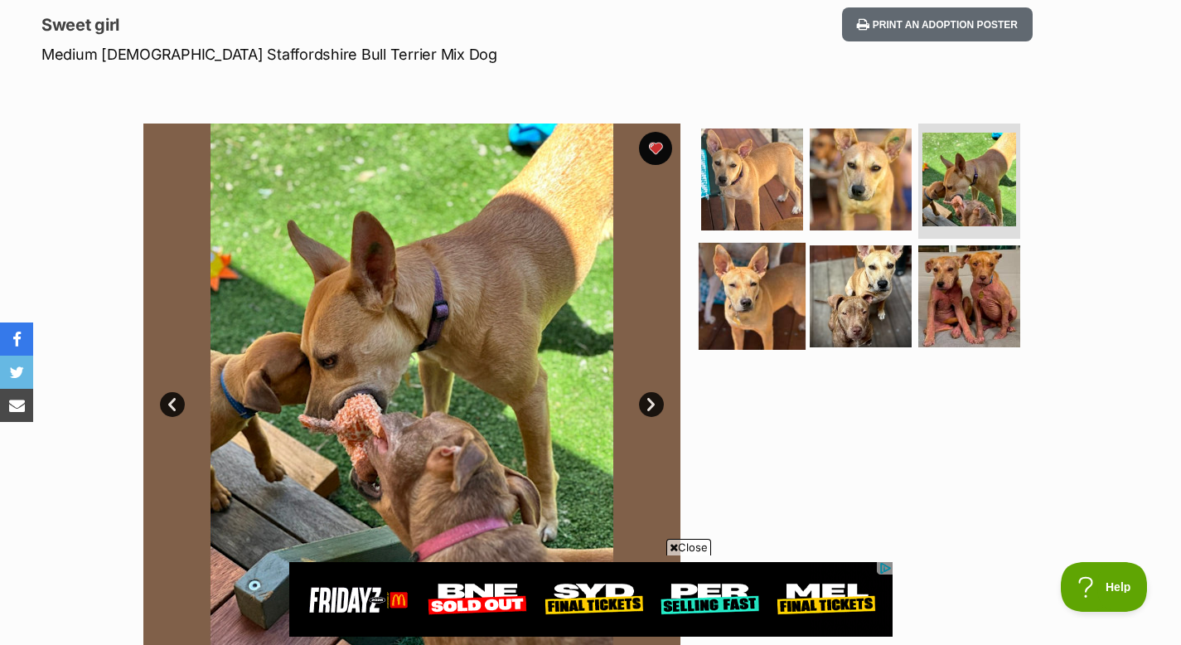
click at [761, 313] on img at bounding box center [752, 296] width 107 height 107
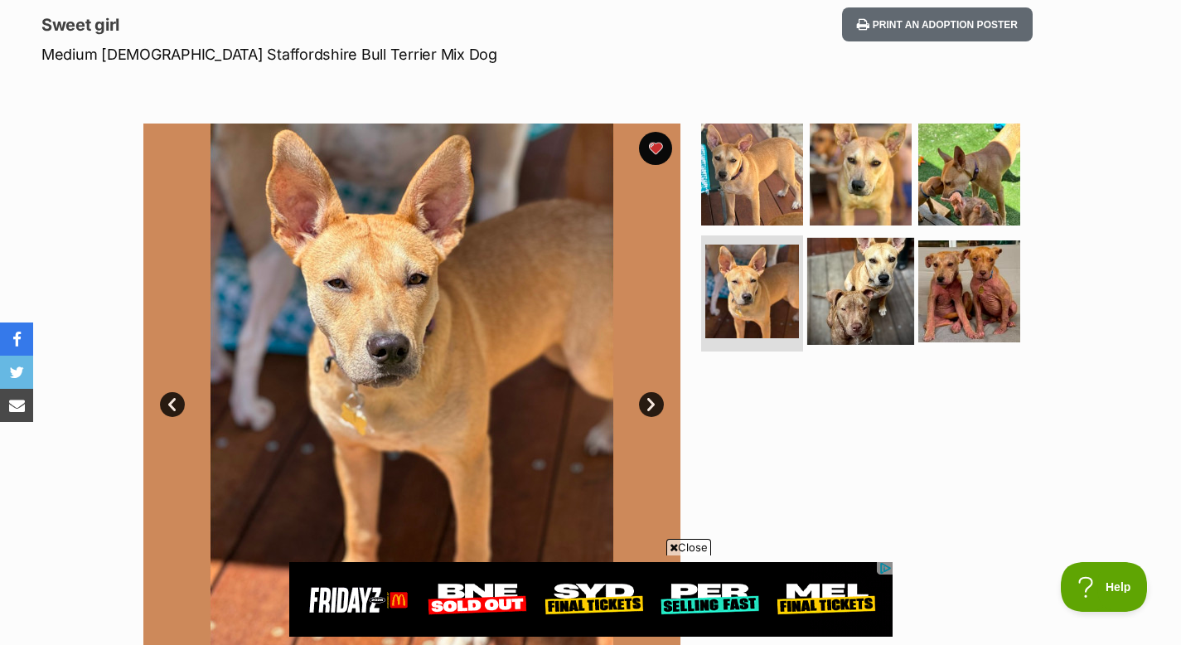
click at [836, 313] on img at bounding box center [860, 291] width 107 height 107
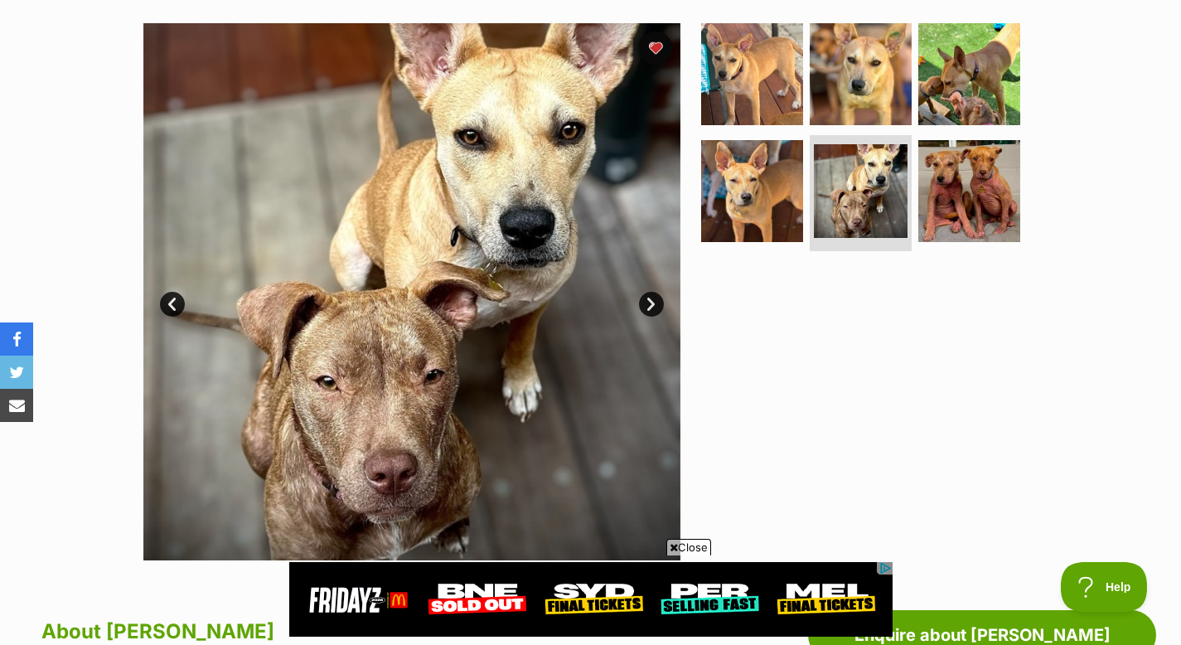
scroll to position [312, 0]
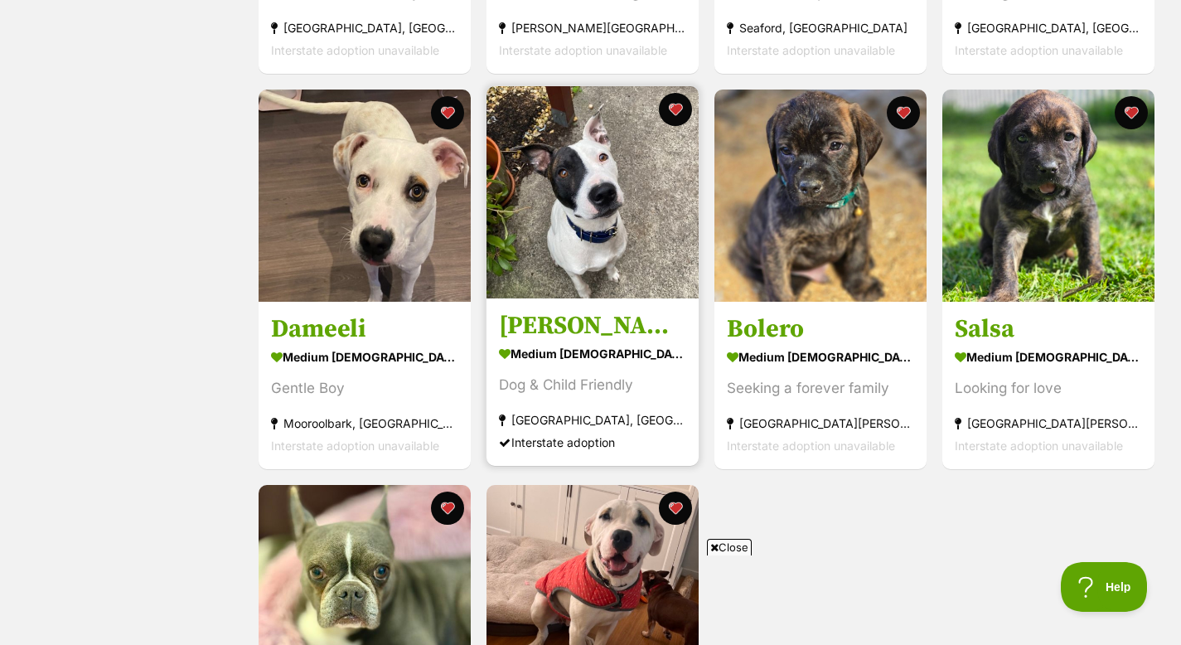
click at [542, 329] on h3 "[PERSON_NAME]" at bounding box center [592, 326] width 187 height 32
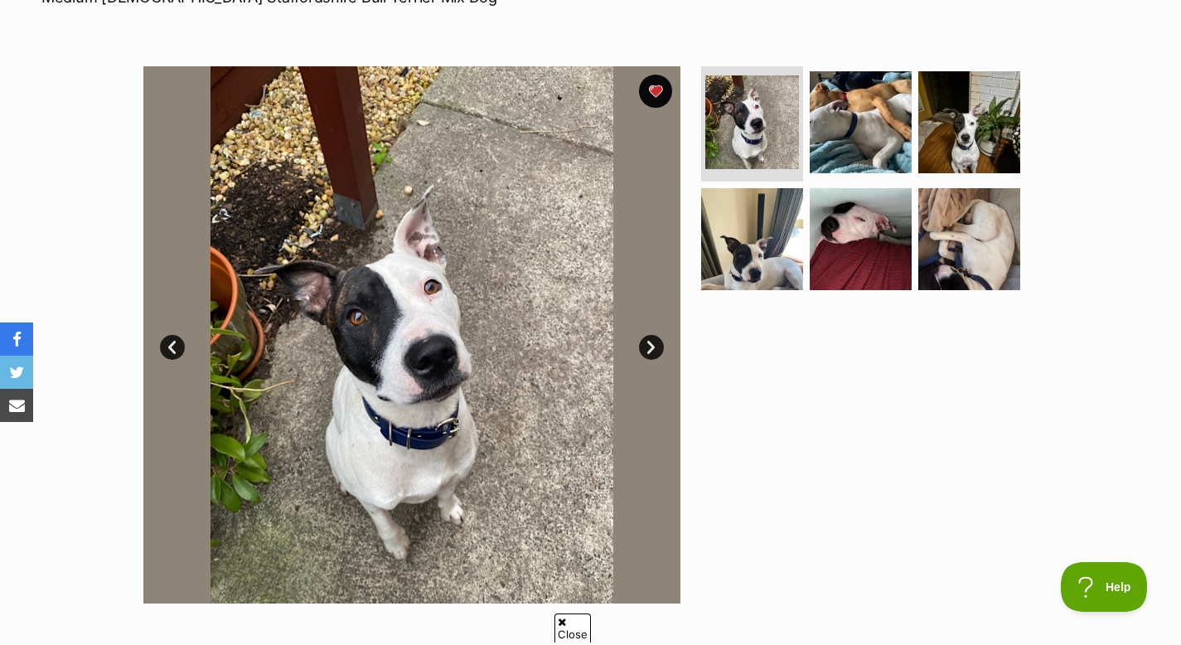
scroll to position [283, 0]
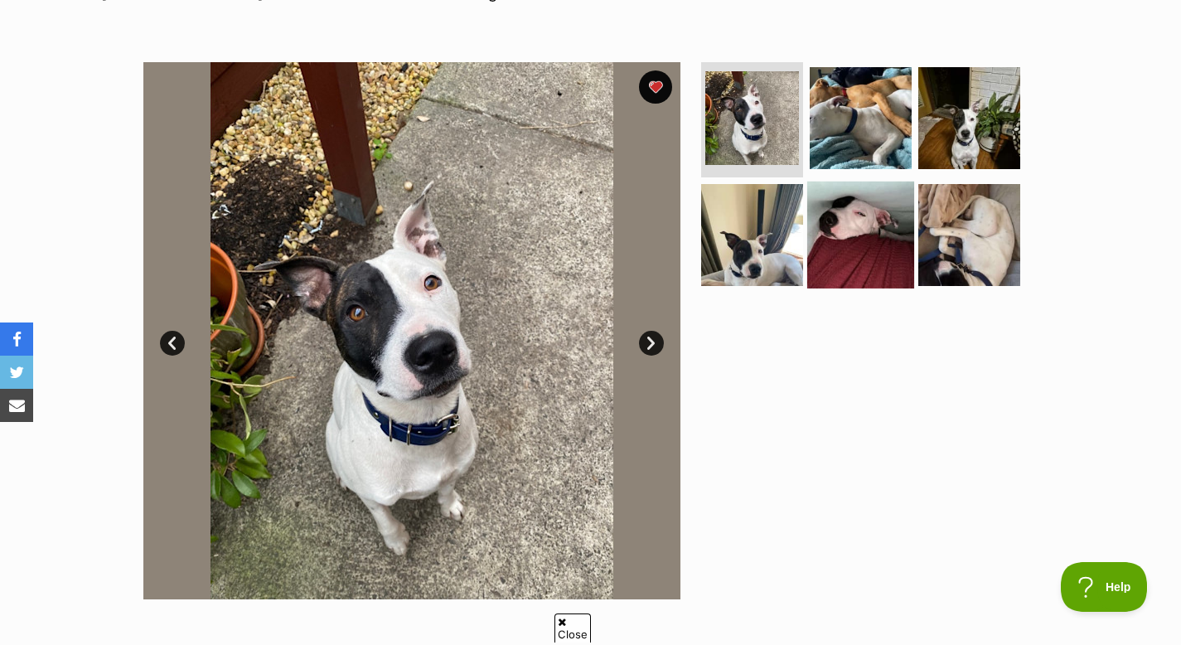
click at [850, 230] on img at bounding box center [860, 235] width 107 height 107
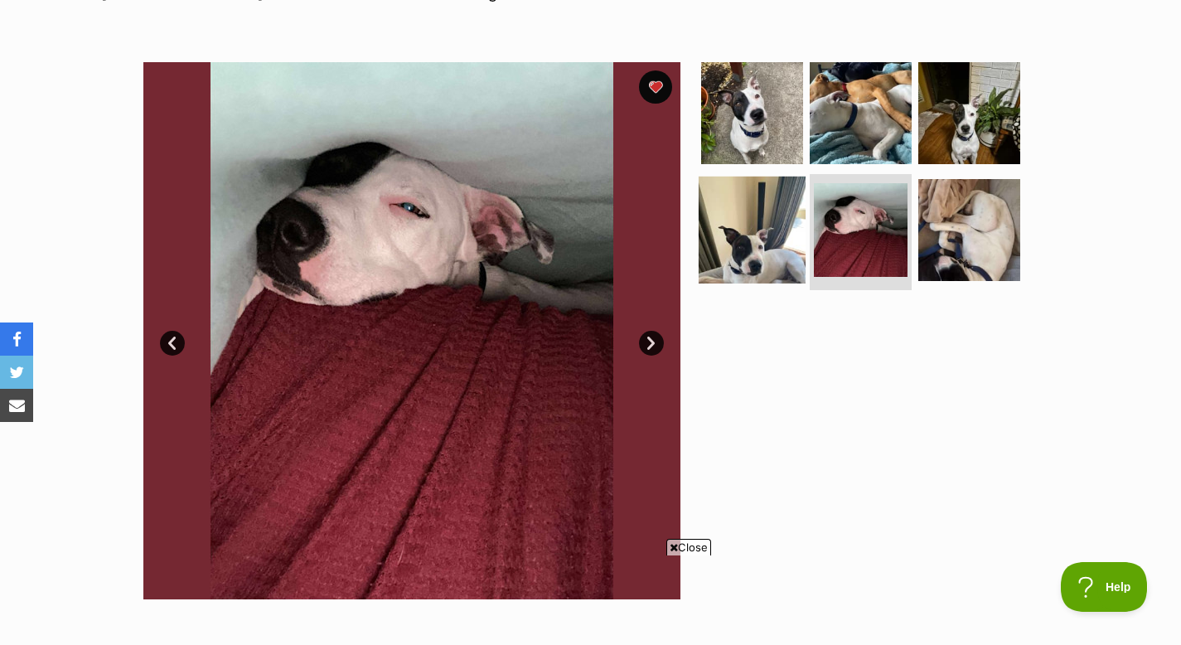
scroll to position [0, 0]
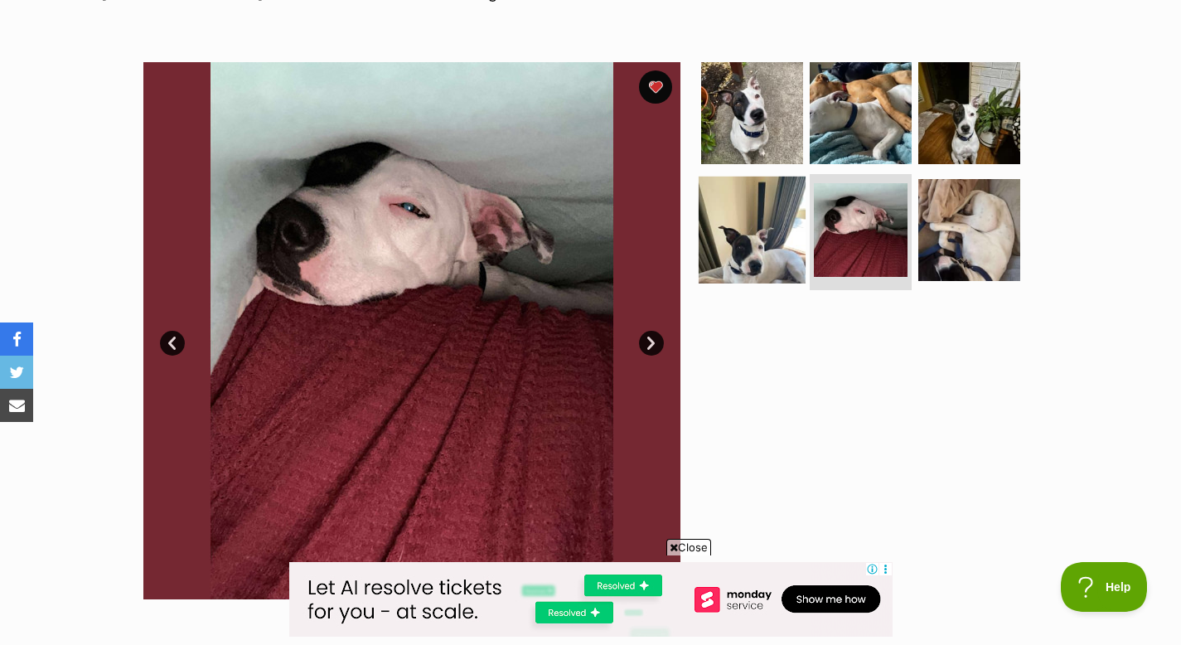
click at [754, 248] on img at bounding box center [752, 230] width 107 height 107
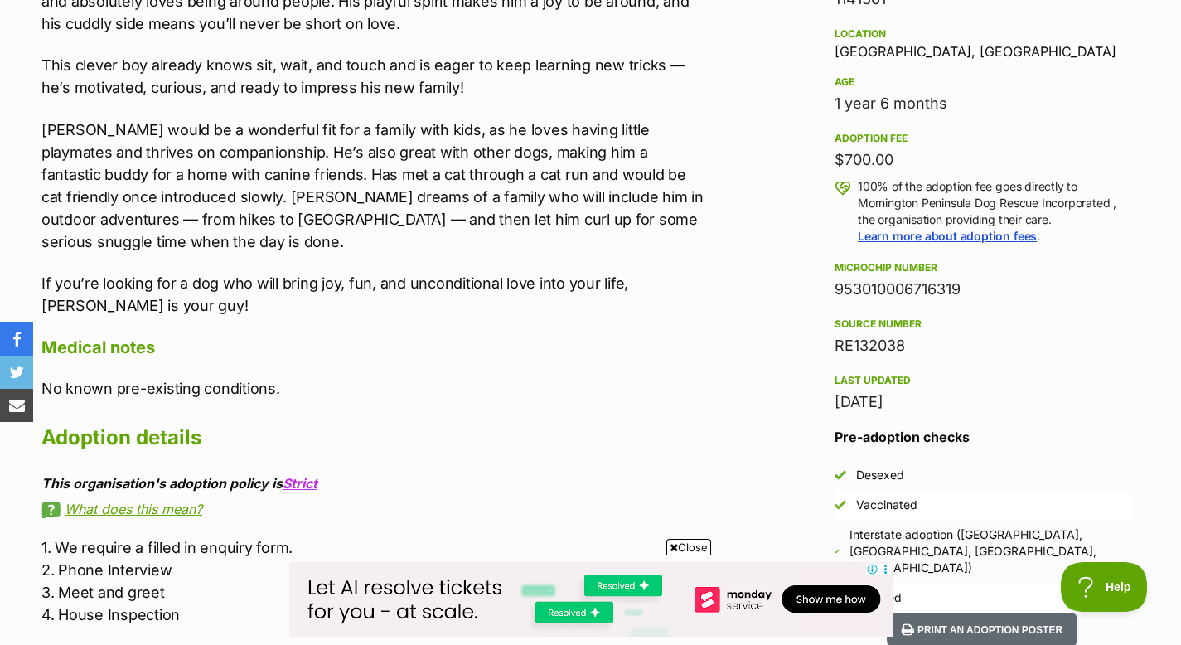
scroll to position [1113, 0]
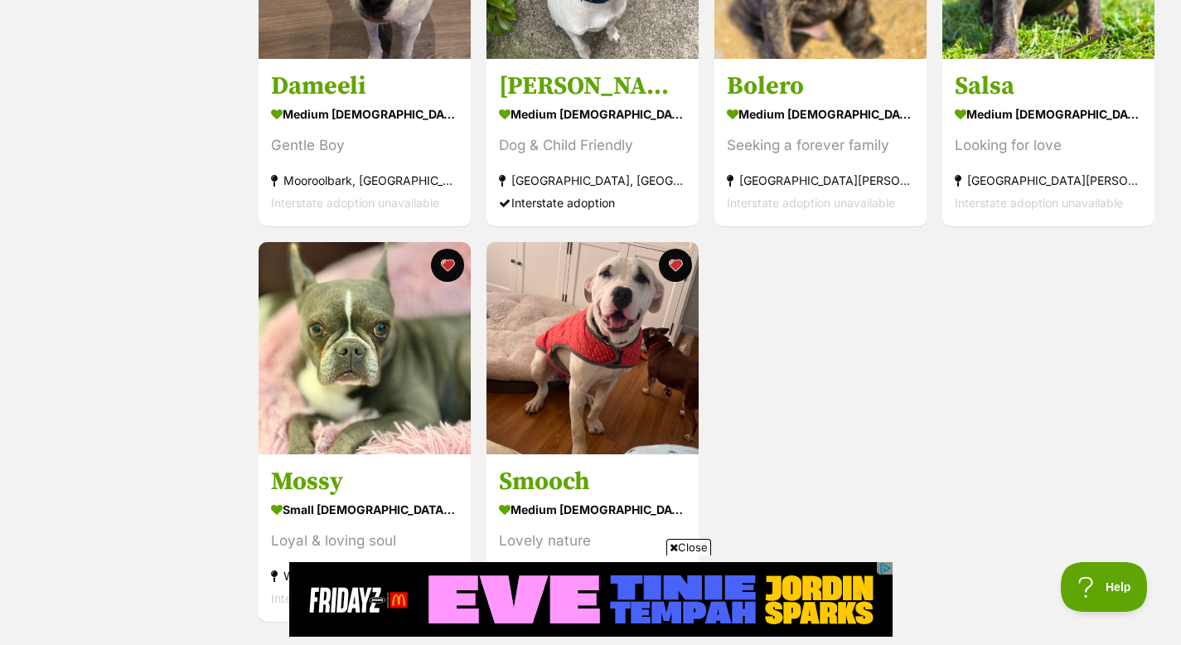
scroll to position [1285, 0]
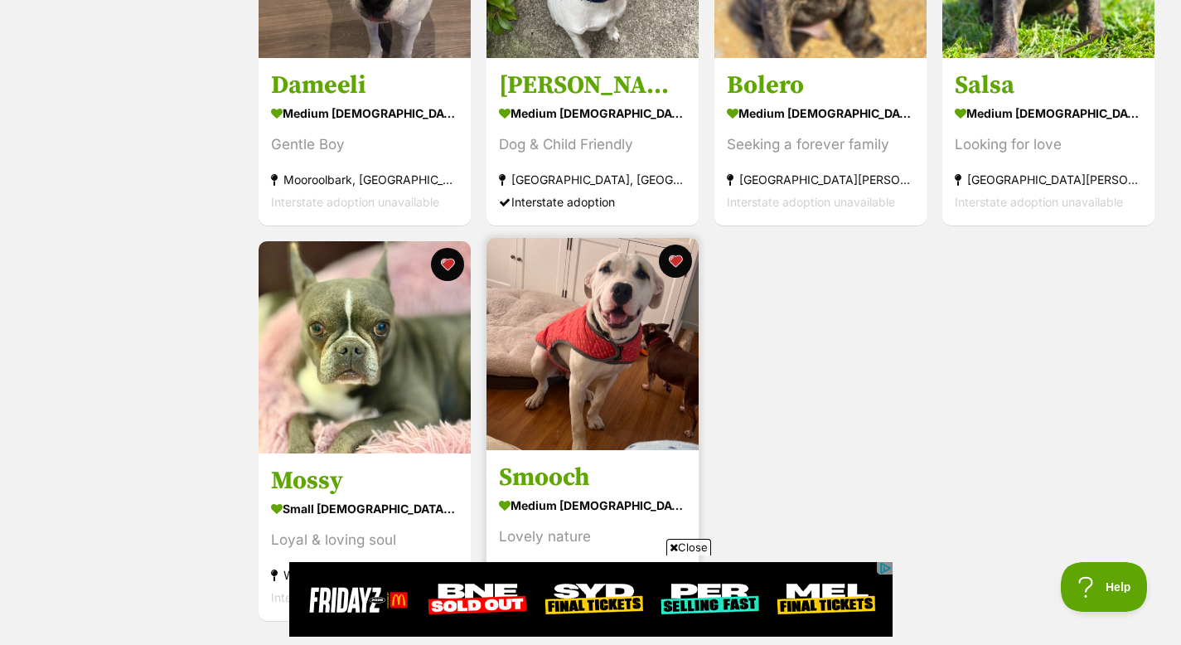
click at [633, 385] on img at bounding box center [593, 344] width 212 height 212
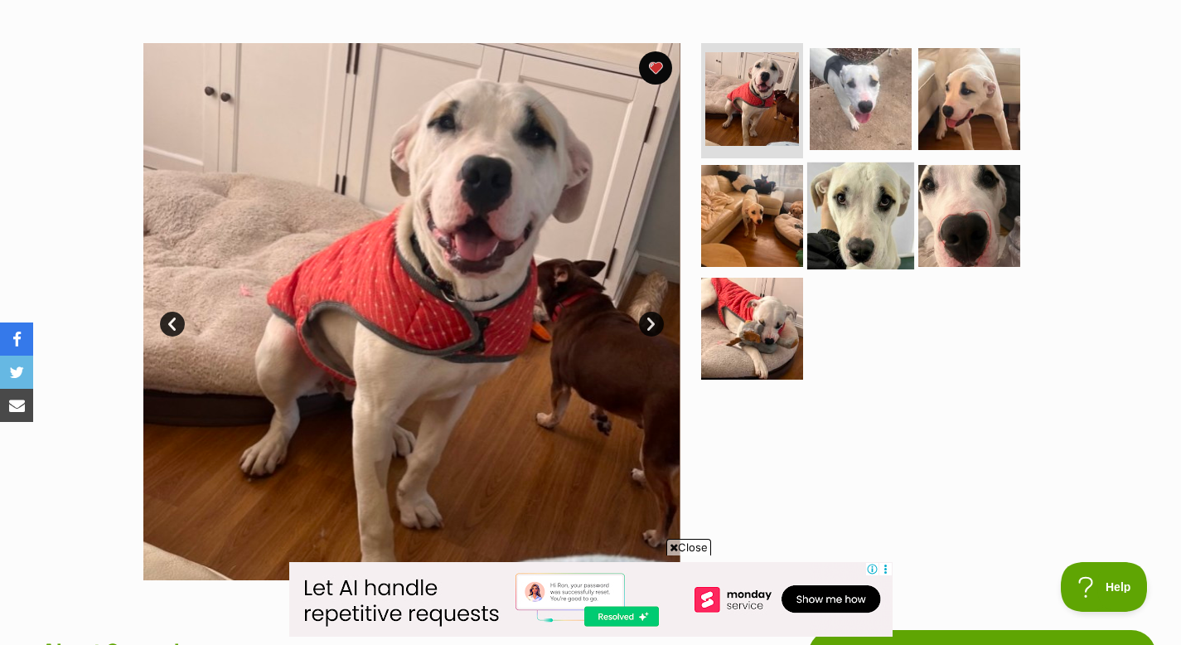
click at [868, 219] on img at bounding box center [860, 215] width 107 height 107
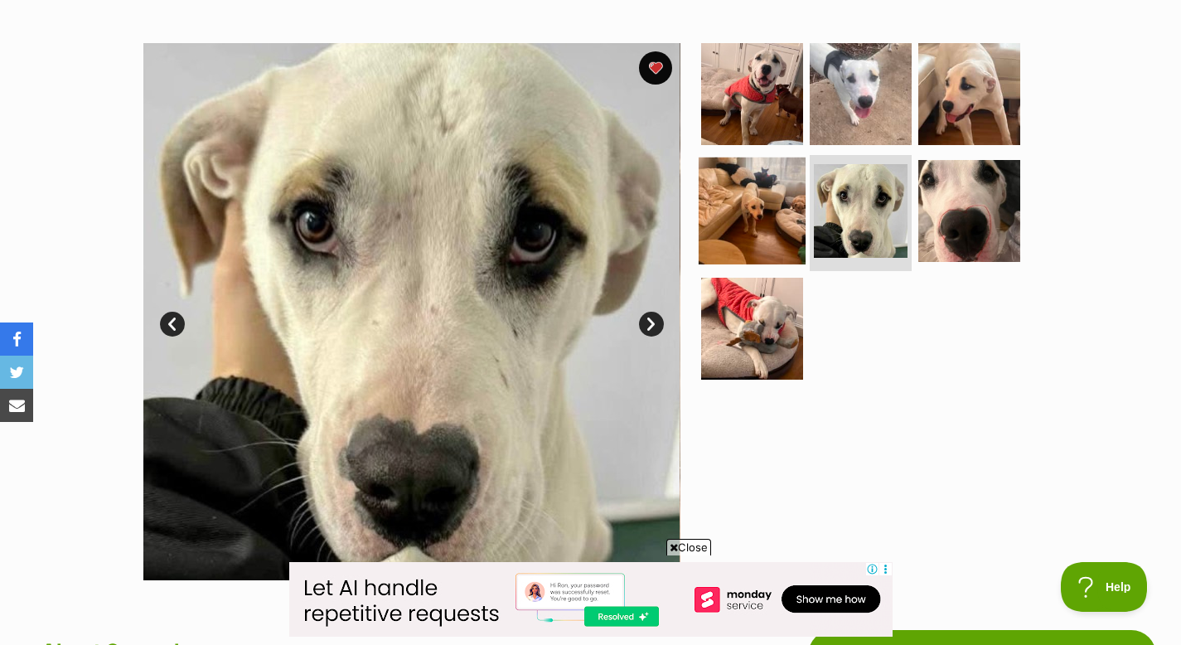
click at [772, 223] on img at bounding box center [752, 211] width 107 height 107
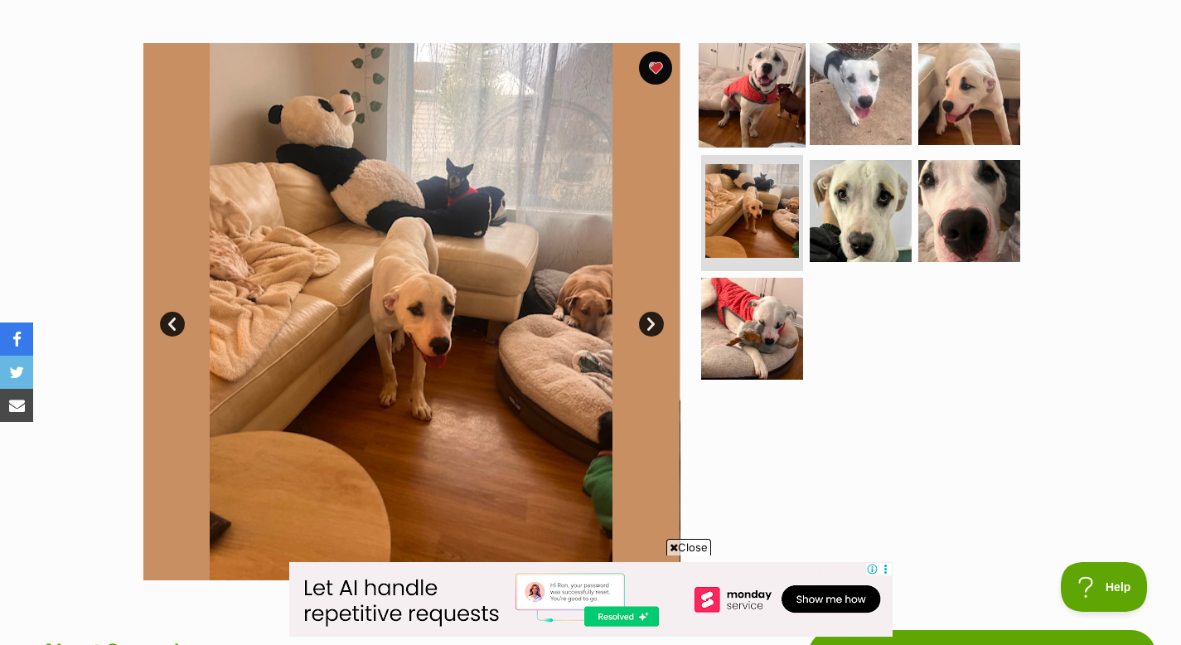
click at [748, 118] on img at bounding box center [752, 93] width 107 height 107
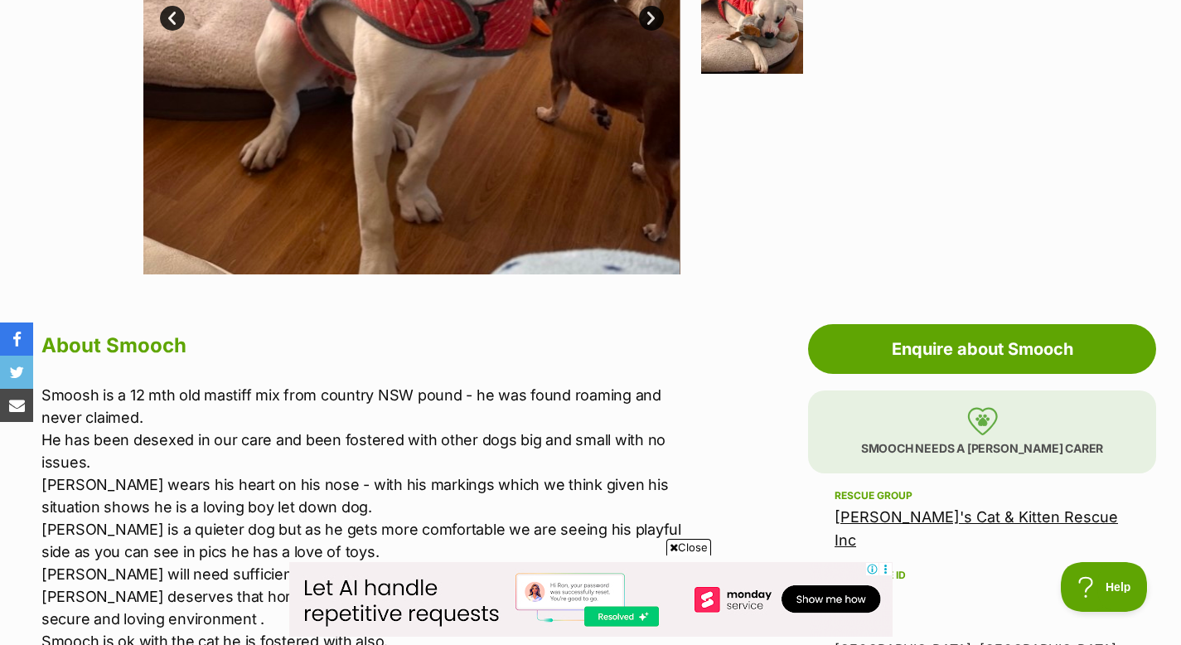
scroll to position [502, 0]
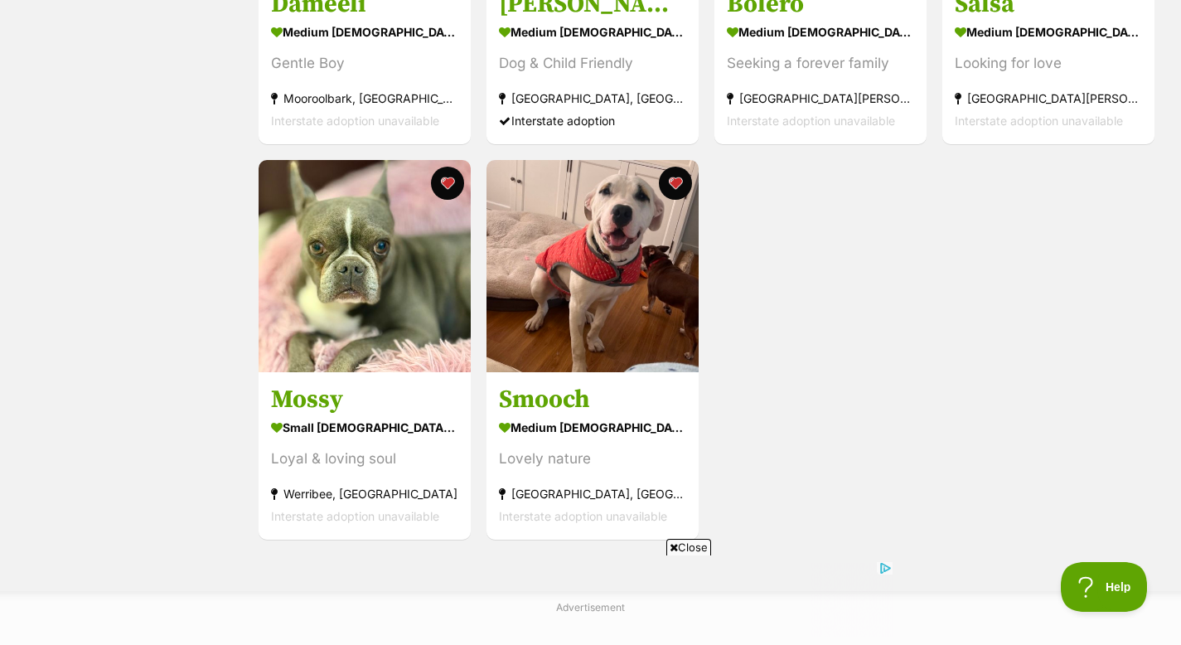
scroll to position [1371, 0]
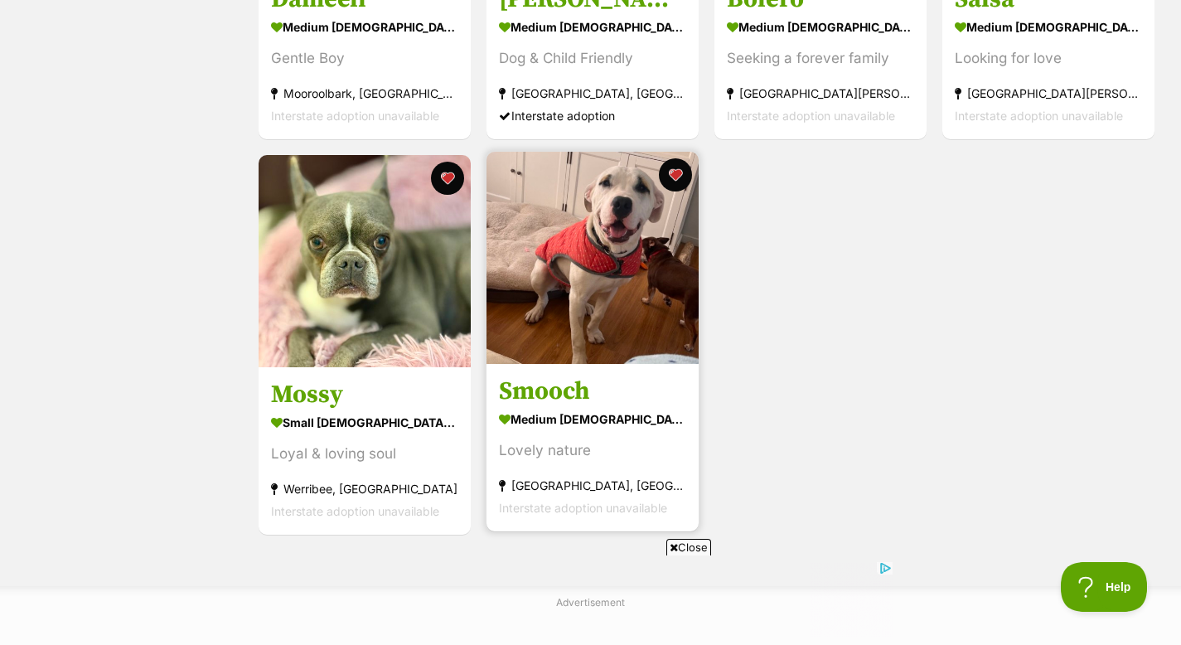
click at [545, 393] on h3 "Smooch" at bounding box center [592, 392] width 187 height 32
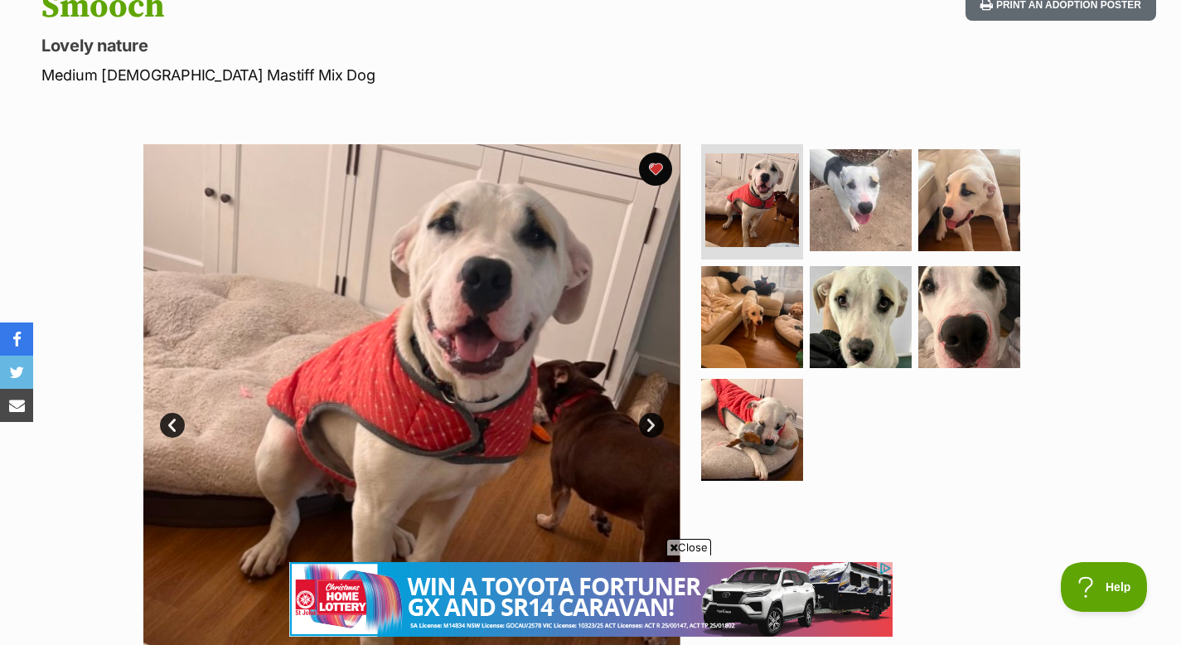
scroll to position [196, 0]
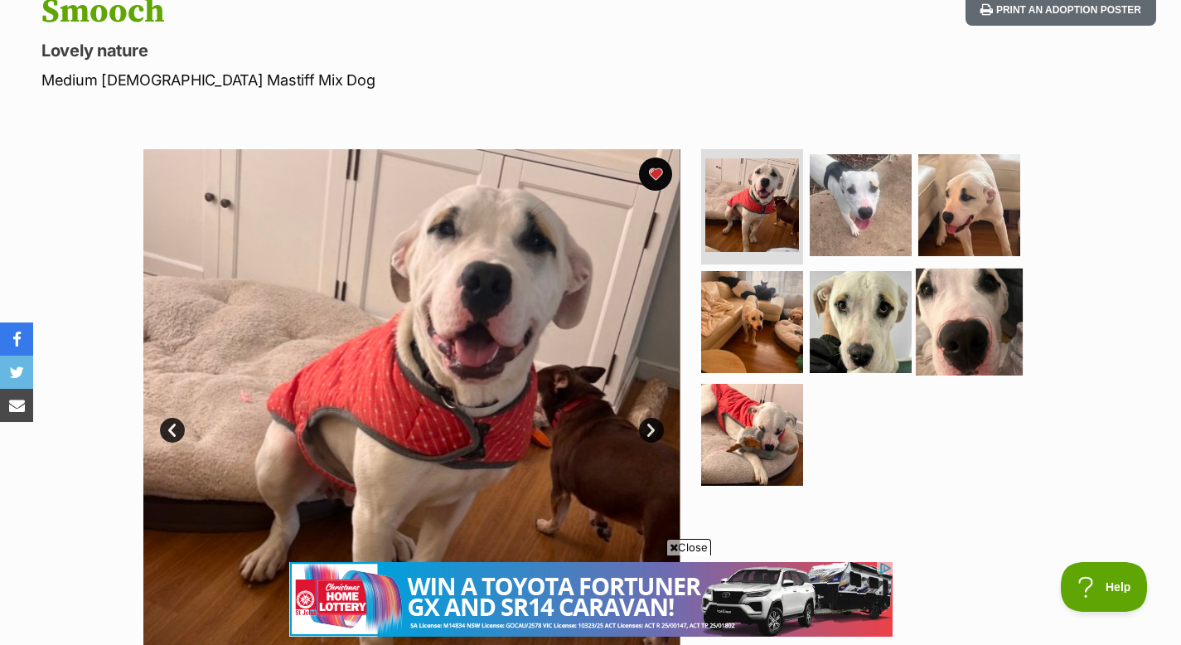
click at [951, 317] on img at bounding box center [969, 322] width 107 height 107
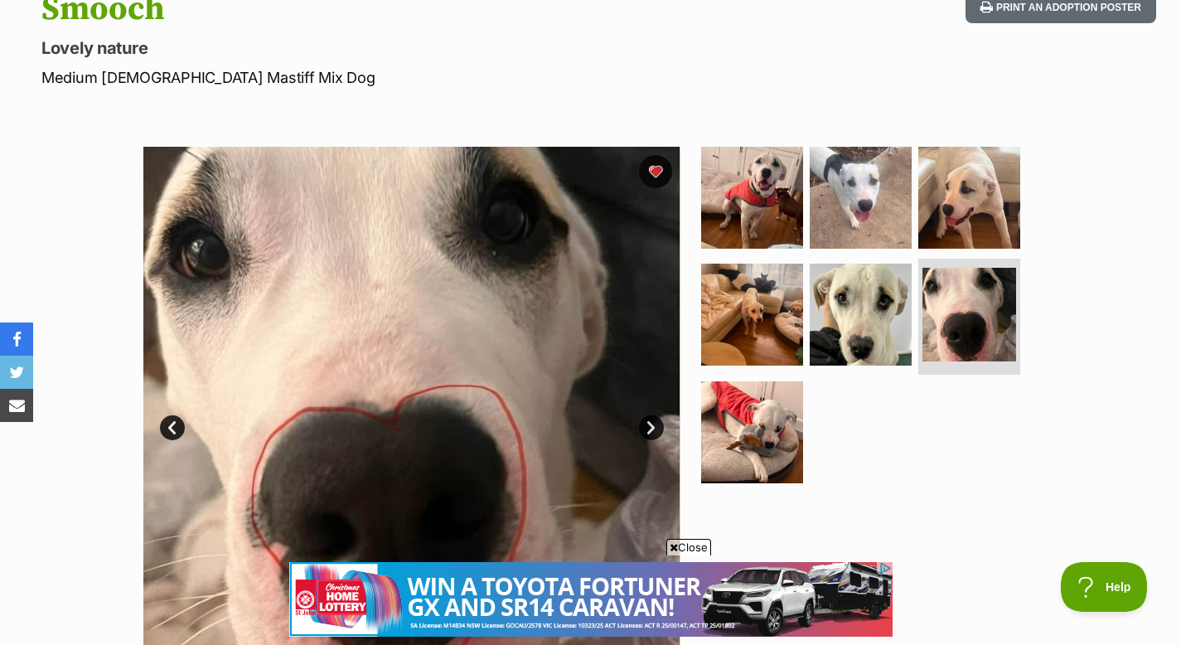
scroll to position [184, 0]
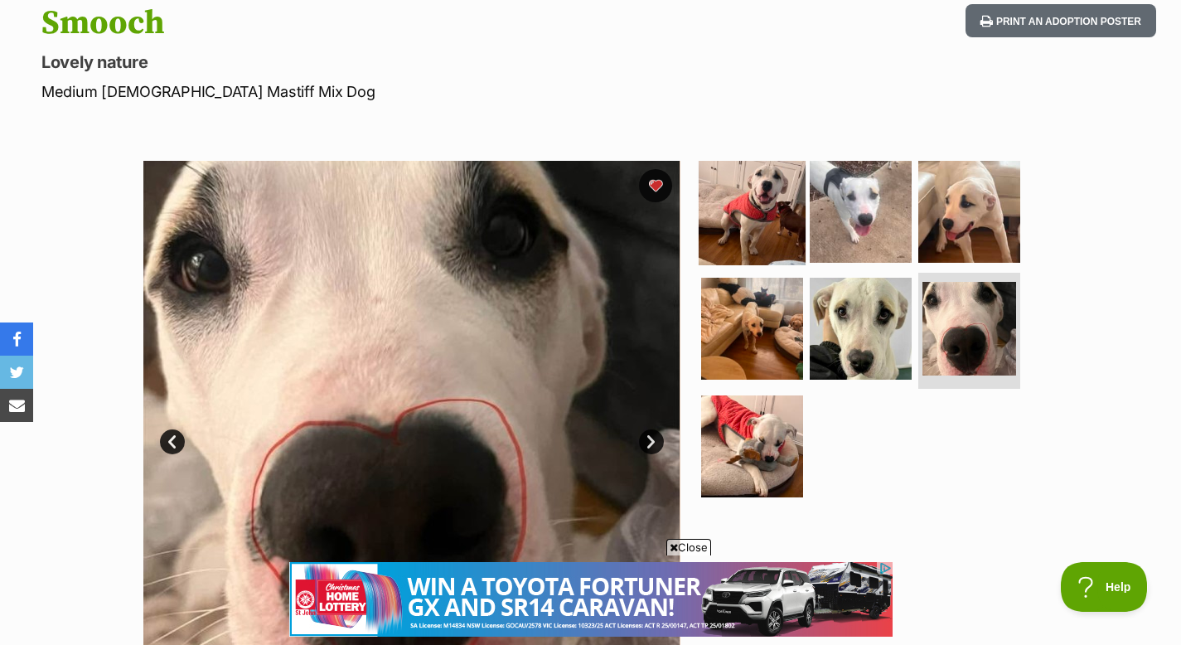
click at [733, 230] on img at bounding box center [752, 211] width 107 height 107
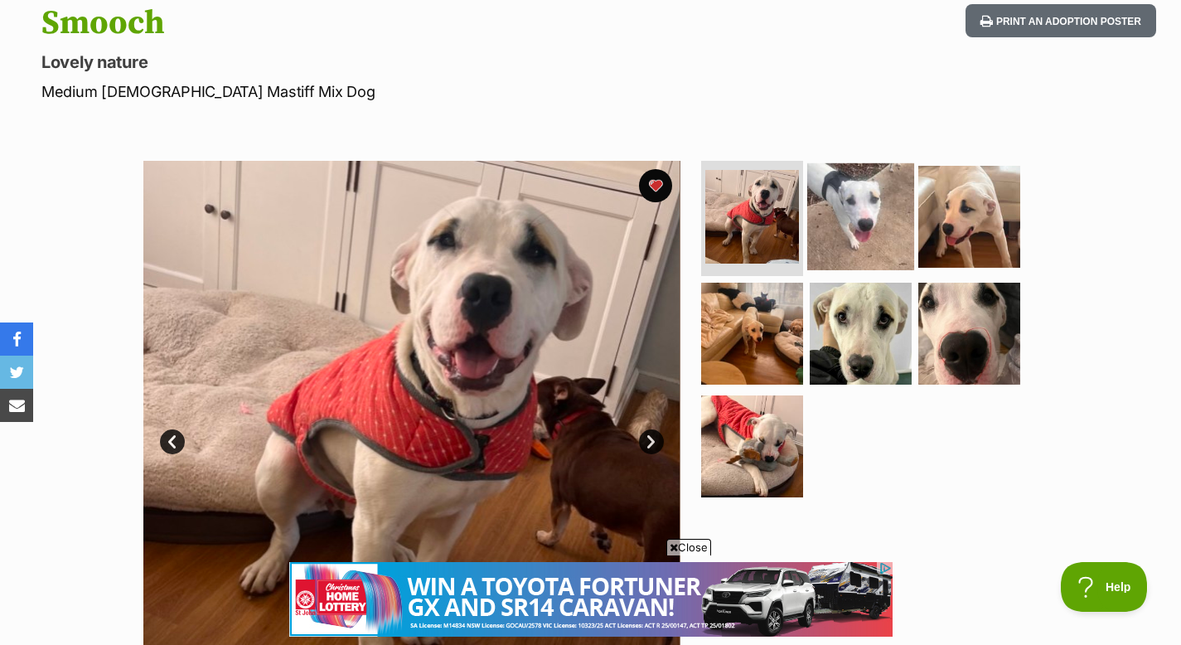
click at [848, 225] on img at bounding box center [860, 215] width 107 height 107
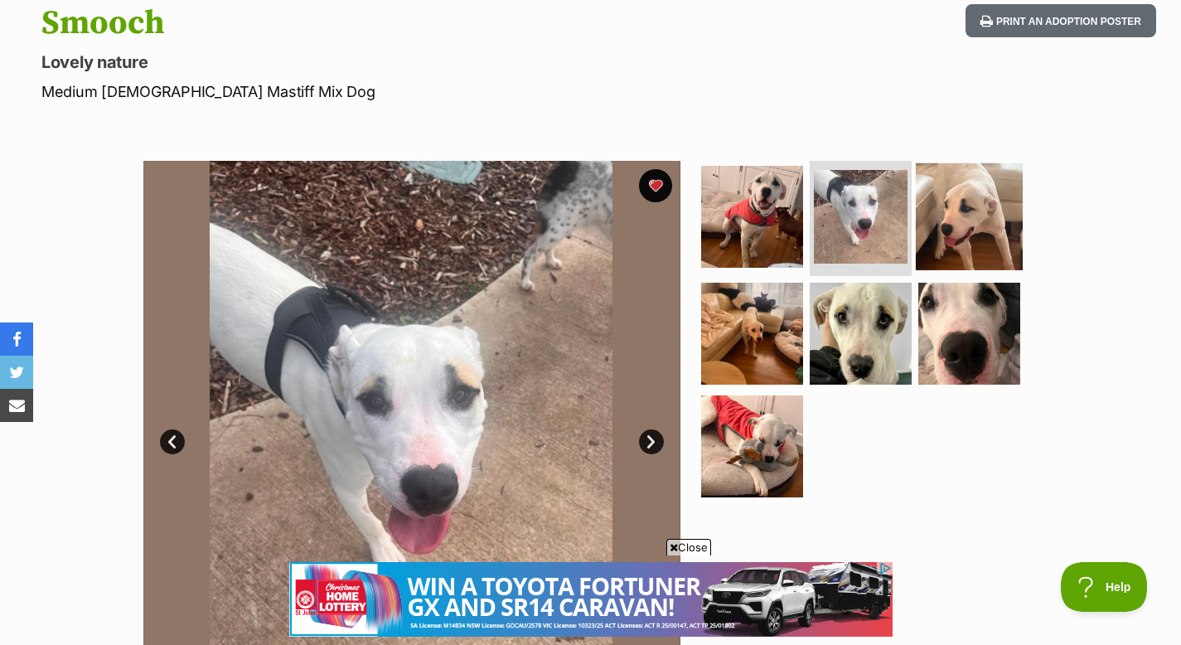
click at [973, 236] on img at bounding box center [969, 215] width 107 height 107
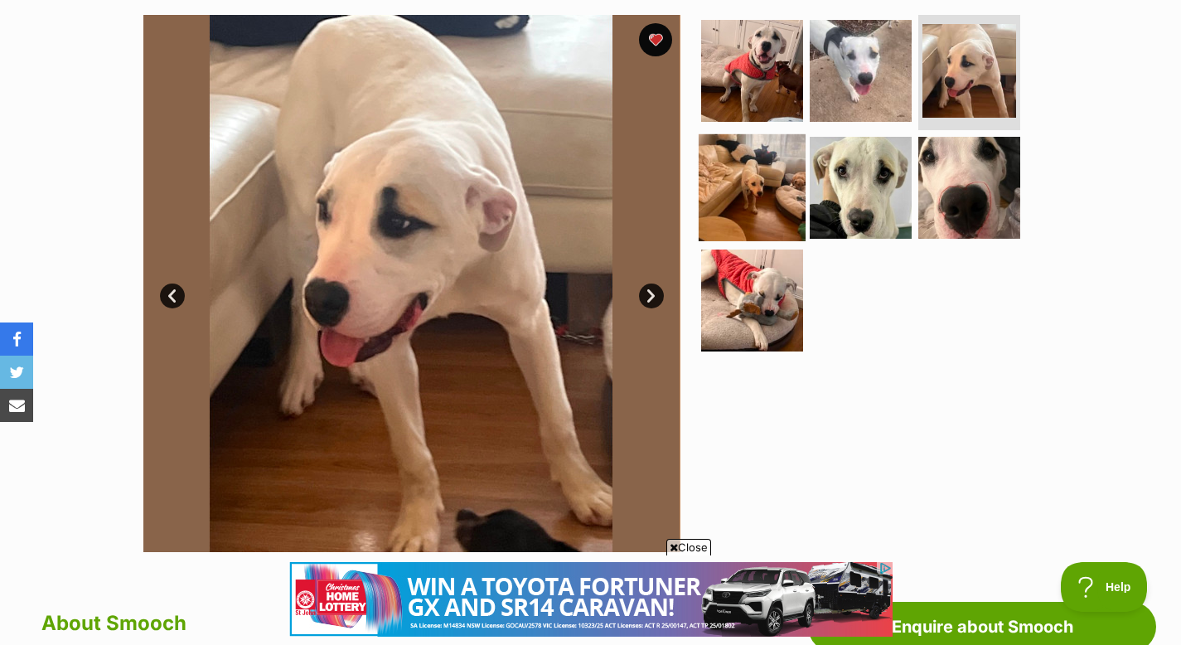
scroll to position [332, 0]
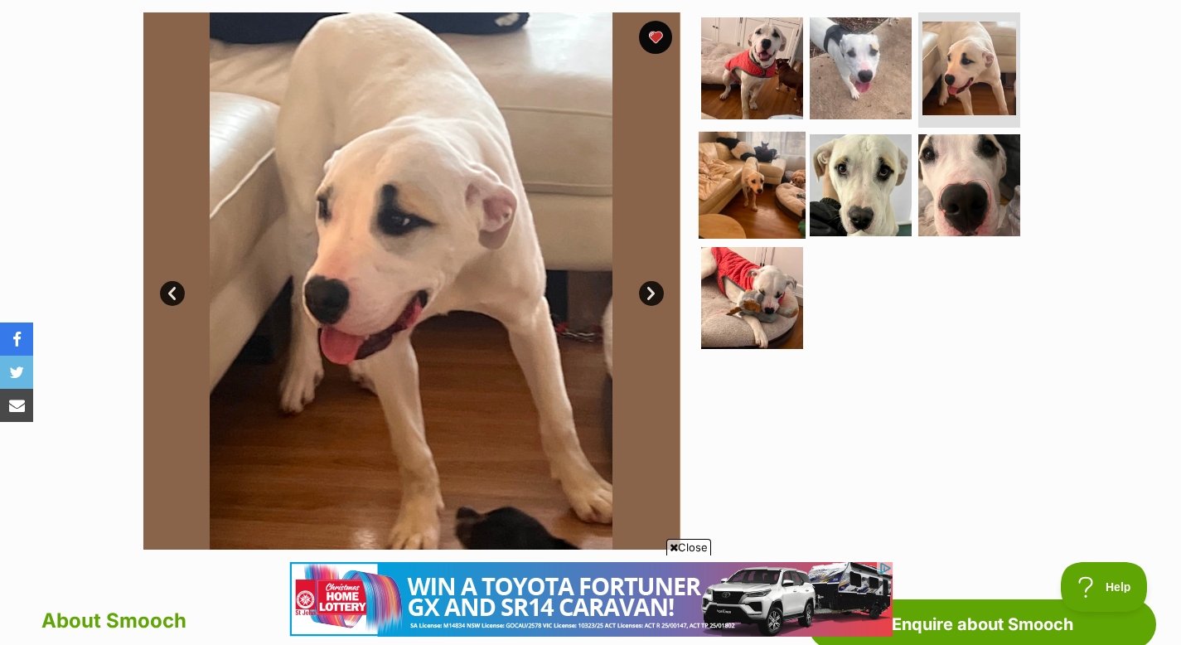
click at [732, 179] on img at bounding box center [752, 185] width 107 height 107
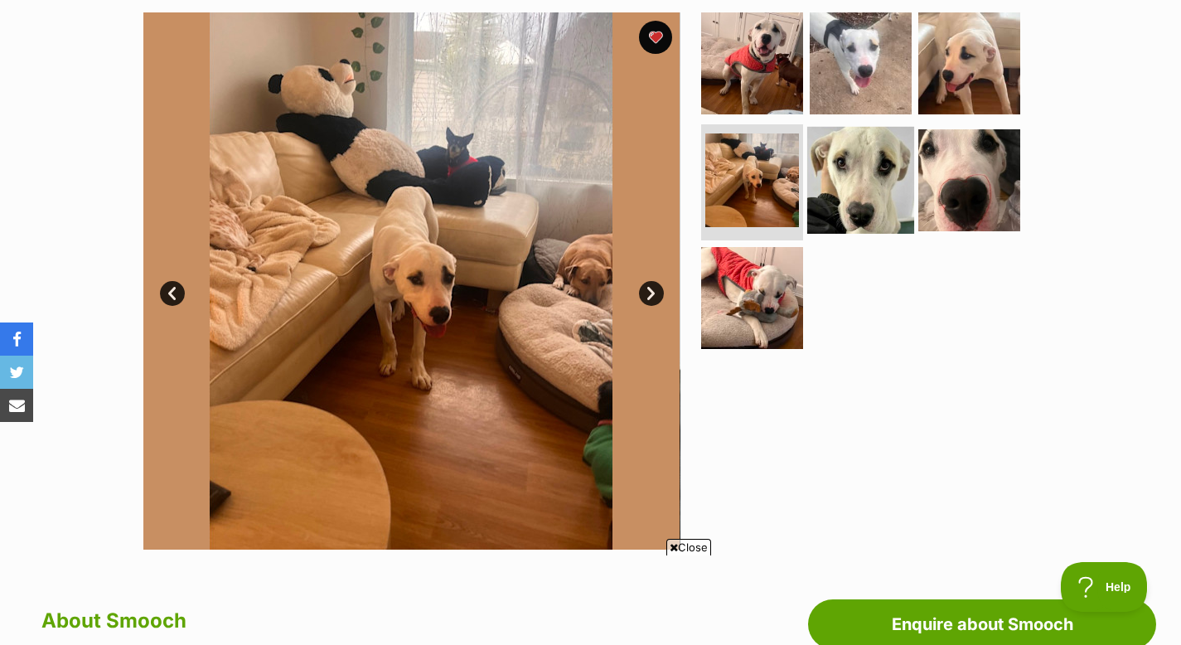
scroll to position [0, 0]
click at [848, 187] on img at bounding box center [860, 180] width 107 height 107
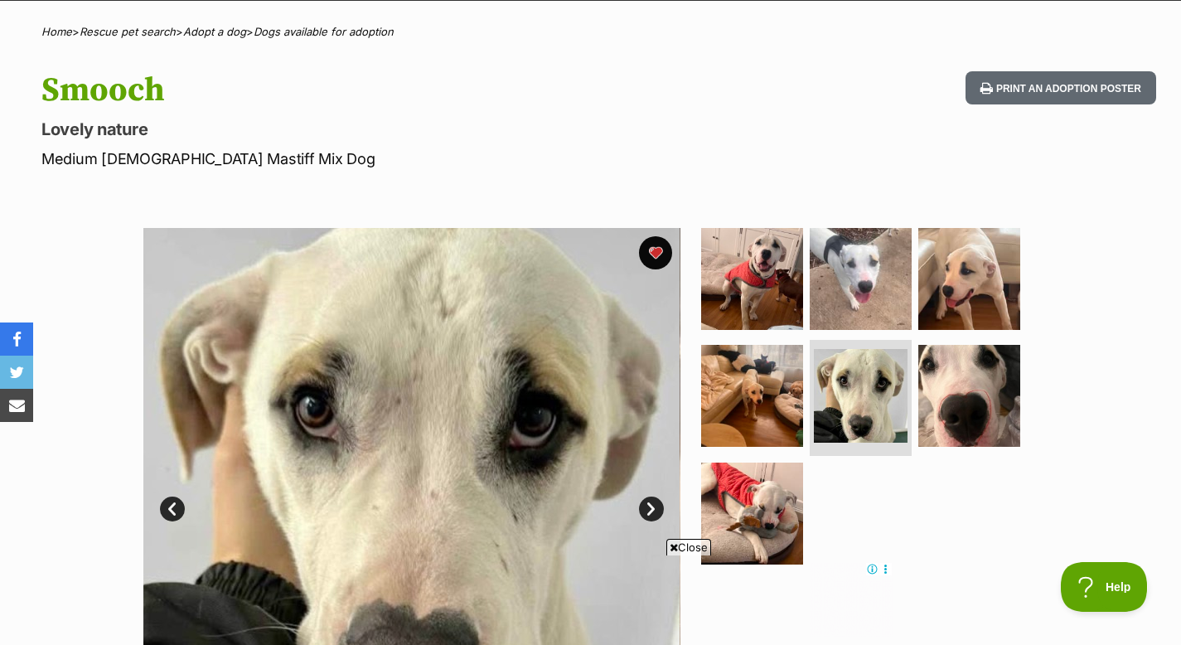
scroll to position [122, 0]
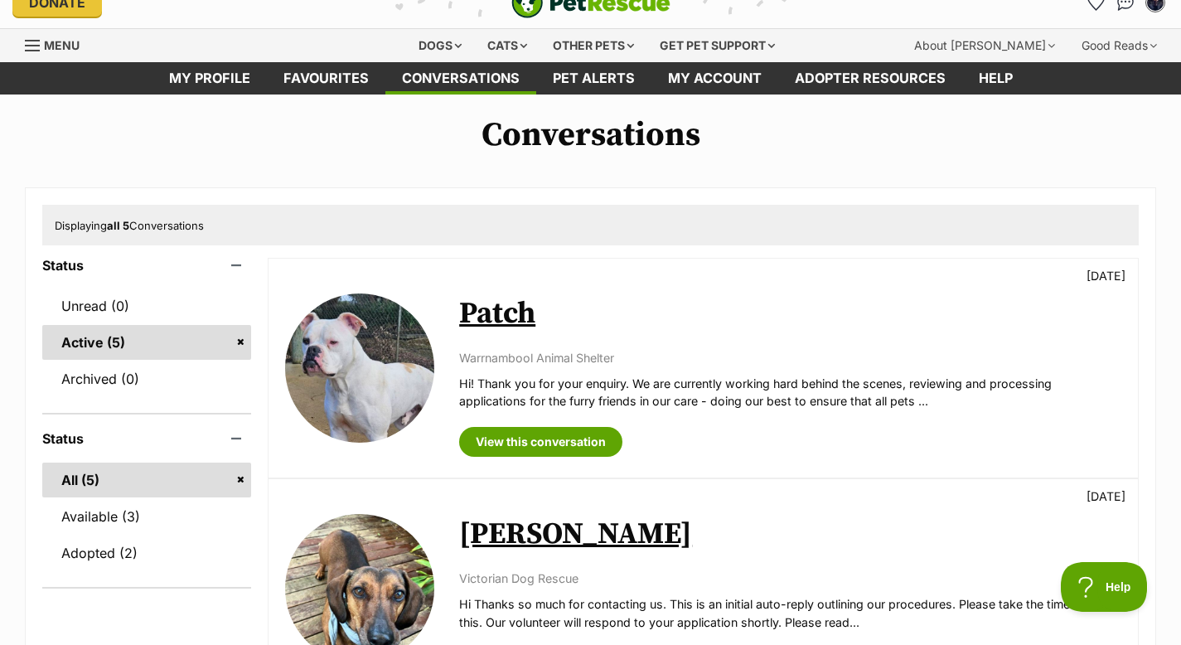
scroll to position [20, 0]
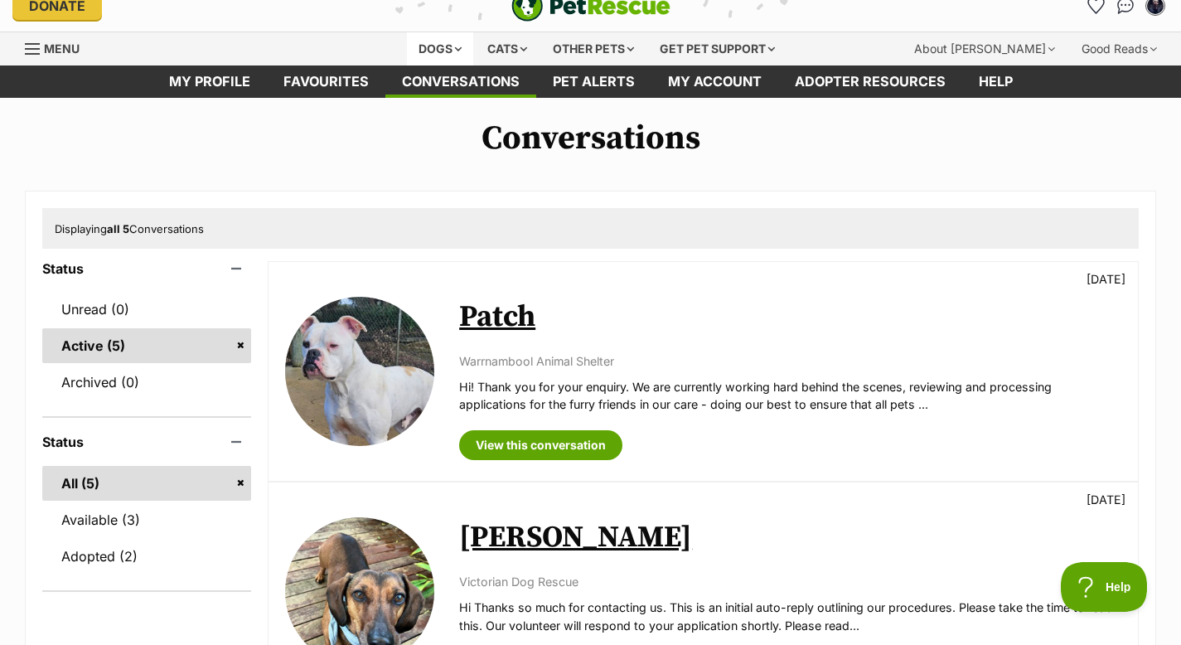
click at [439, 51] on div "Dogs" at bounding box center [440, 48] width 66 height 33
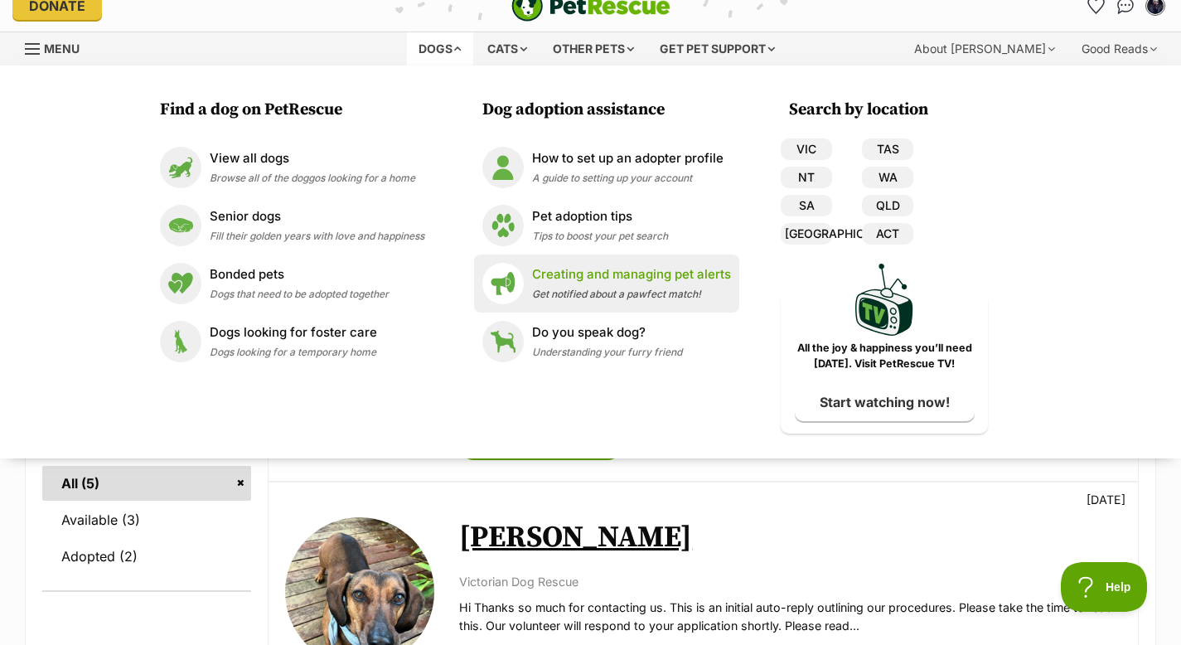
click at [582, 298] on span "Get notified about a pawfect match!" at bounding box center [616, 294] width 169 height 12
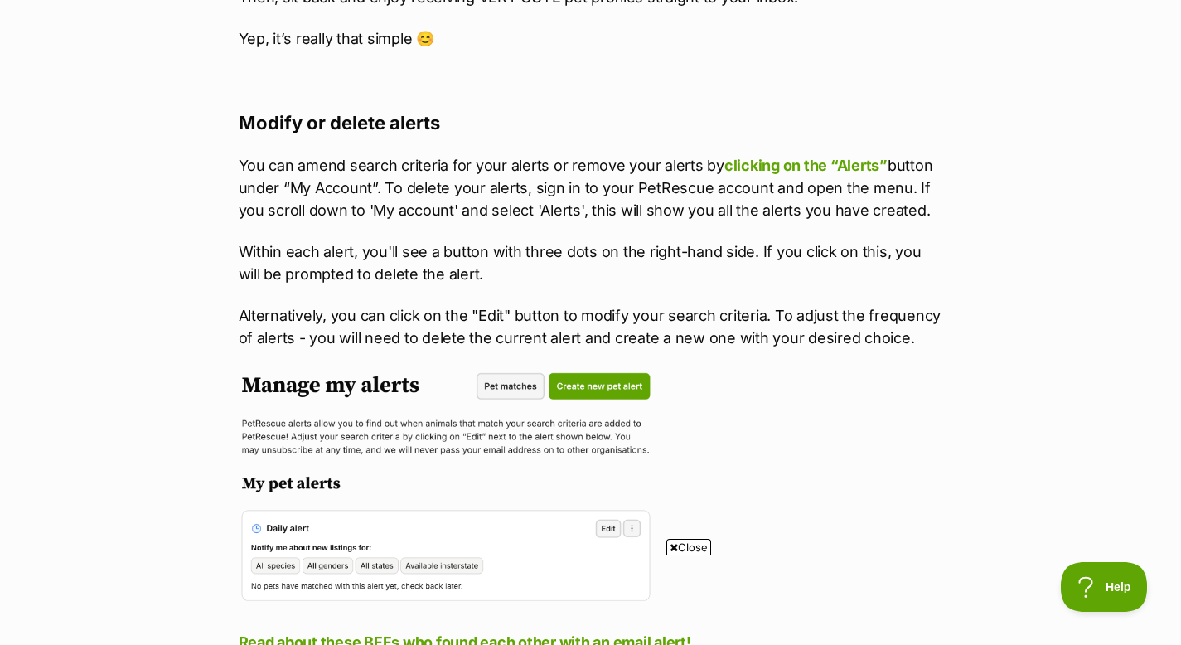
scroll to position [1435, 0]
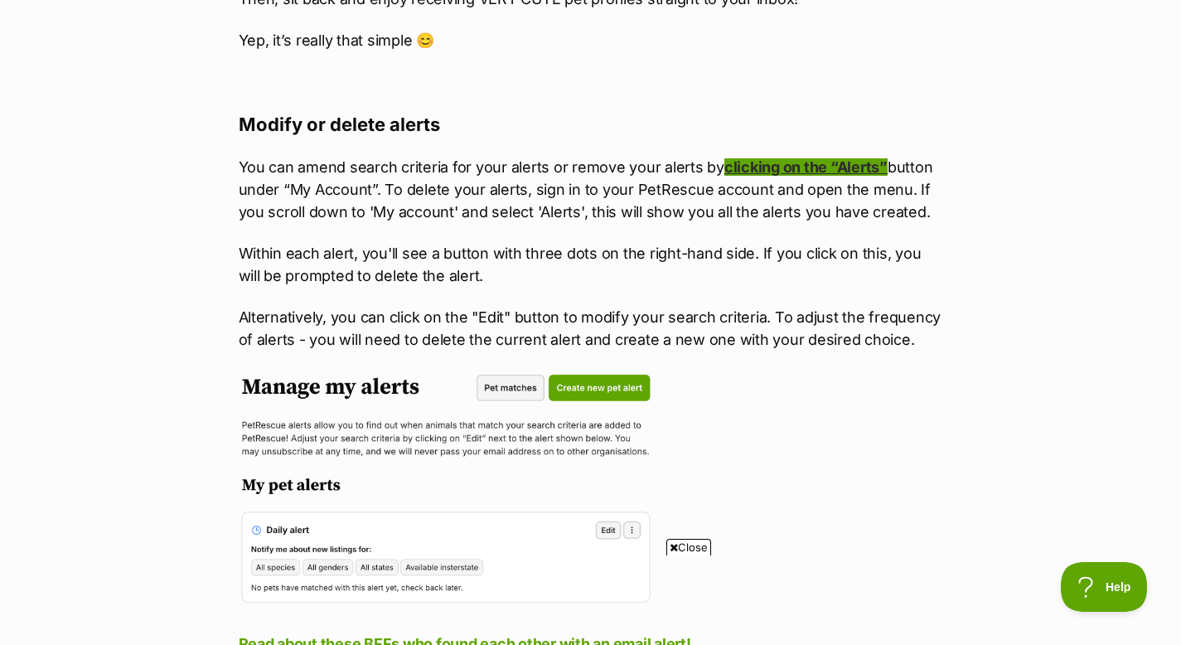
click at [773, 170] on link "clicking on the “Alerts”" at bounding box center [806, 166] width 163 height 17
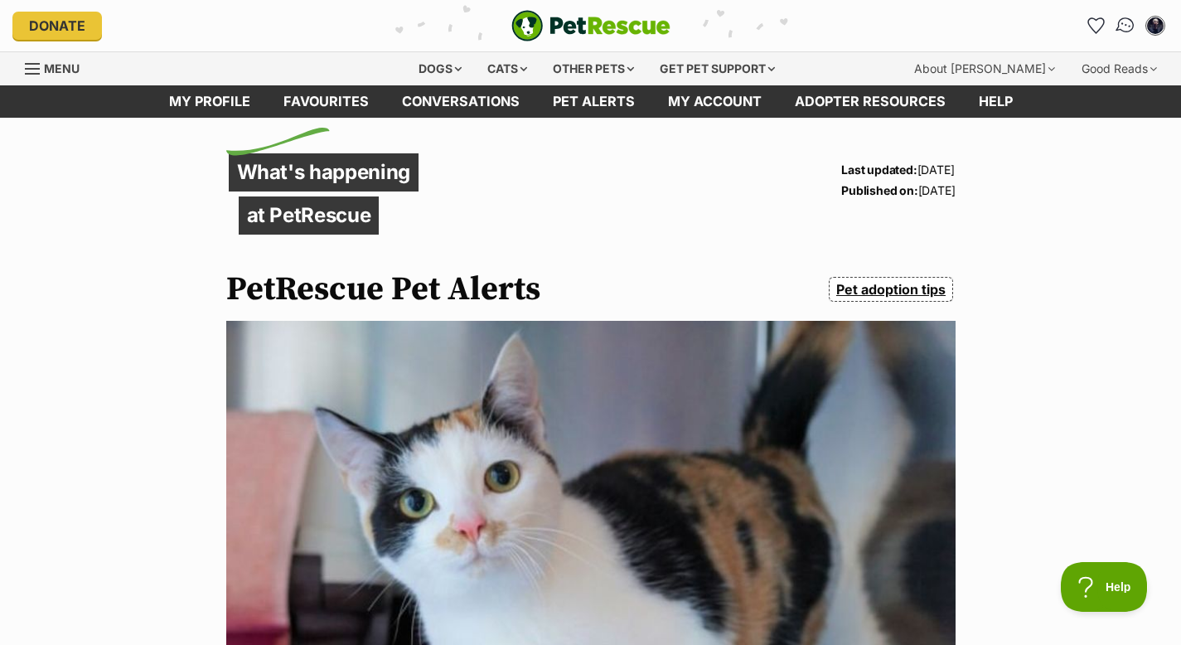
scroll to position [0, 0]
click at [1129, 29] on img "Conversations" at bounding box center [1126, 26] width 22 height 22
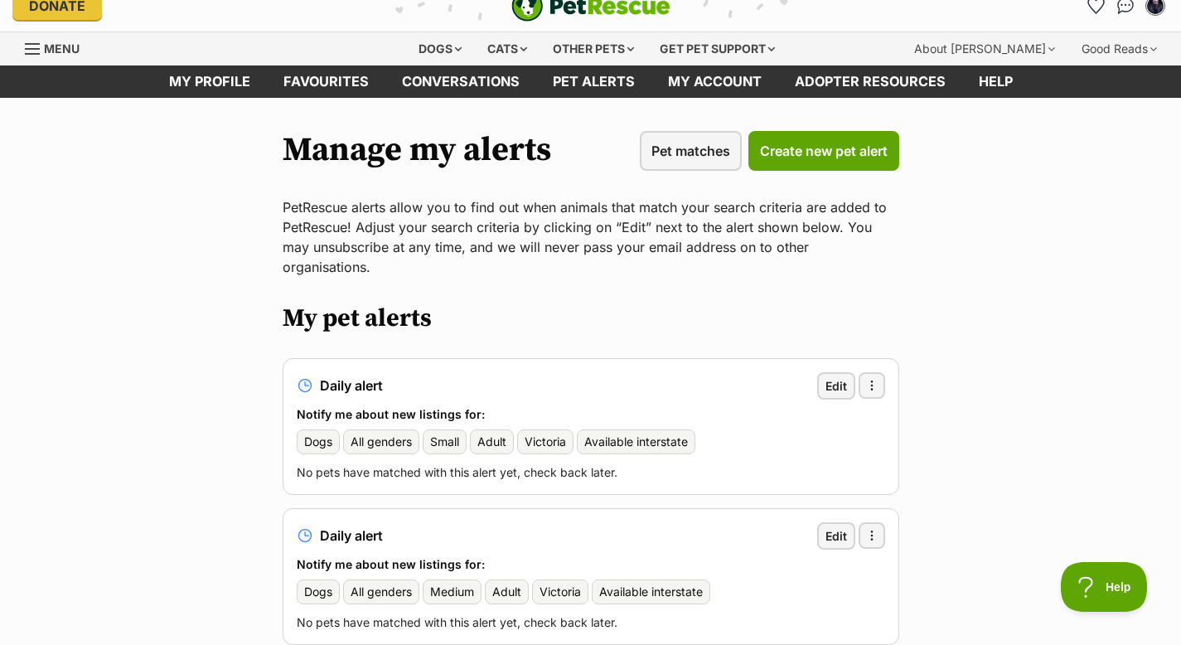
scroll to position [15, 0]
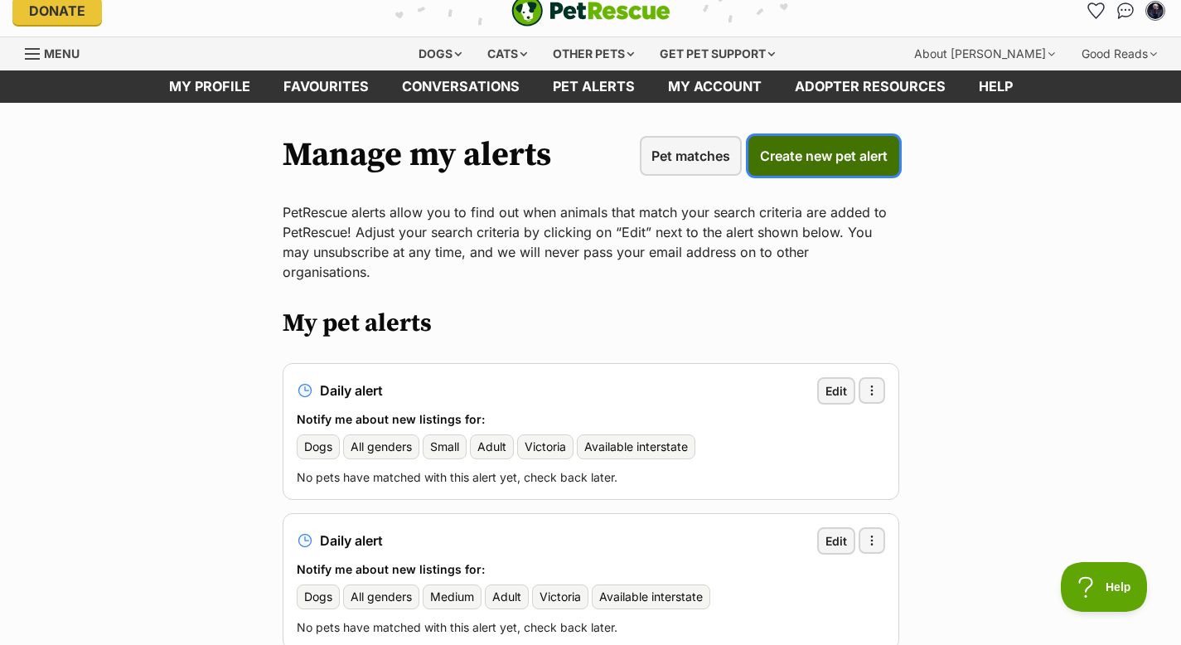
click at [788, 167] on link "Create new pet alert" at bounding box center [824, 156] width 151 height 40
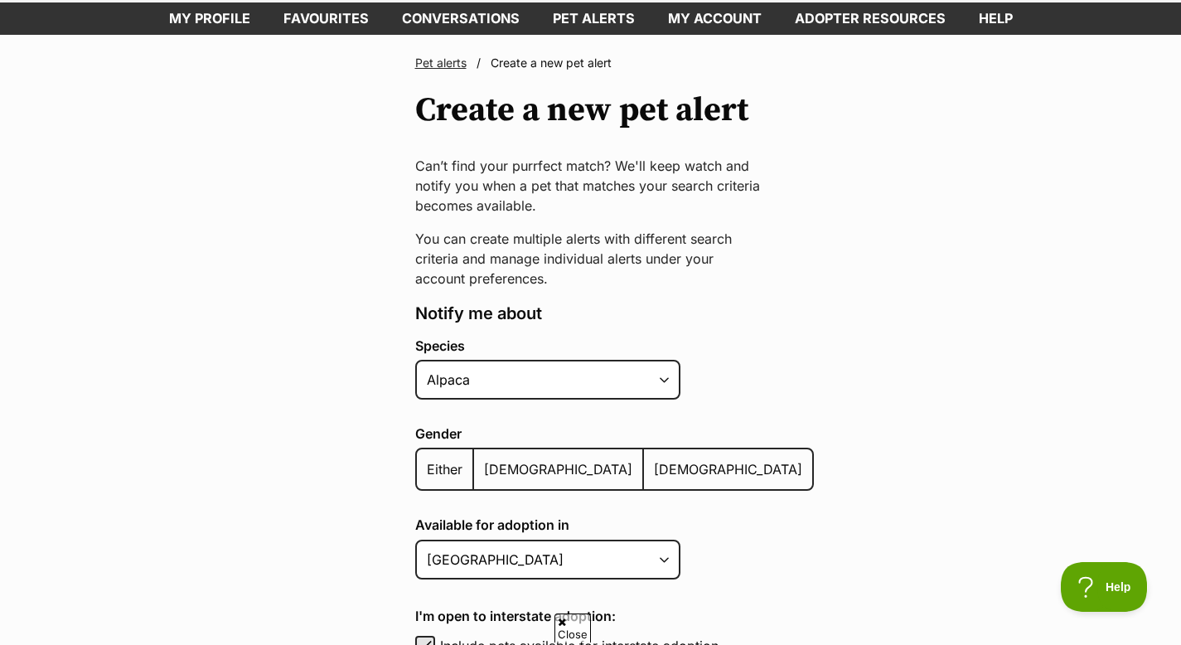
scroll to position [126, 0]
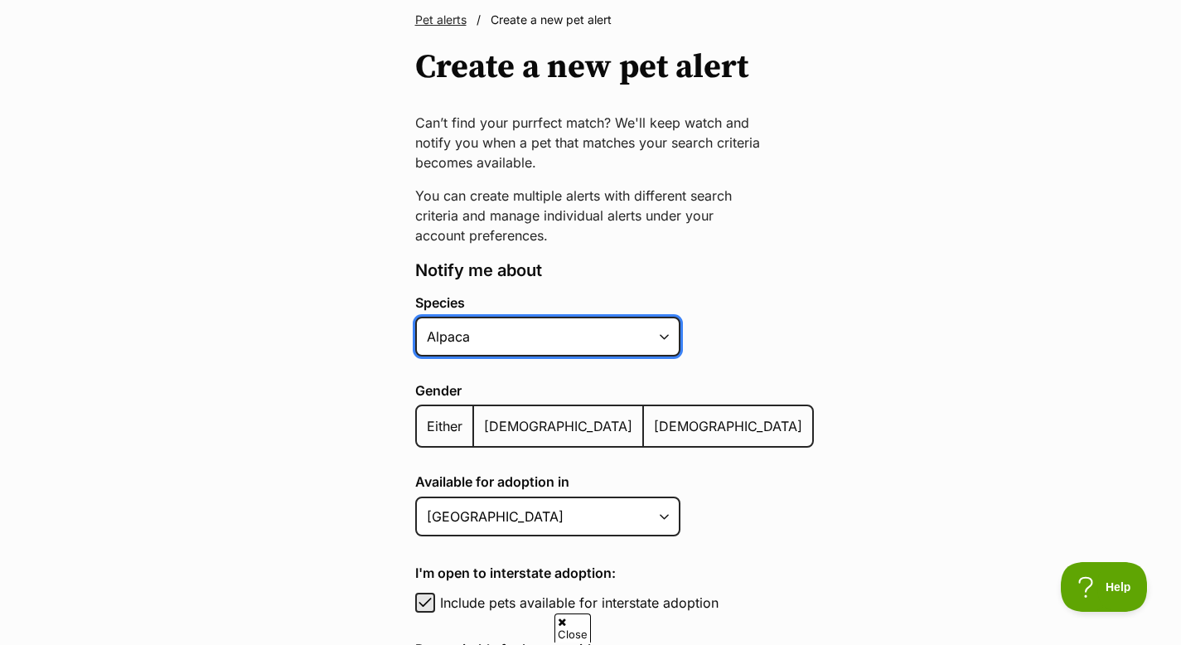
click at [566, 342] on select "Alpaca Bird Cat Chicken Cow Dog Donkey Duck Ferret Fish Goat Goose Guinea Fowl …" at bounding box center [547, 337] width 265 height 40
select select "1"
click at [415, 317] on select "Alpaca Bird Cat Chicken Cow Dog Donkey Duck Ferret Fish Goat Goose Guinea Fowl …" at bounding box center [547, 337] width 265 height 40
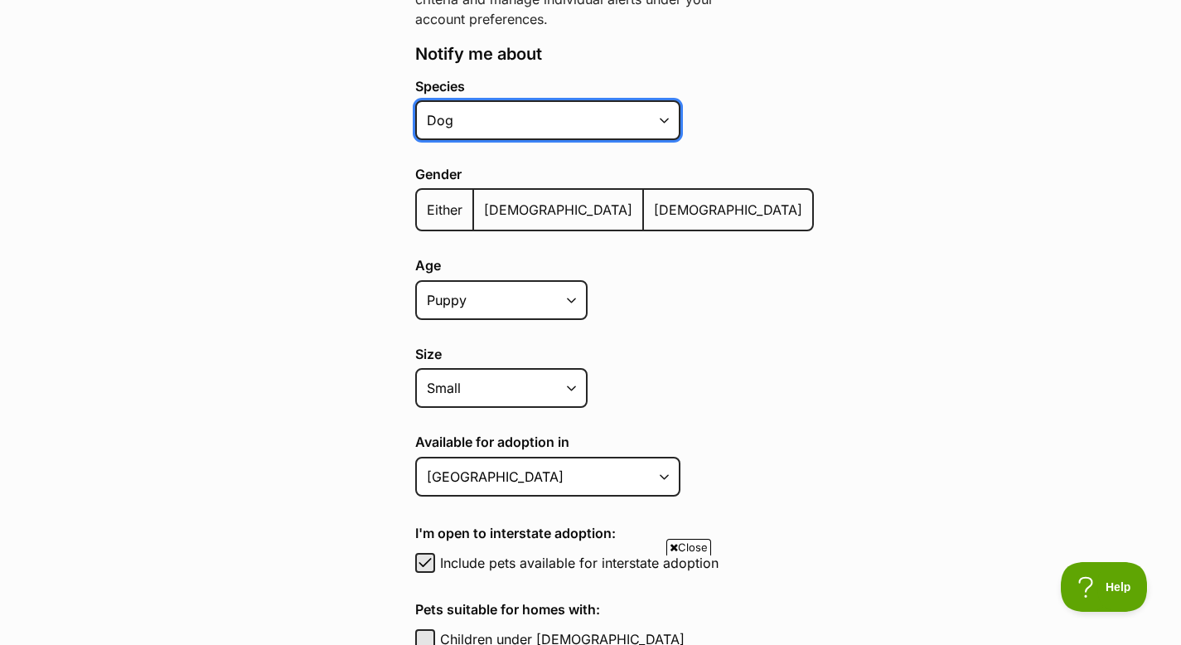
scroll to position [375, 0]
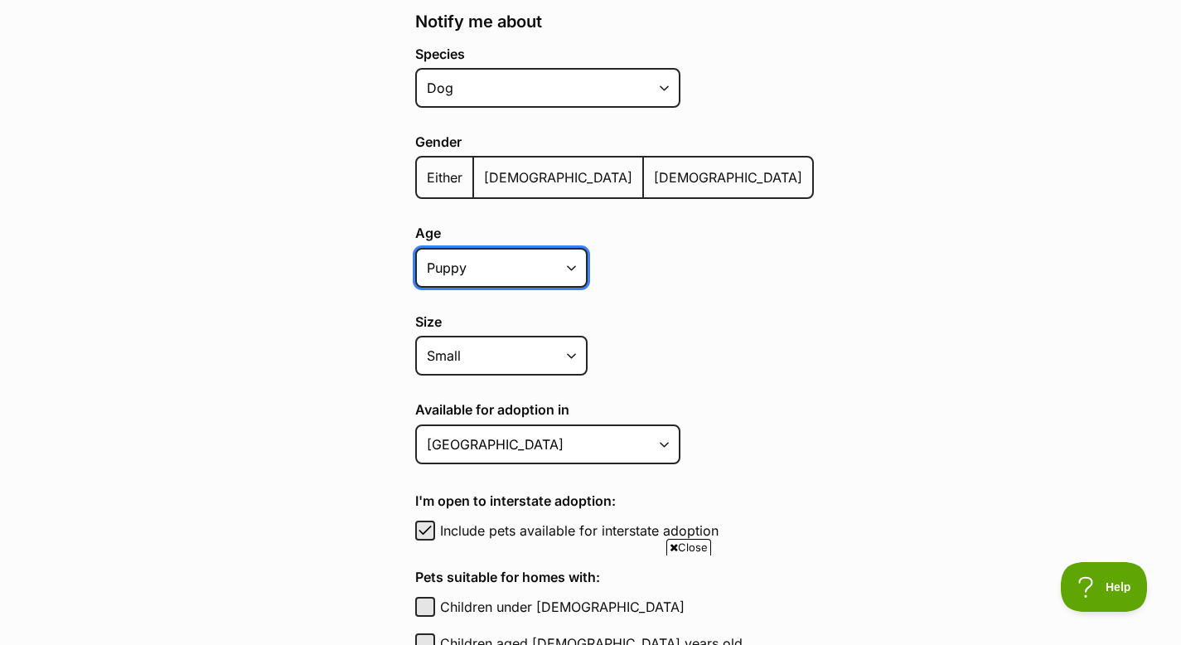
click at [518, 263] on select "Puppy Adult Senior All ages" at bounding box center [501, 268] width 172 height 40
select select
click at [415, 248] on select "Puppy Adult Senior All ages" at bounding box center [501, 268] width 172 height 40
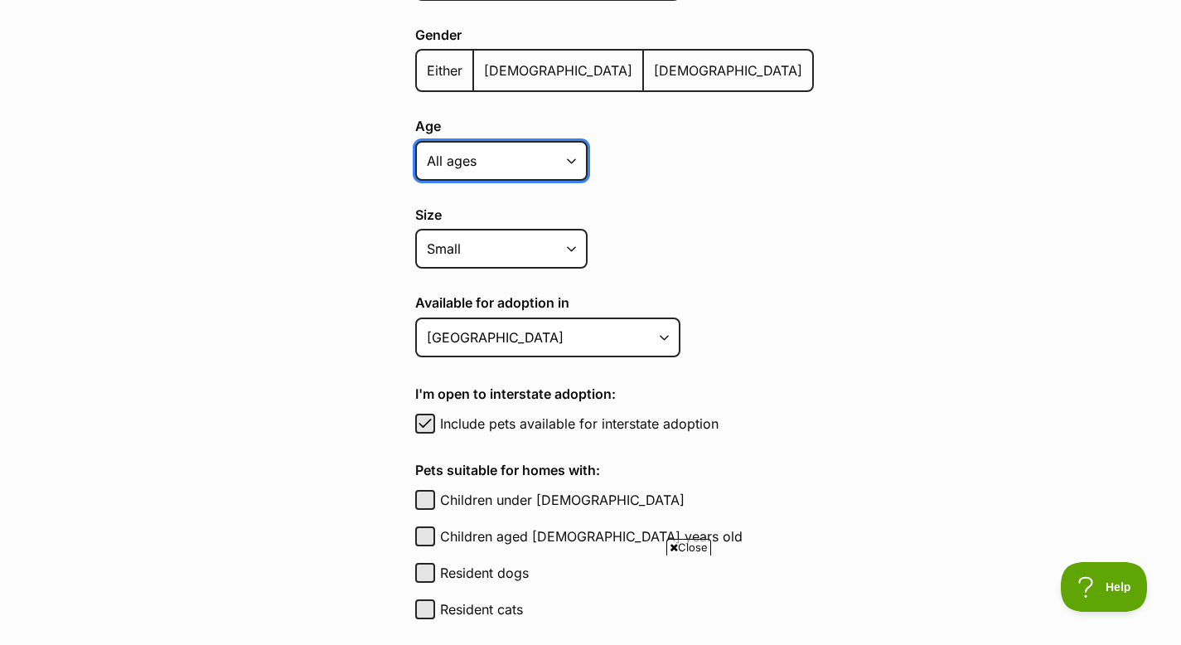
scroll to position [497, 0]
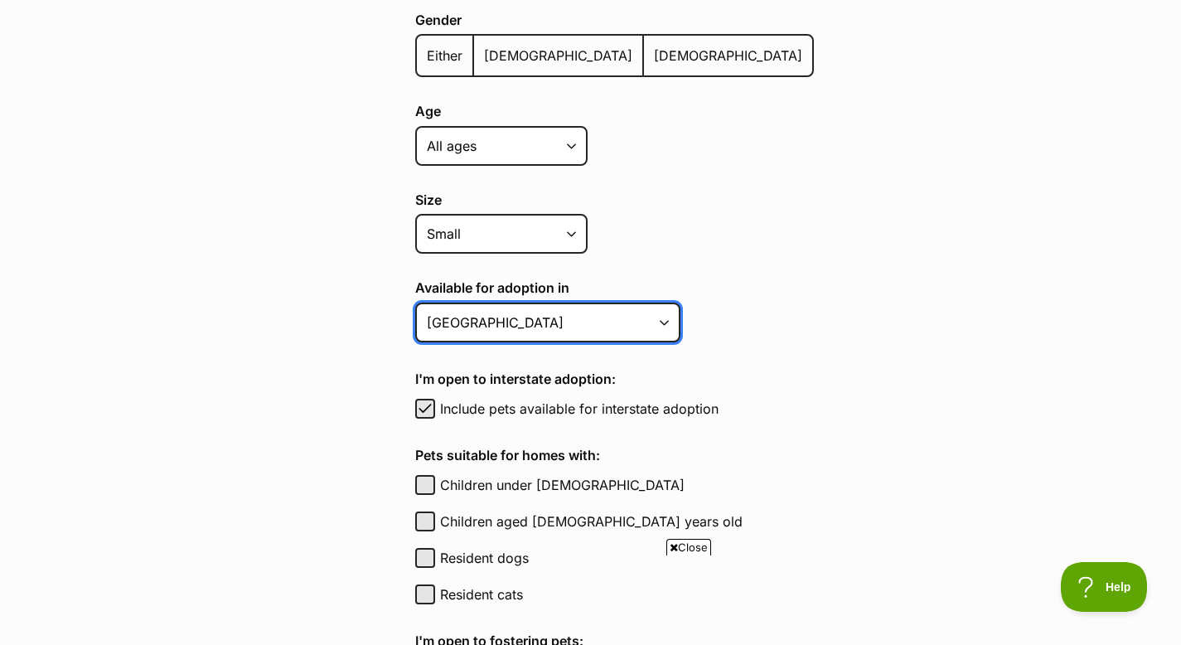
click at [546, 325] on select "[GEOGRAPHIC_DATA] [GEOGRAPHIC_DATA] [GEOGRAPHIC_DATA] [GEOGRAPHIC_DATA] [GEOGRA…" at bounding box center [547, 323] width 265 height 40
select select "2"
click at [415, 303] on select "[GEOGRAPHIC_DATA] [GEOGRAPHIC_DATA] [GEOGRAPHIC_DATA] [GEOGRAPHIC_DATA] [GEOGRA…" at bounding box center [547, 323] width 265 height 40
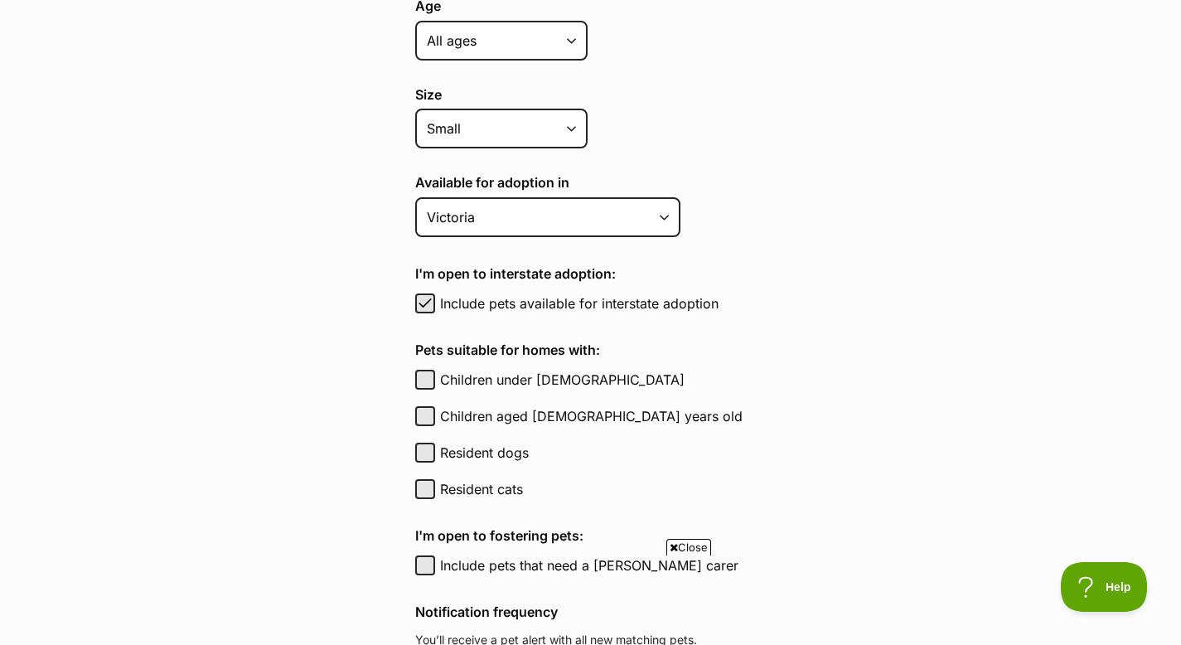
click at [502, 490] on label "Resident cats" at bounding box center [627, 489] width 374 height 20
click at [435, 490] on button "Resident cats" at bounding box center [425, 489] width 20 height 20
checkbox input "true"
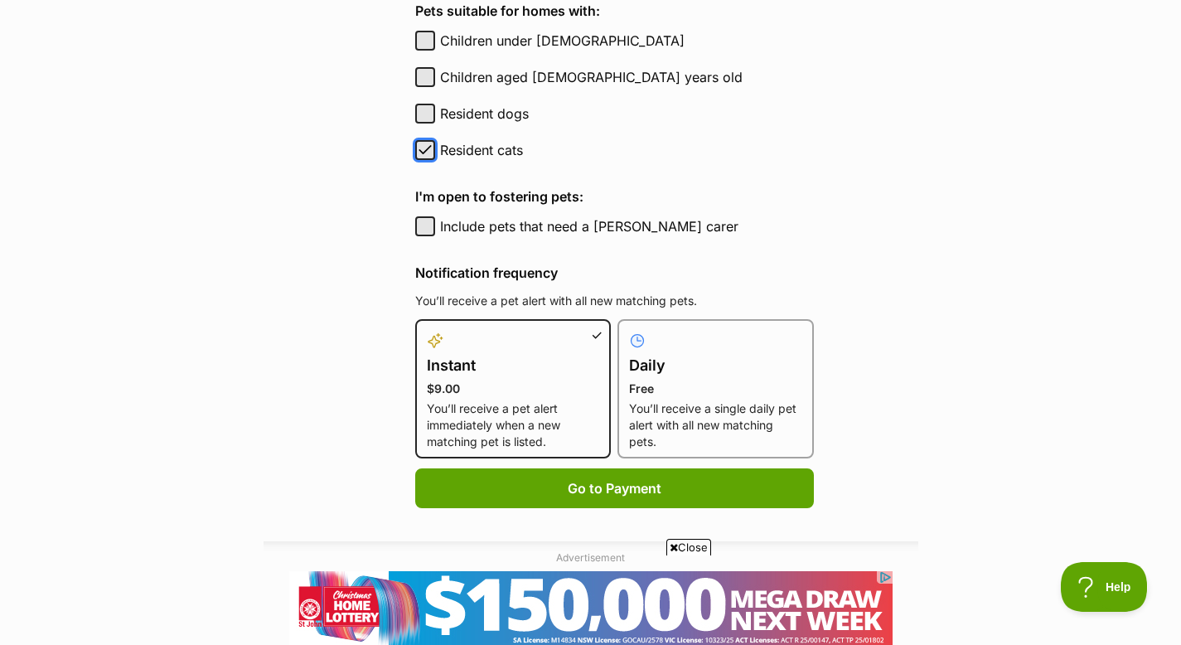
scroll to position [943, 0]
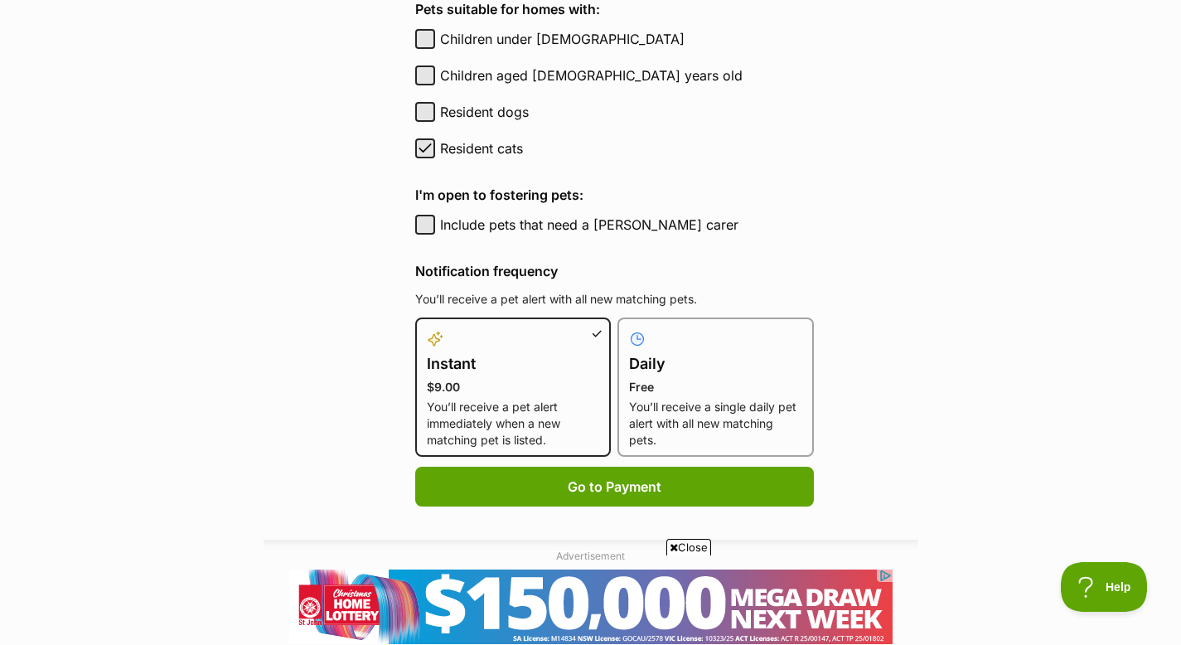
click at [680, 428] on p "You’ll receive a single daily pet alert with all new matching pets." at bounding box center [715, 424] width 173 height 50
click at [628, 328] on input "Daily Free You’ll receive a single daily pet alert with all new matching pets." at bounding box center [628, 327] width 1 height 1
radio input "true"
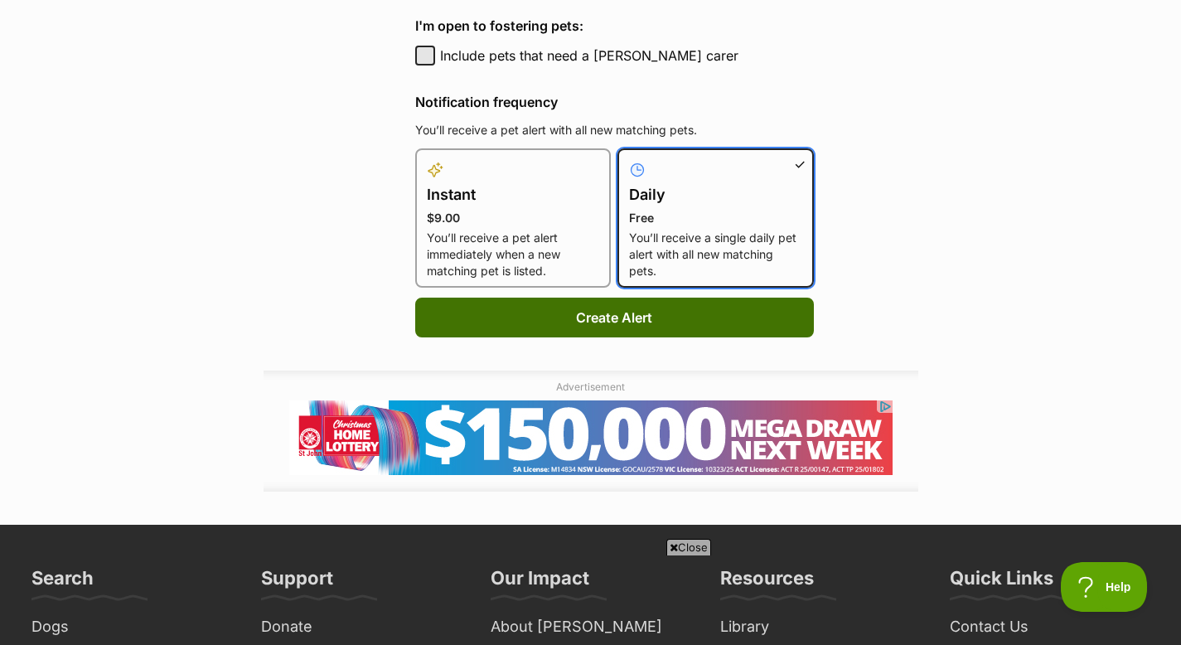
scroll to position [1143, 0]
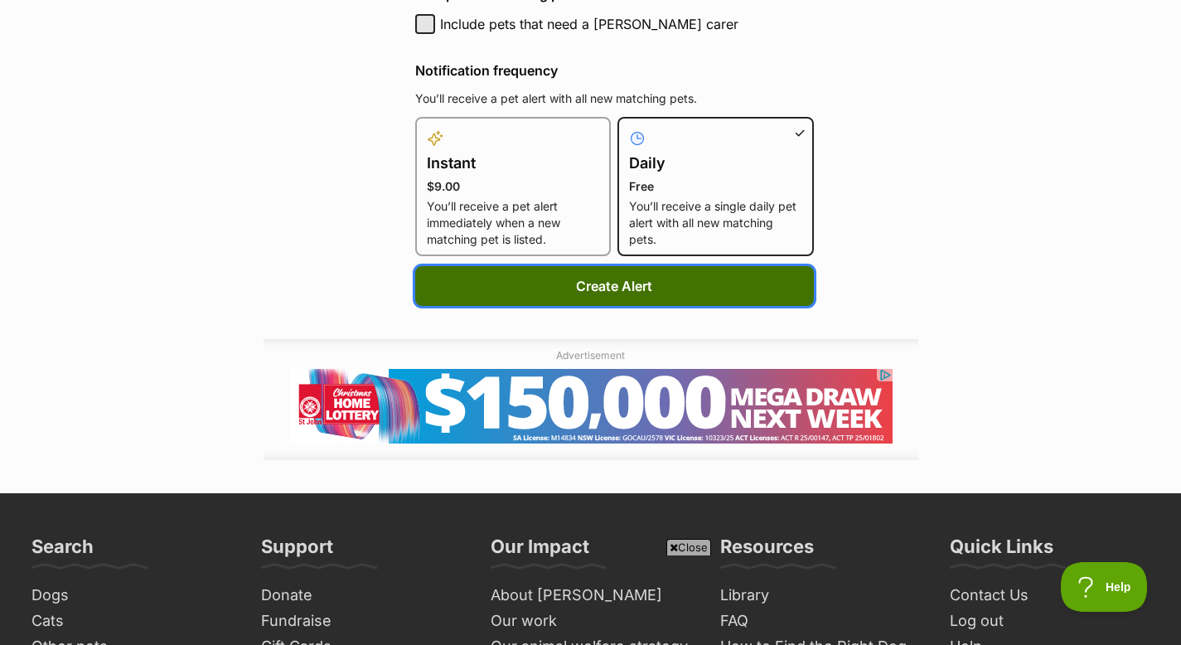
click at [668, 292] on button "Create Alert" at bounding box center [614, 286] width 399 height 40
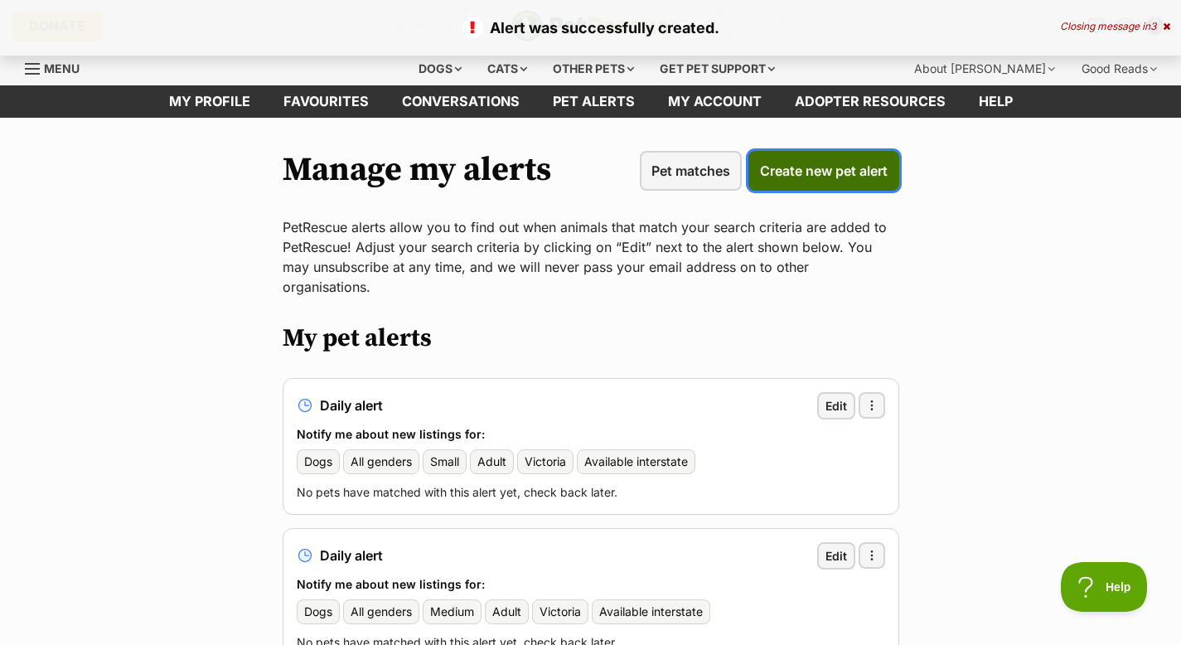
click at [812, 157] on link "Create new pet alert" at bounding box center [824, 171] width 151 height 40
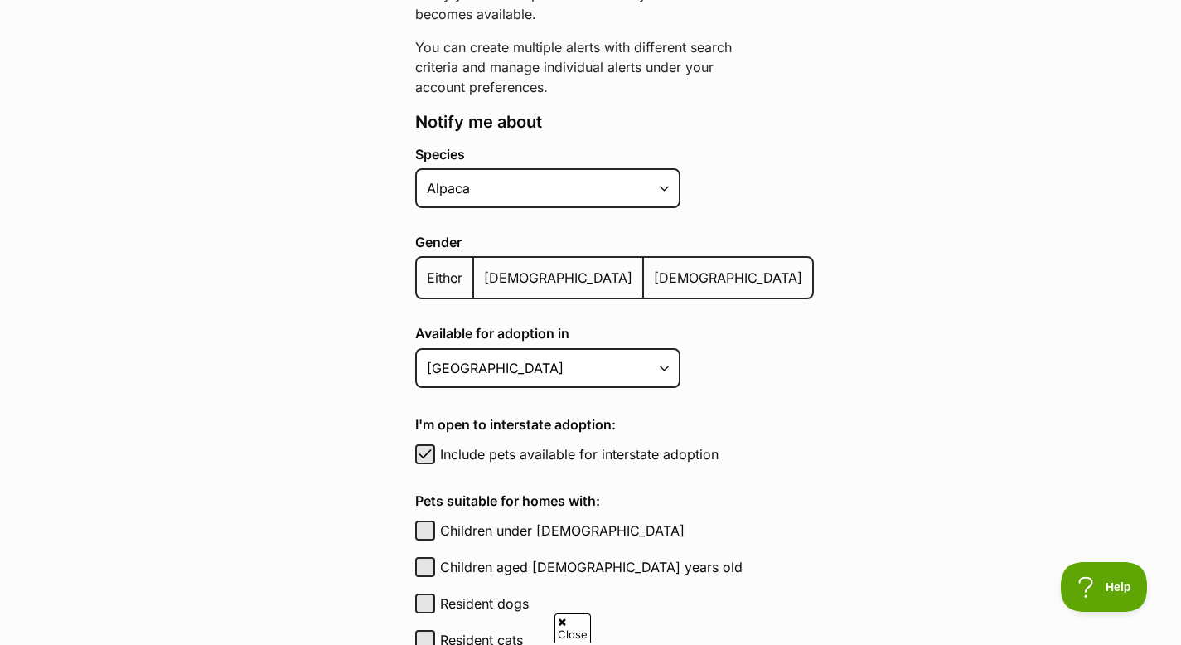
scroll to position [302, 0]
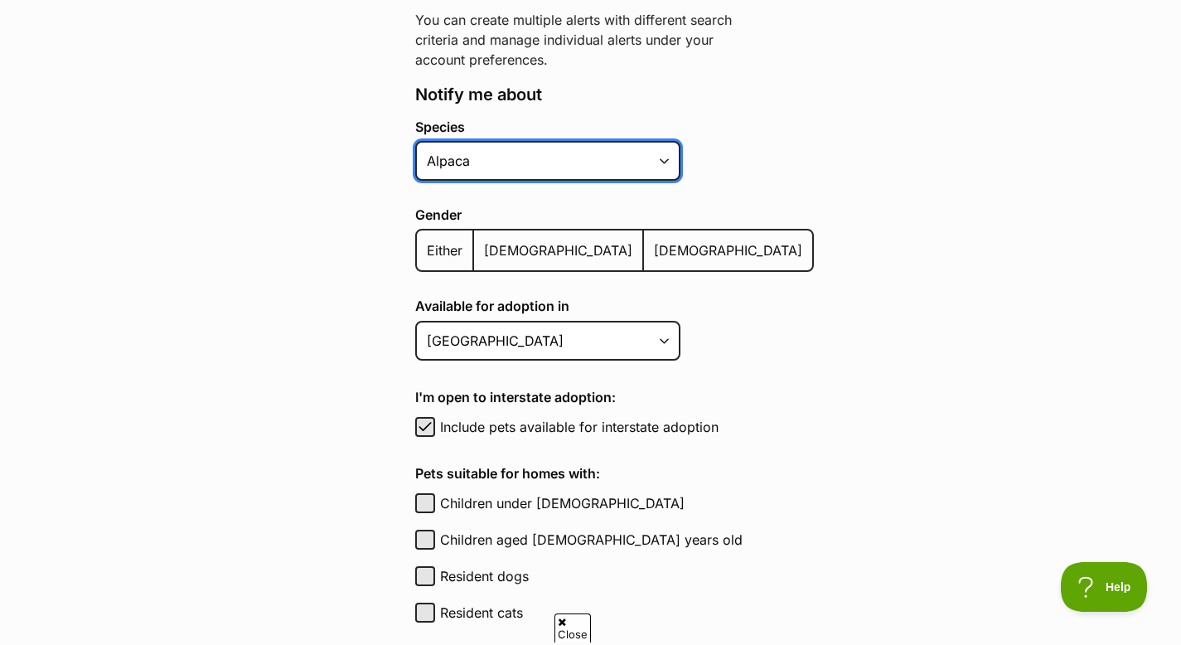
click at [631, 170] on select "Alpaca Bird Cat Chicken Cow Dog Donkey Duck Ferret Fish Goat Goose Guinea Fowl …" at bounding box center [547, 161] width 265 height 40
select select "1"
click at [415, 141] on select "Alpaca Bird Cat Chicken Cow Dog Donkey Duck Ferret Fish Goat Goose Guinea Fowl …" at bounding box center [547, 161] width 265 height 40
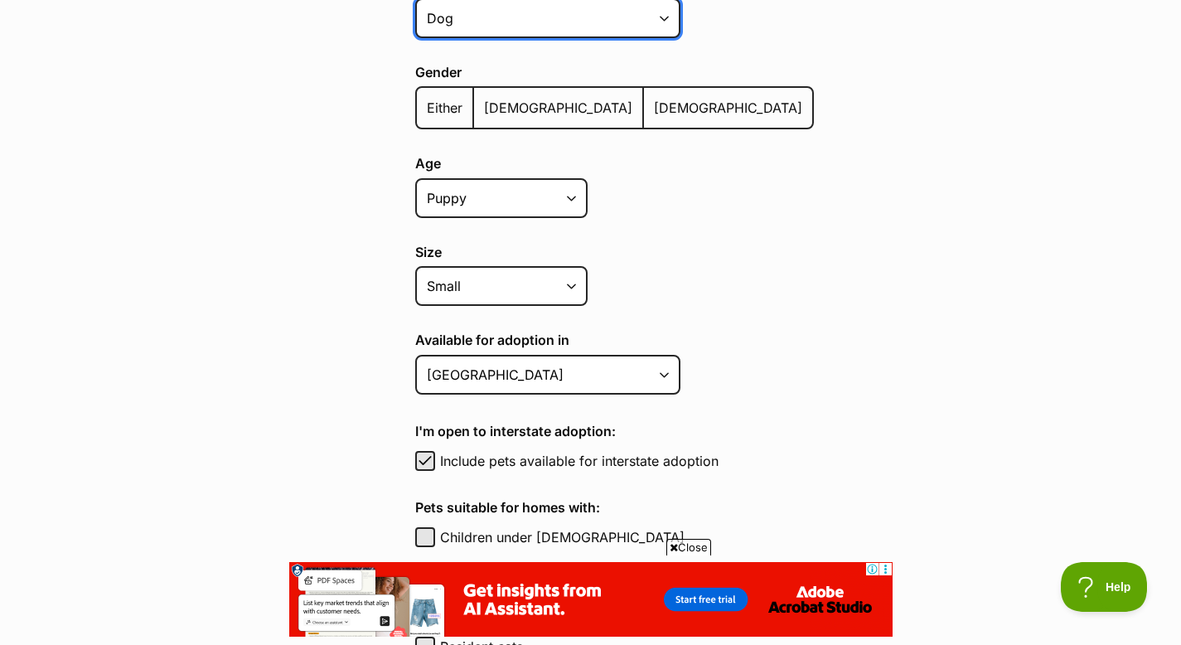
scroll to position [459, 0]
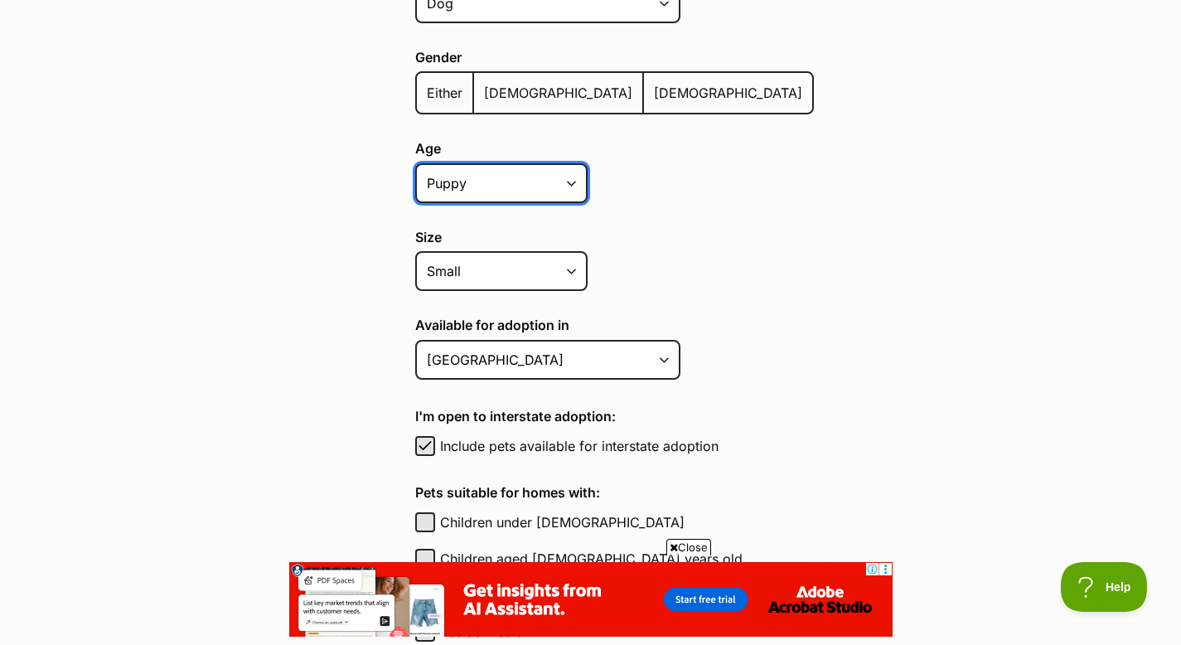
click at [526, 189] on select "Puppy Adult Senior All ages" at bounding box center [501, 183] width 172 height 40
select select
click at [415, 163] on select "Puppy Adult Senior All ages" at bounding box center [501, 183] width 172 height 40
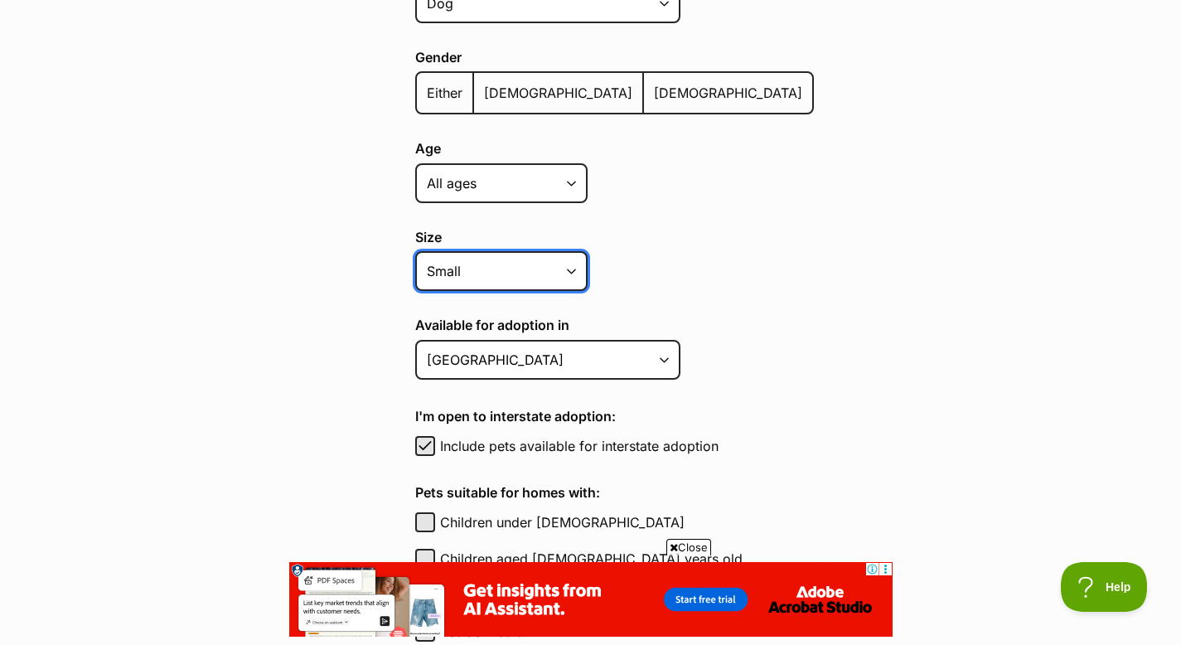
click at [504, 272] on select "Small Medium Large All sizes" at bounding box center [501, 271] width 172 height 40
select select "medium"
click at [415, 251] on select "Small Medium Large All sizes" at bounding box center [501, 271] width 172 height 40
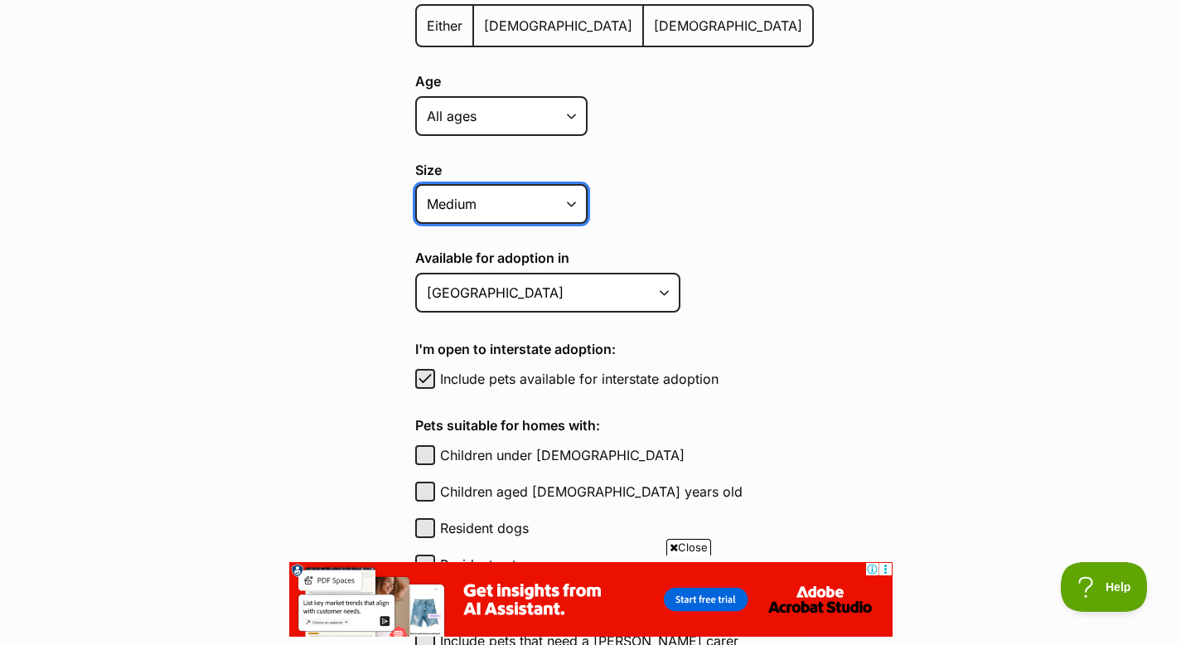
scroll to position [550, 0]
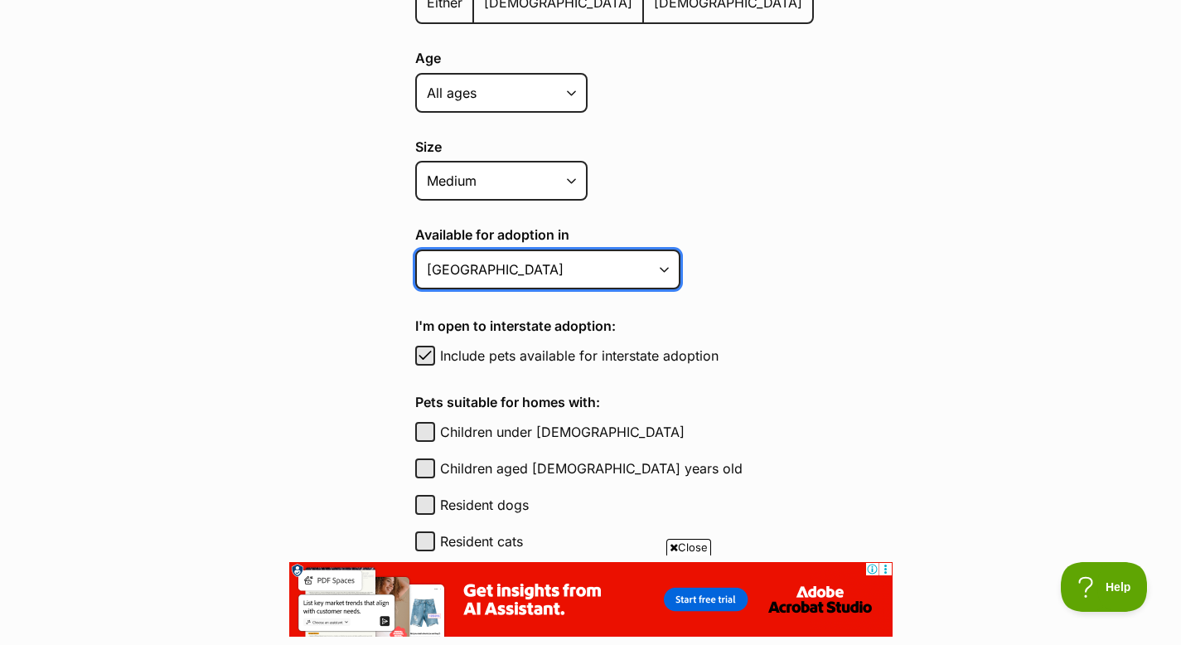
click at [639, 274] on select "Australian Capital Territory New South Wales Northern Territory Queensland Sout…" at bounding box center [547, 270] width 265 height 40
select select "2"
click at [415, 250] on select "Australian Capital Territory New South Wales Northern Territory Queensland Sout…" at bounding box center [547, 270] width 265 height 40
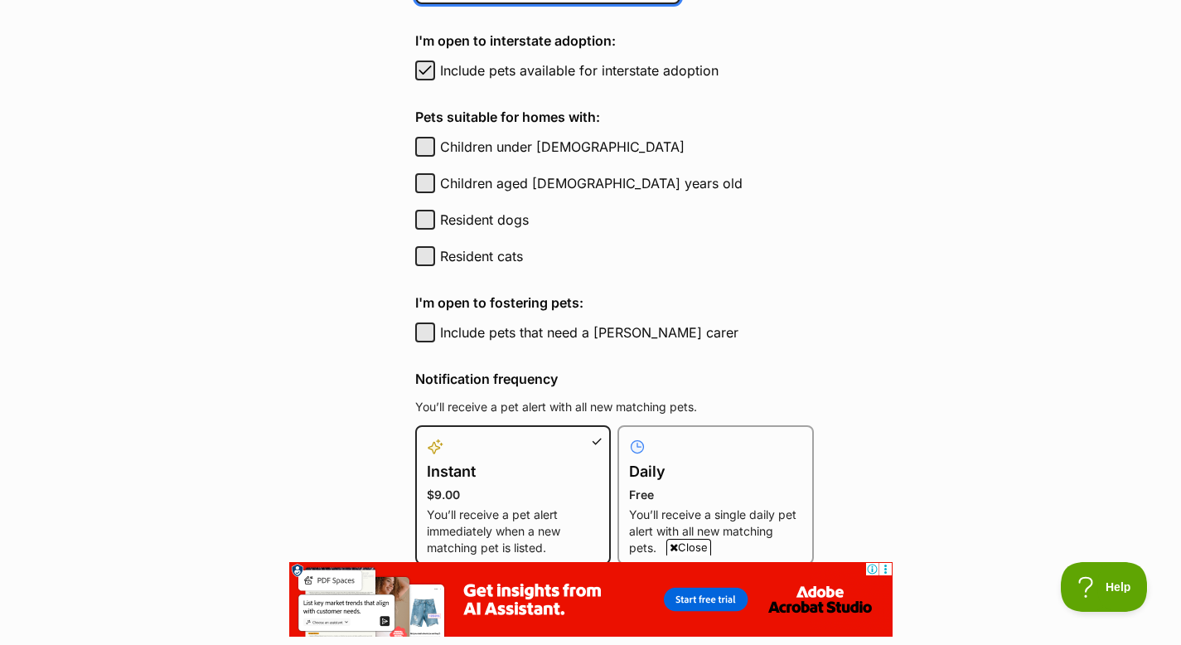
scroll to position [838, 0]
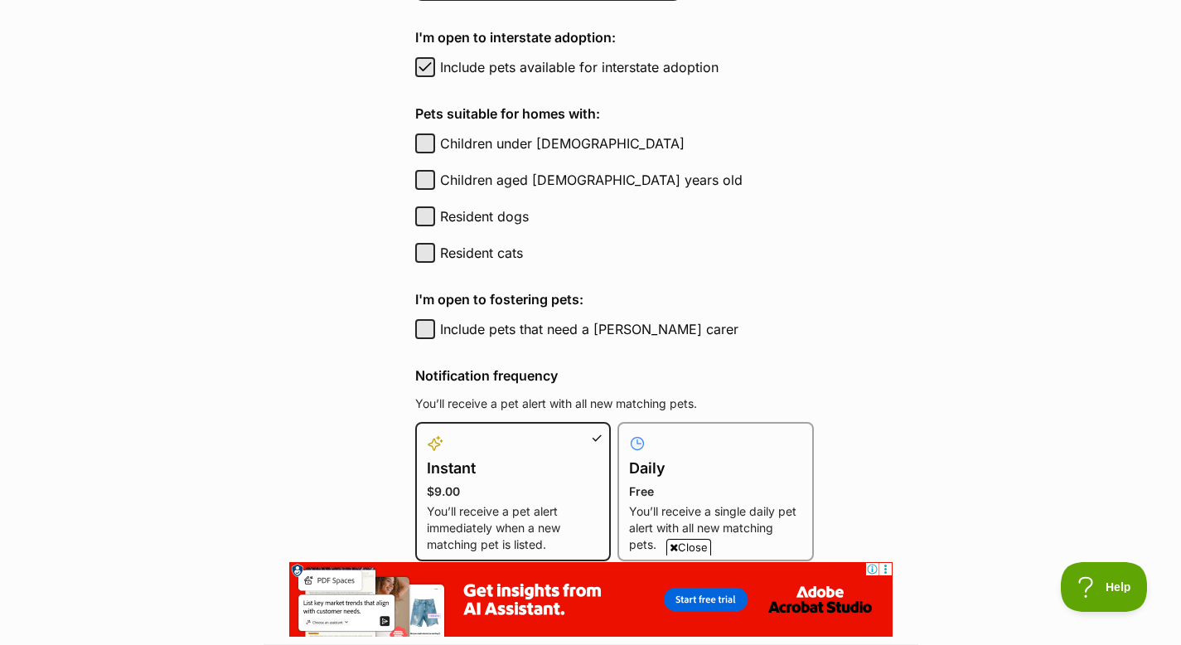
click at [501, 254] on label "Resident cats" at bounding box center [627, 253] width 374 height 20
click at [435, 254] on button "Resident cats" at bounding box center [425, 253] width 20 height 20
checkbox input "true"
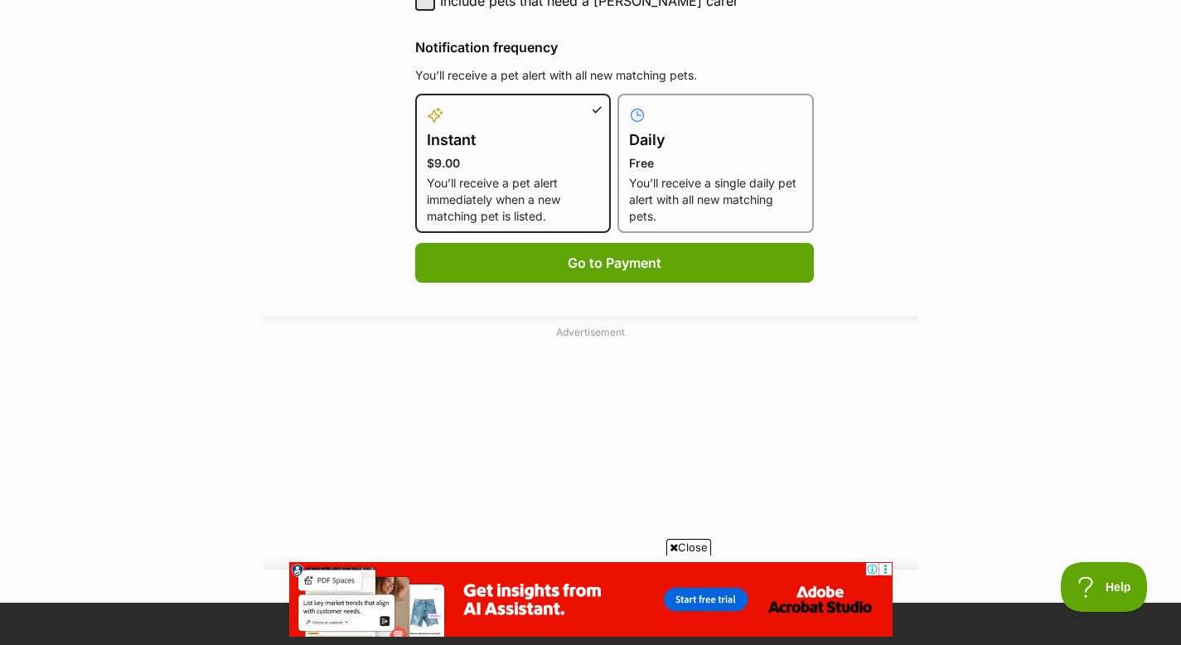
scroll to position [1178, 0]
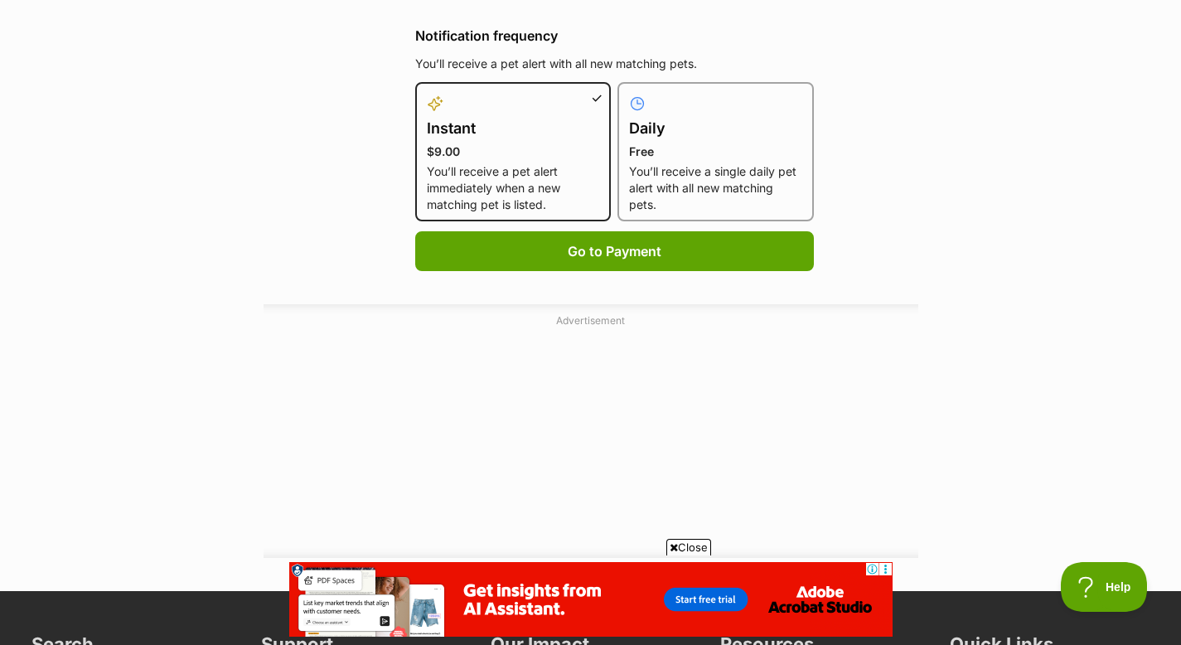
click at [667, 182] on p "You’ll receive a single daily pet alert with all new matching pets." at bounding box center [715, 188] width 173 height 50
click at [628, 93] on input "Daily Free You’ll receive a single daily pet alert with all new matching pets." at bounding box center [628, 92] width 1 height 1
radio input "true"
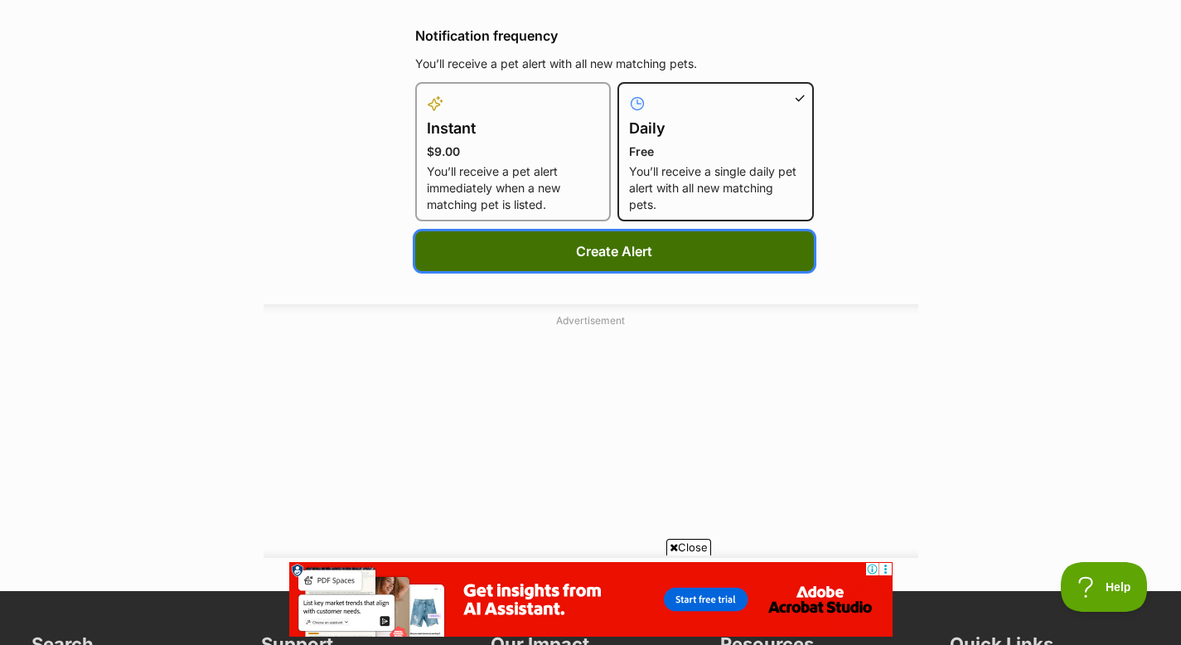
click at [646, 252] on button "Create Alert" at bounding box center [614, 251] width 399 height 40
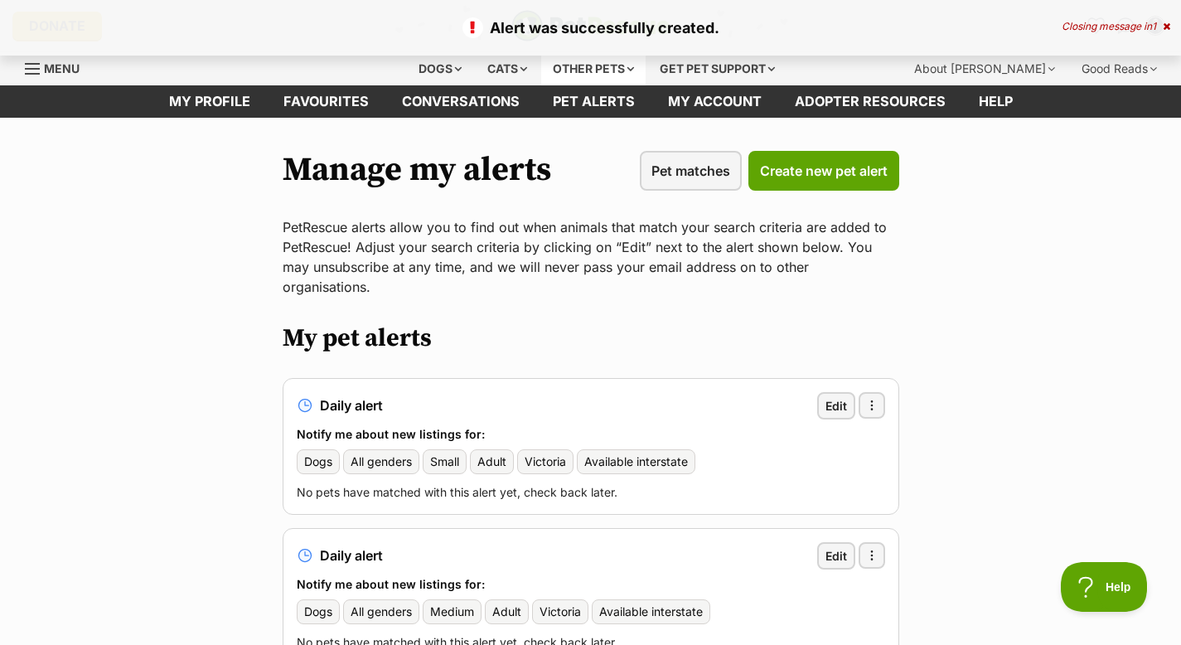
click at [591, 70] on div "Other pets" at bounding box center [593, 68] width 104 height 33
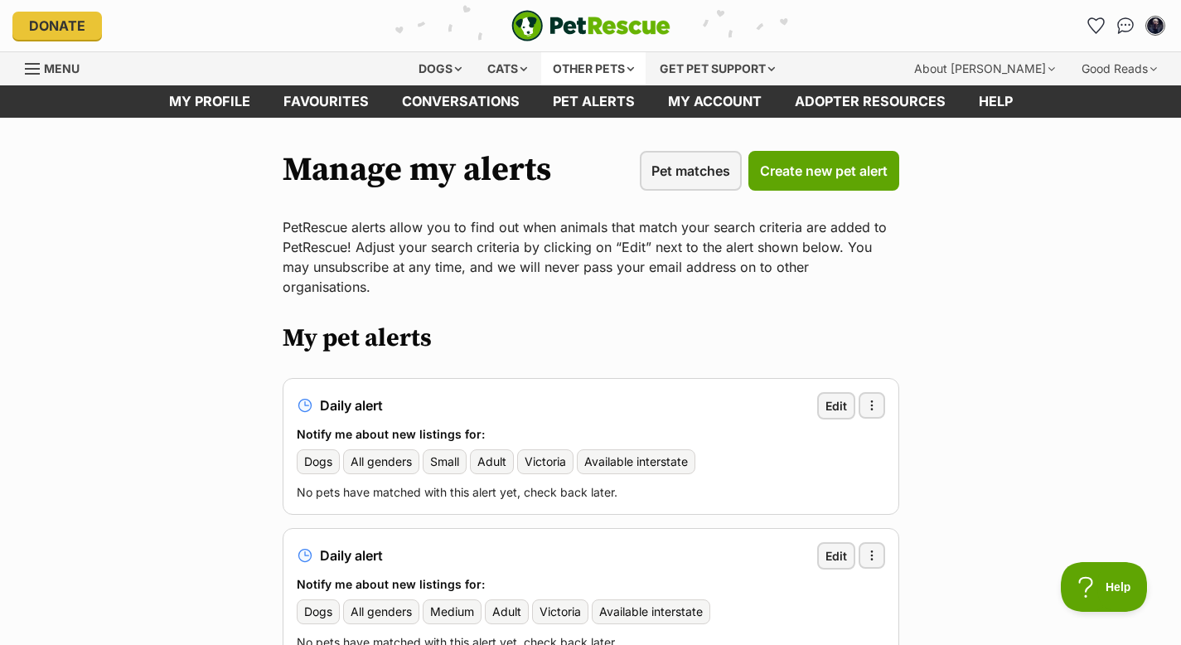
click at [565, 78] on div "Other pets" at bounding box center [593, 68] width 104 height 33
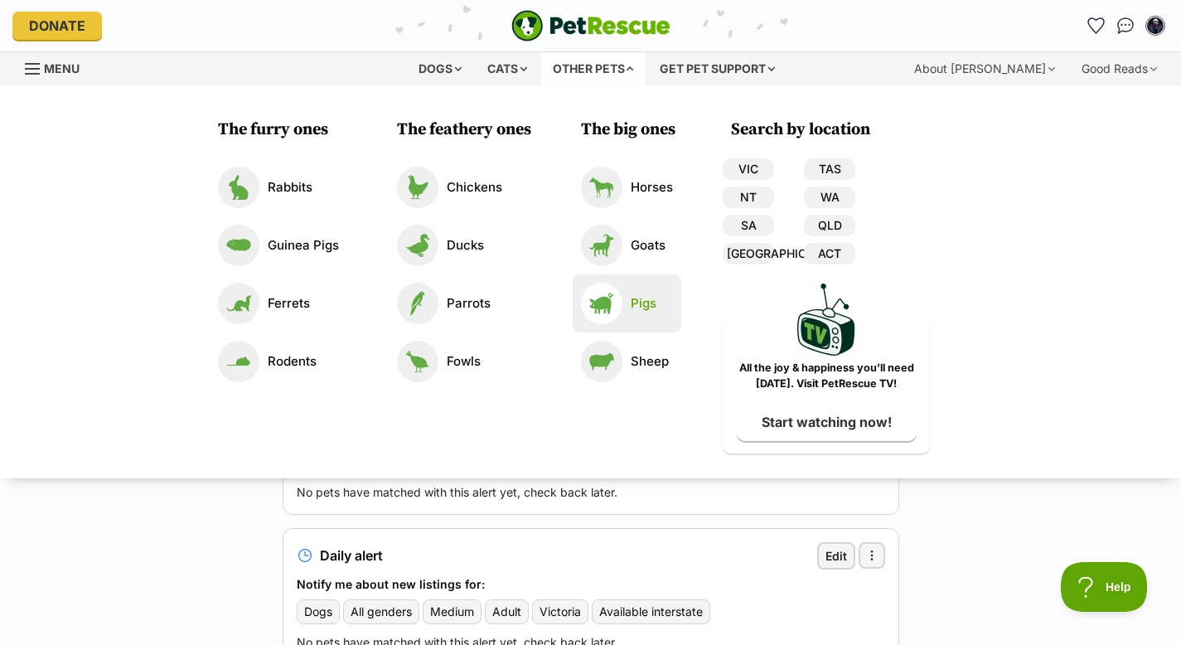
click at [658, 306] on link "Pigs" at bounding box center [627, 303] width 92 height 41
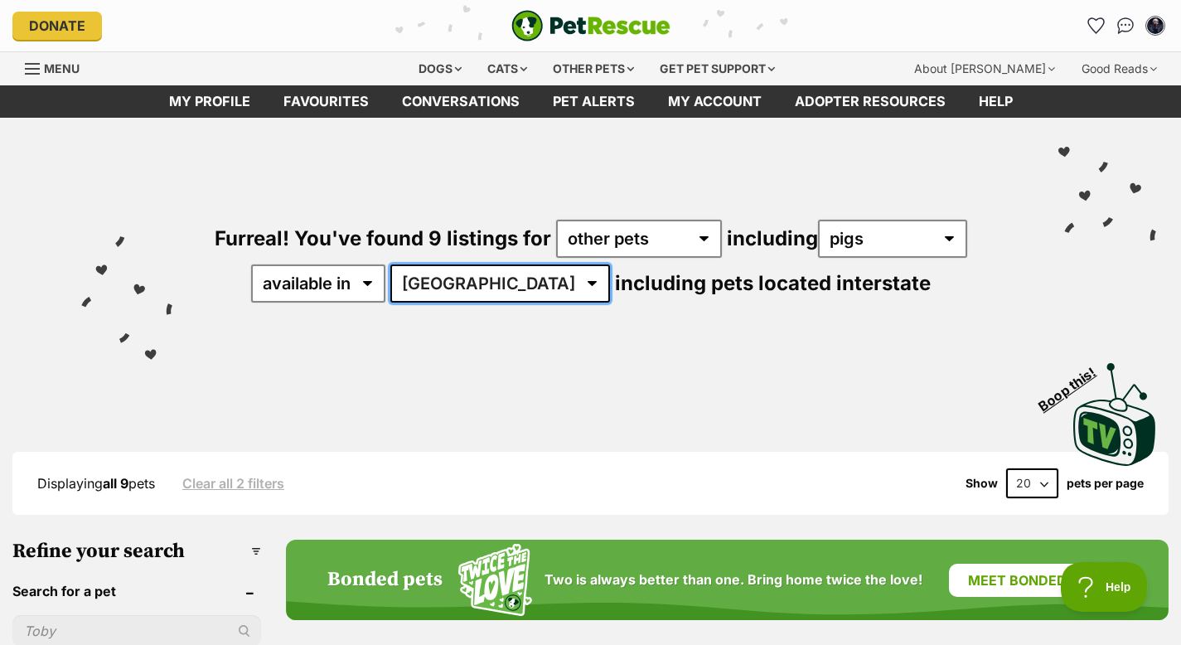
click at [467, 295] on select "Australia ACT NSW NT QLD SA TAS VIC WA" at bounding box center [500, 283] width 220 height 38
select select "VIC"
click at [443, 264] on select "Australia ACT NSW NT QLD SA TAS VIC WA" at bounding box center [500, 283] width 220 height 38
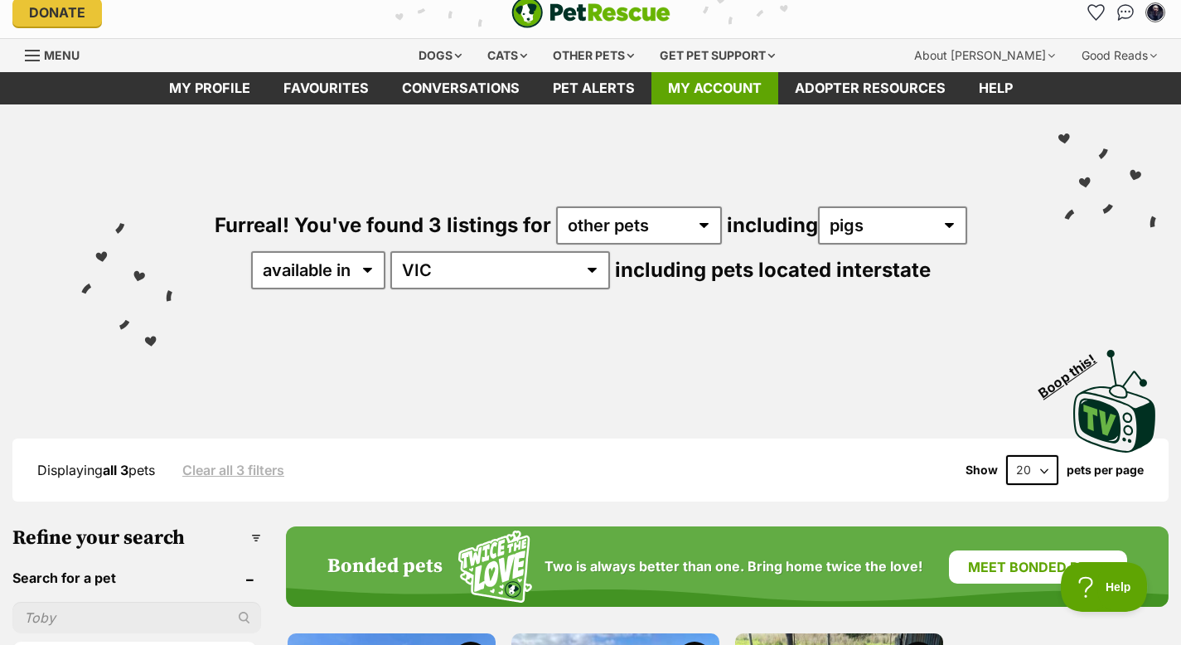
scroll to position [11, 0]
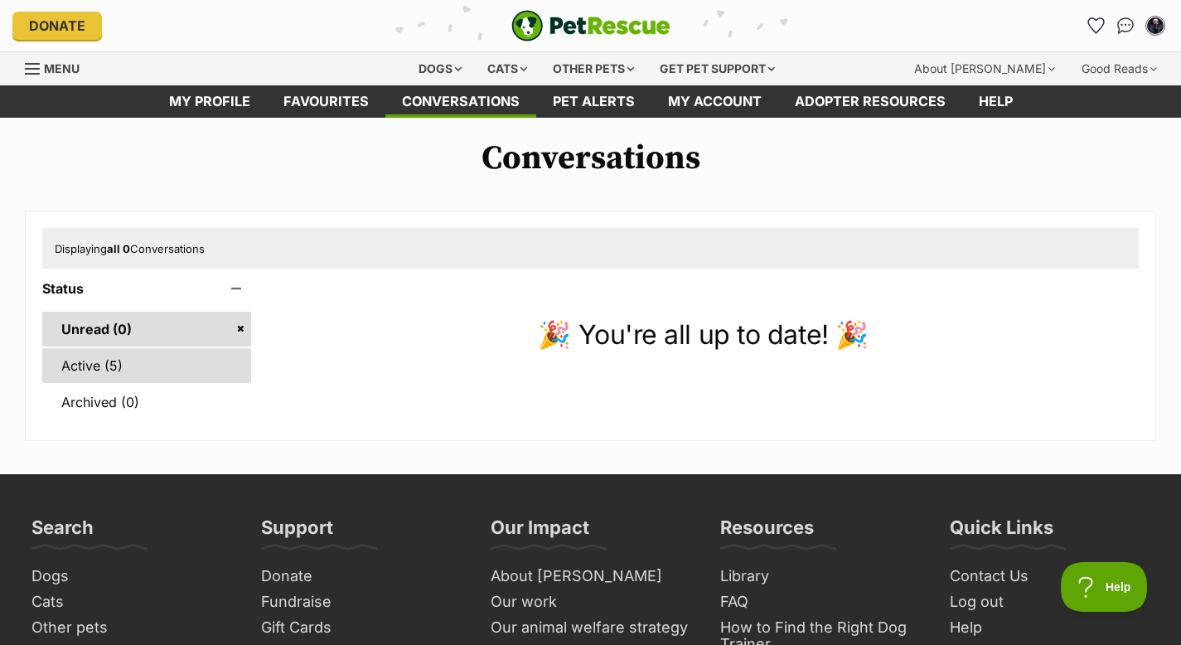
click at [168, 366] on link "Active (5)" at bounding box center [146, 365] width 209 height 35
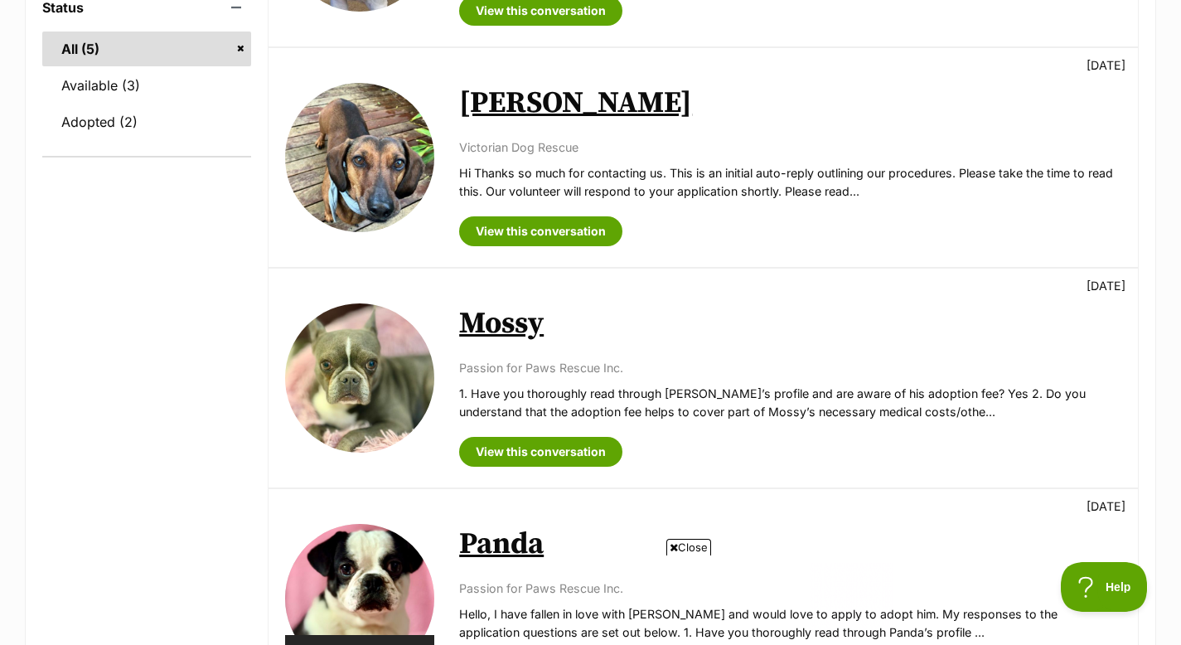
click at [481, 322] on link "Mossy" at bounding box center [501, 323] width 85 height 37
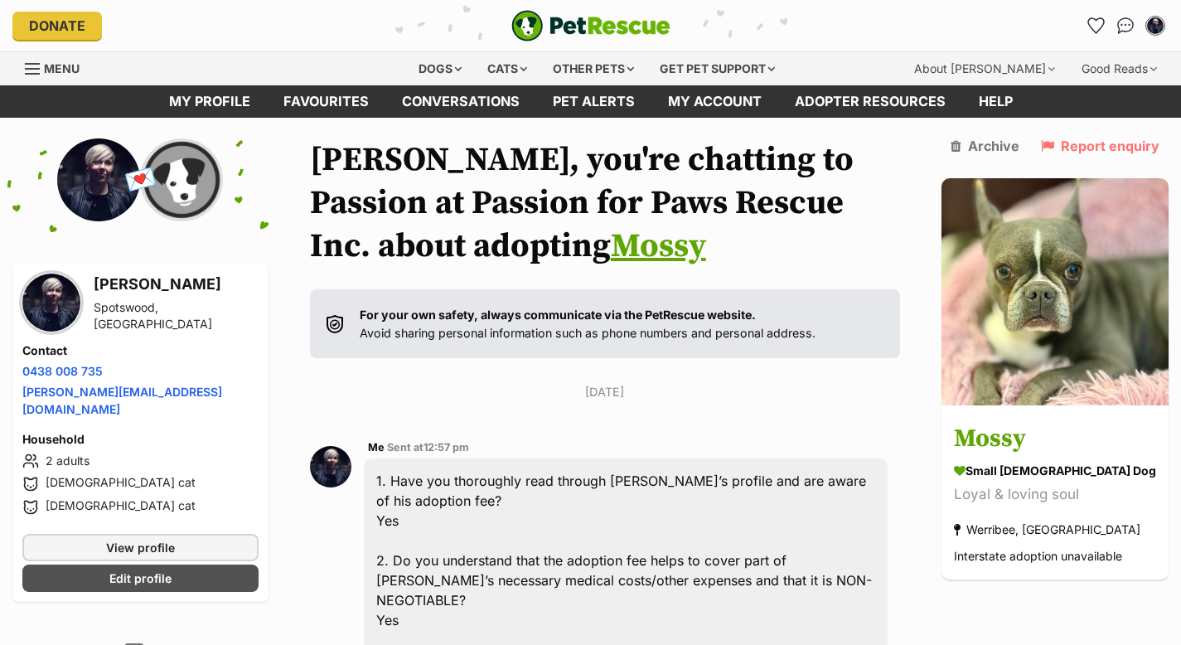
click at [611, 255] on link "Mossy" at bounding box center [658, 245] width 95 height 41
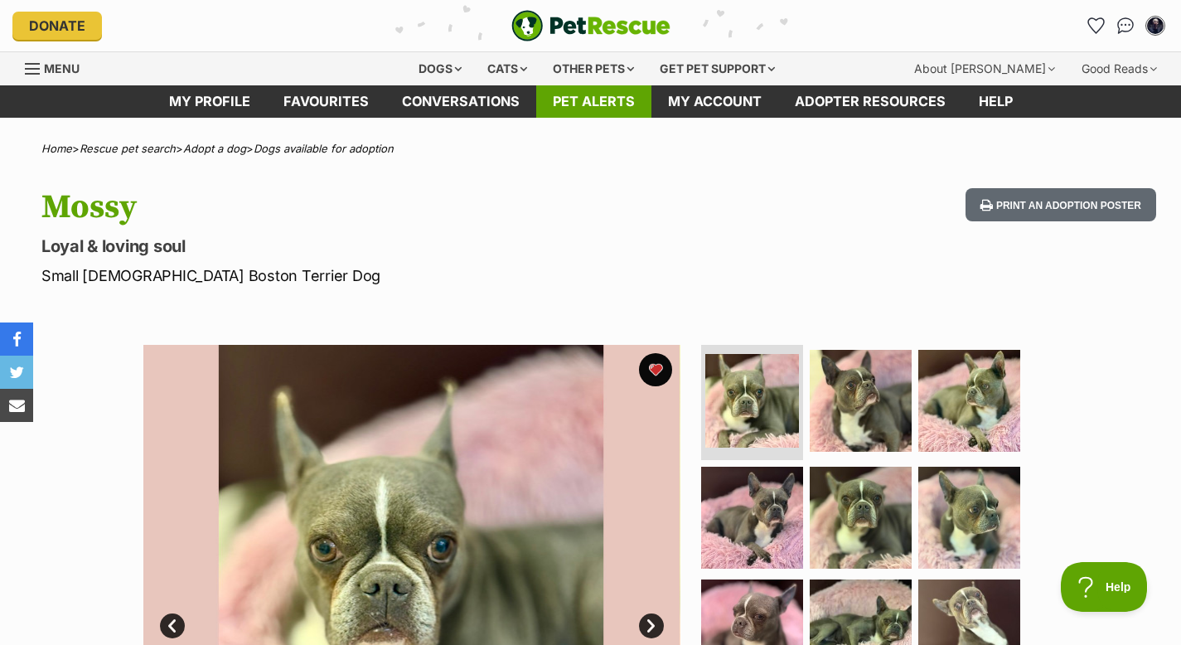
click at [608, 104] on link "Pet alerts" at bounding box center [593, 101] width 115 height 32
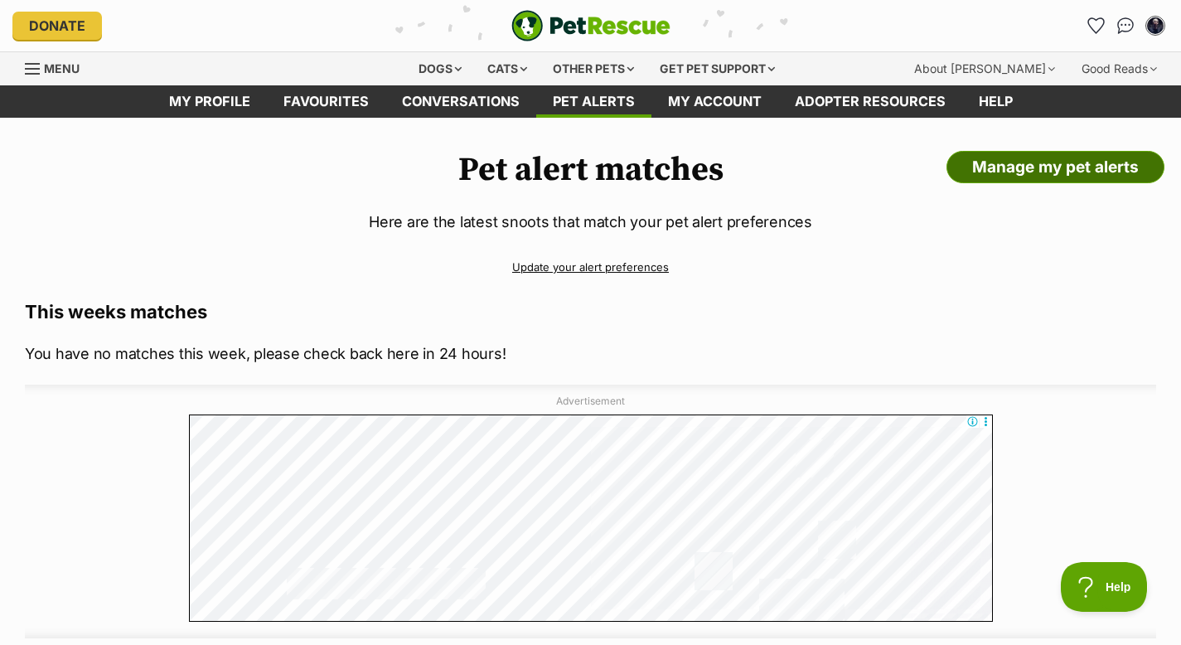
click at [989, 167] on link "Manage my pet alerts" at bounding box center [1056, 167] width 218 height 33
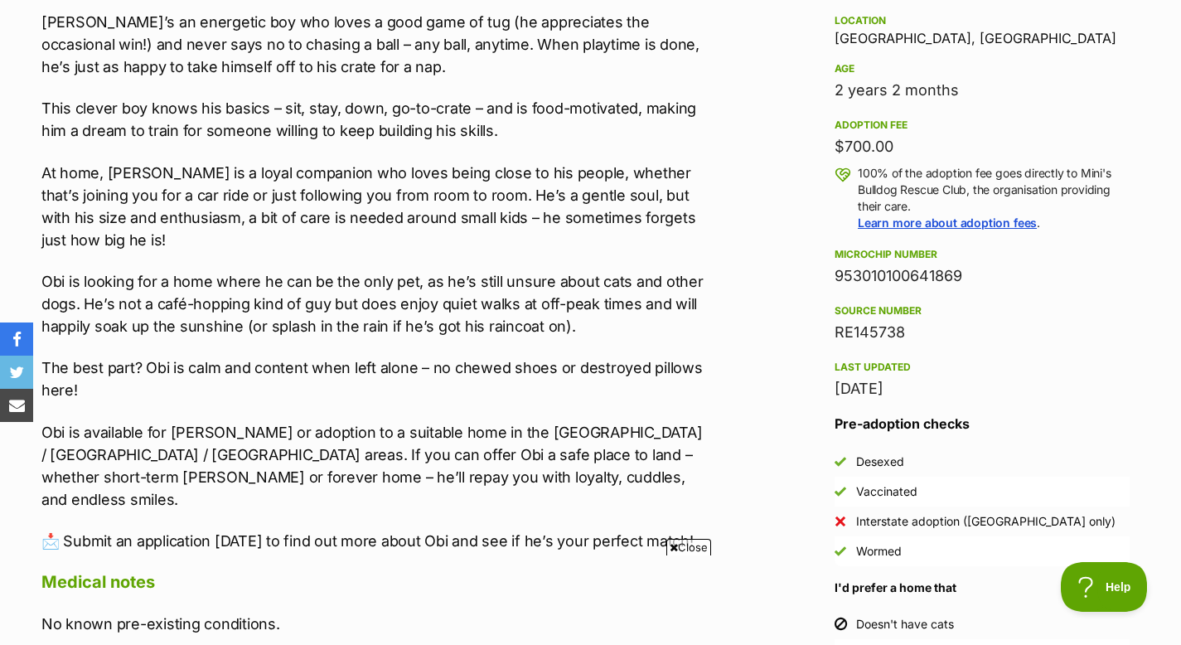
scroll to position [1198, 0]
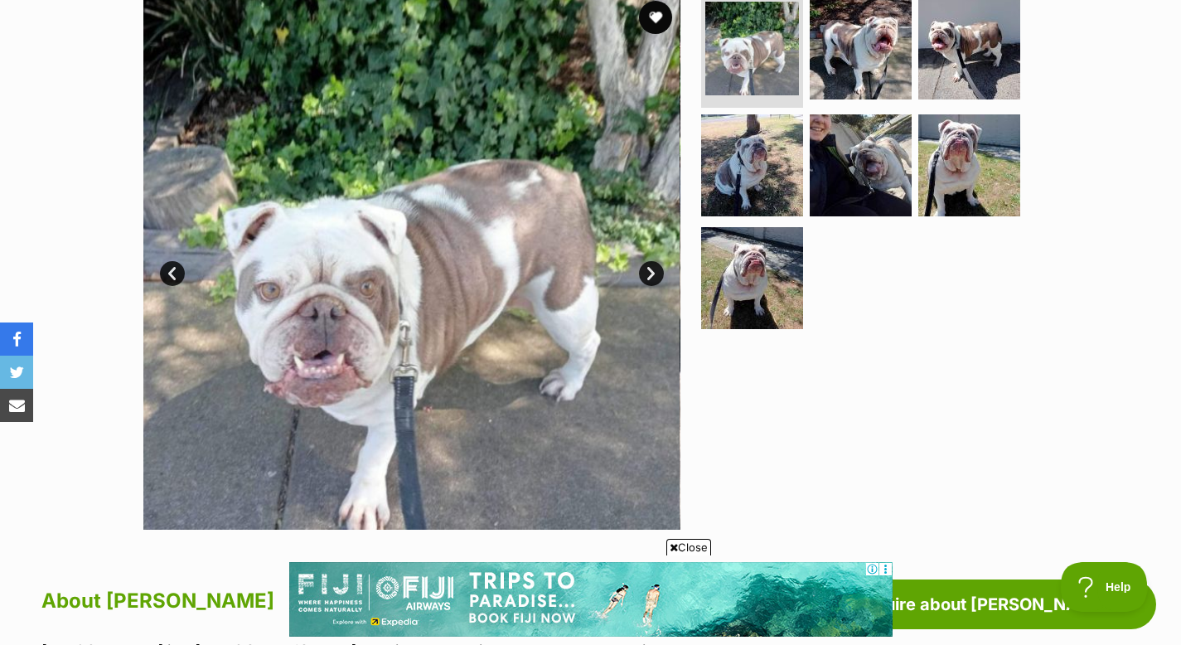
scroll to position [328, 0]
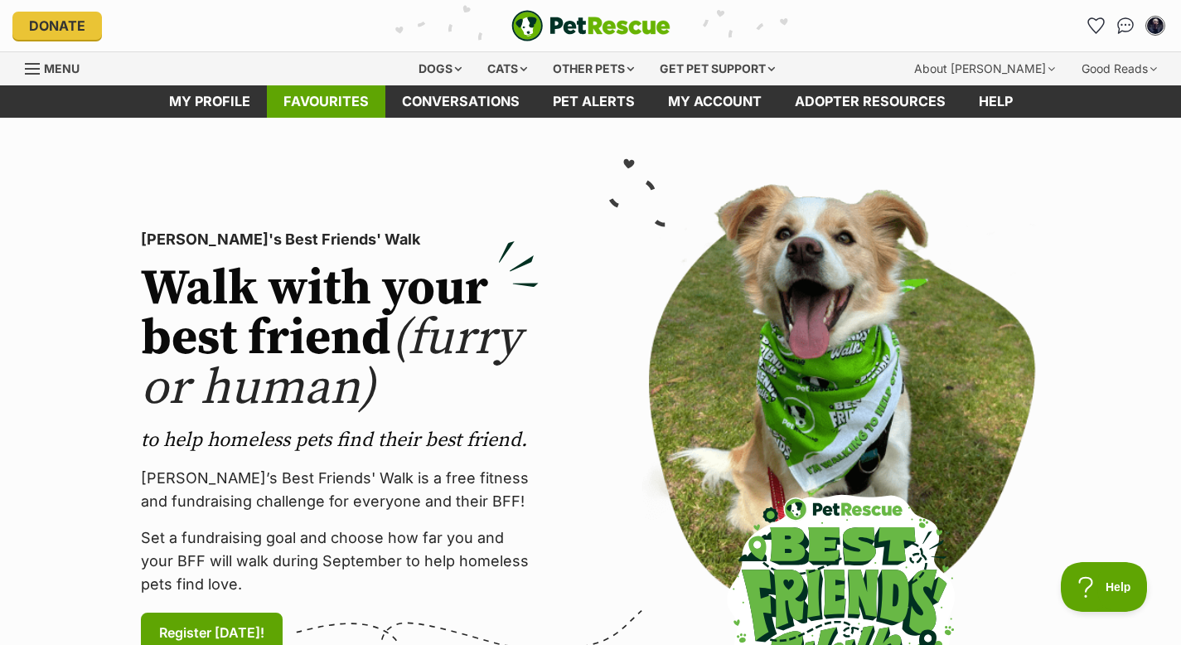
click at [353, 103] on link "Favourites" at bounding box center [326, 101] width 119 height 32
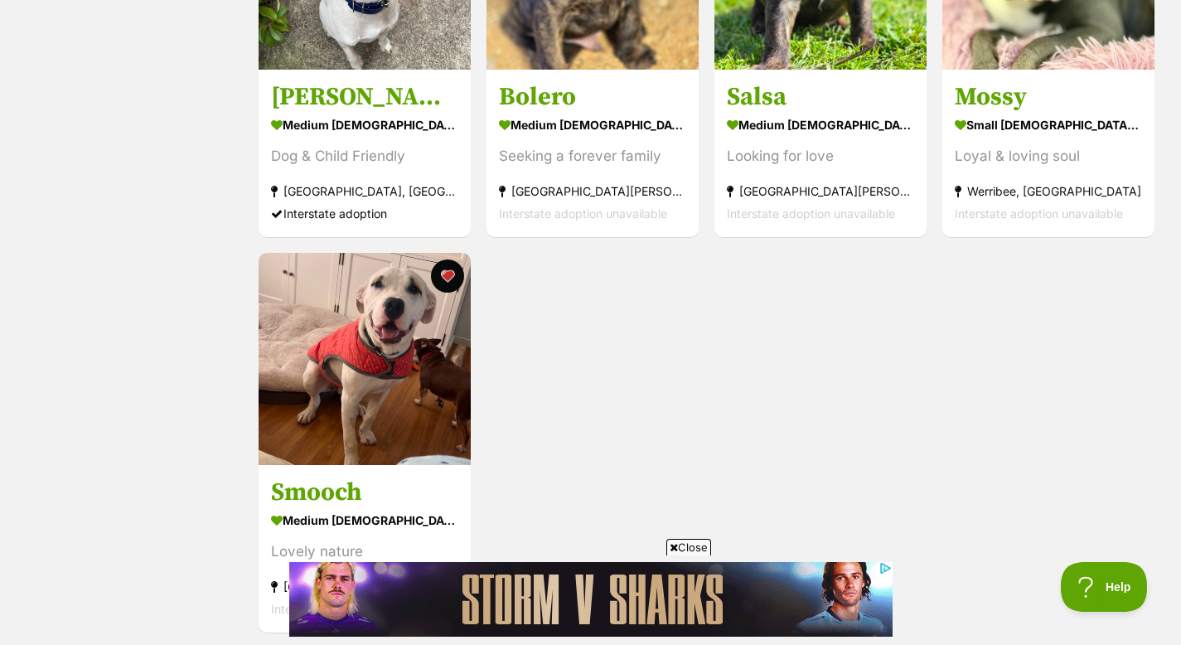
scroll to position [1277, 0]
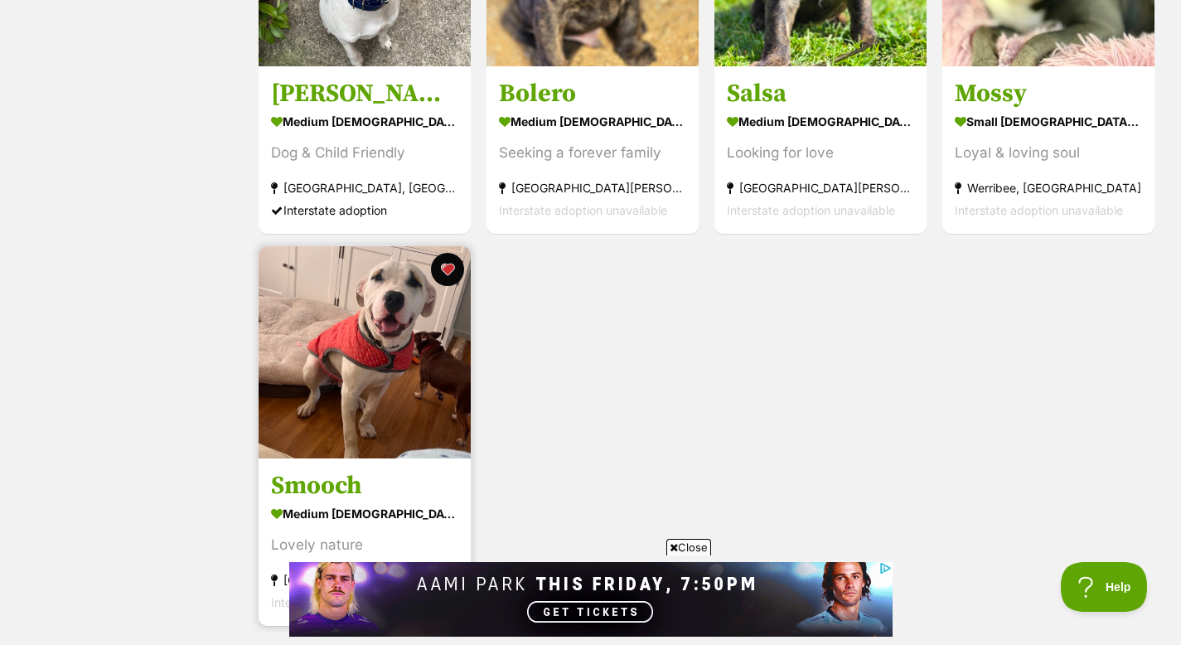
click at [391, 357] on img at bounding box center [365, 352] width 212 height 212
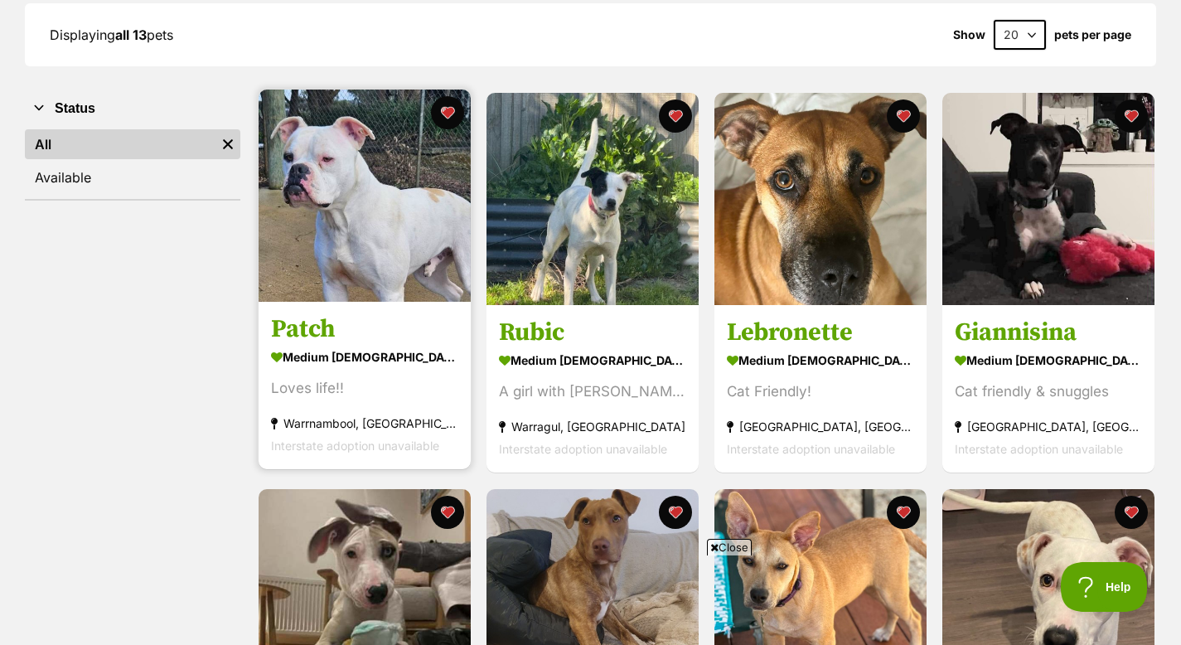
scroll to position [0, 0]
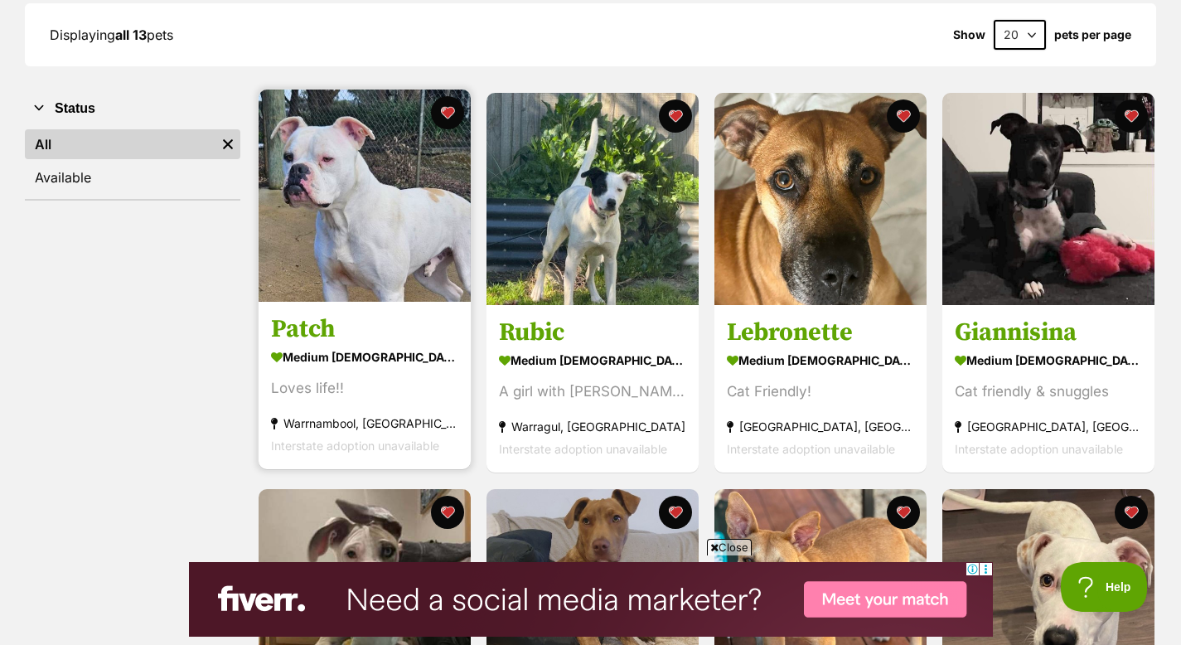
click at [397, 303] on link at bounding box center [365, 296] width 212 height 17
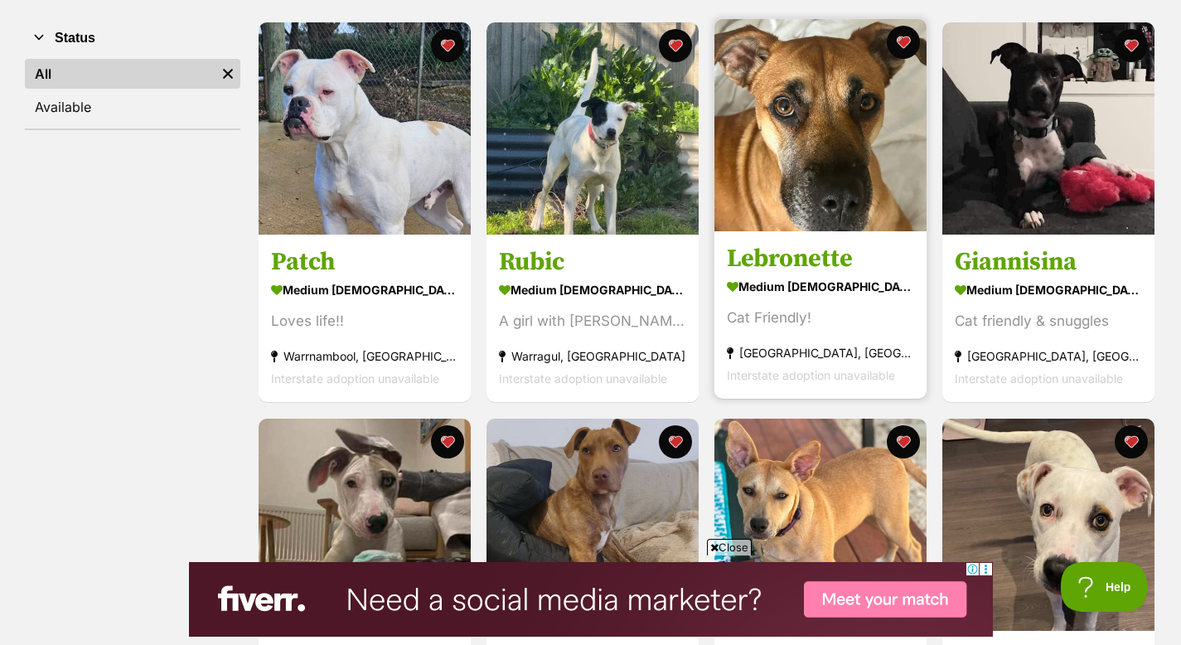
scroll to position [317, 0]
click at [788, 245] on link "Lebronette medium female Dog Cat Friendly! Pakenham, VIC Interstate adoption un…" at bounding box center [821, 314] width 212 height 168
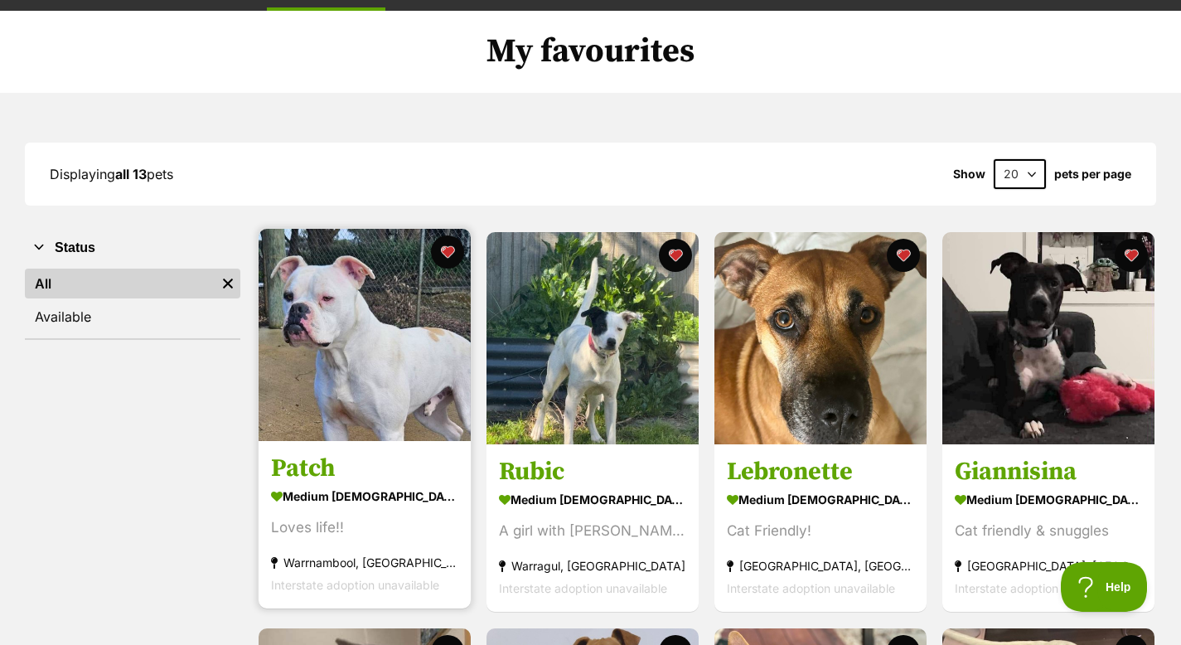
scroll to position [0, 0]
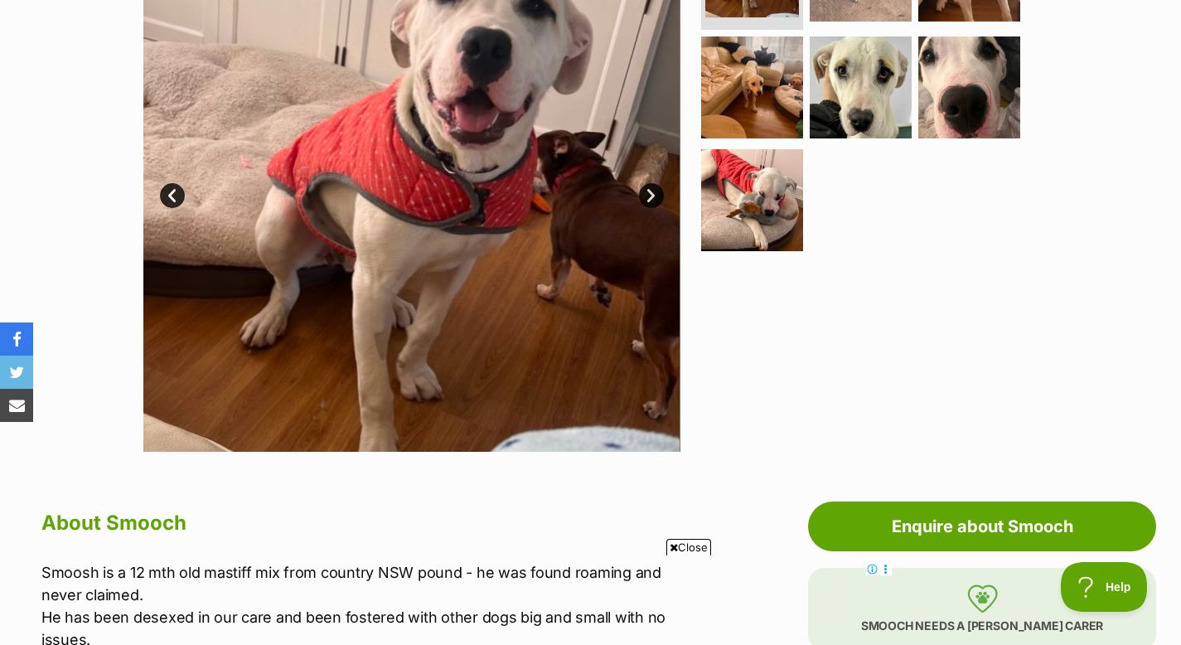
scroll to position [420, 0]
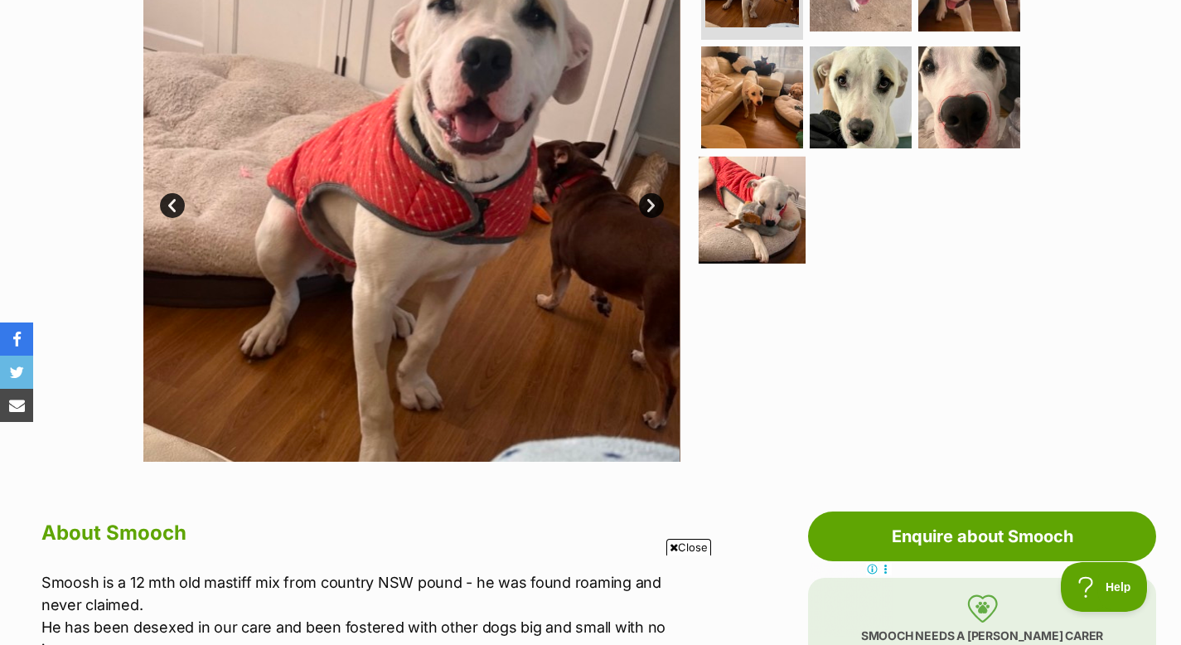
click at [750, 177] on img at bounding box center [752, 210] width 107 height 107
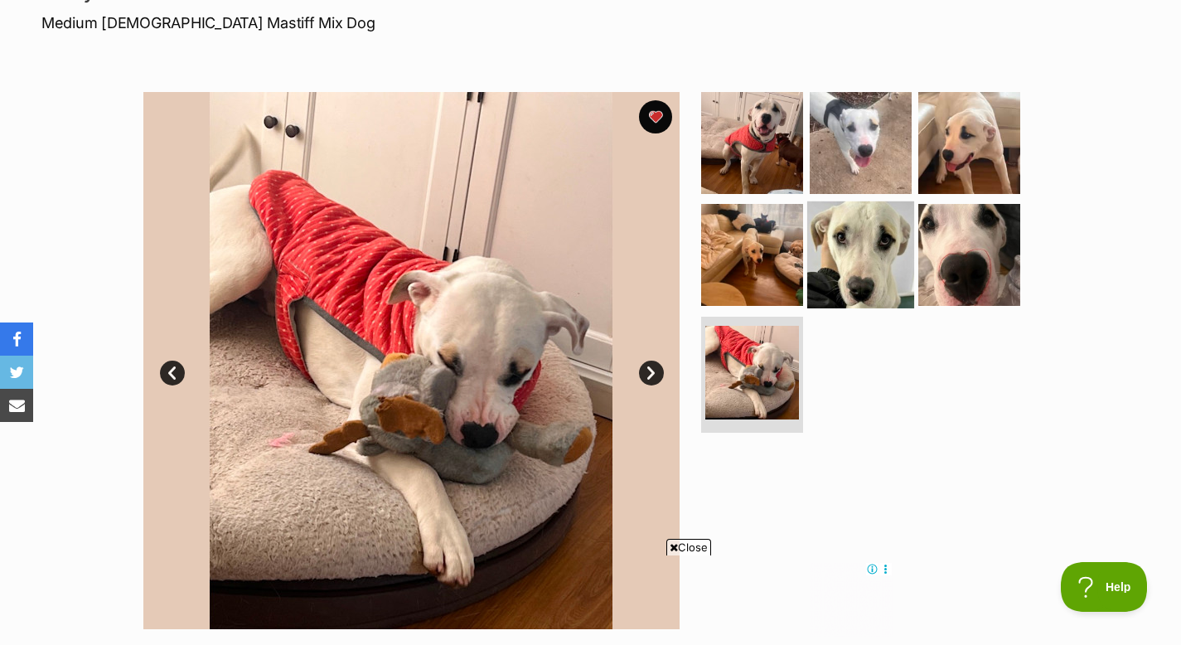
scroll to position [233, 0]
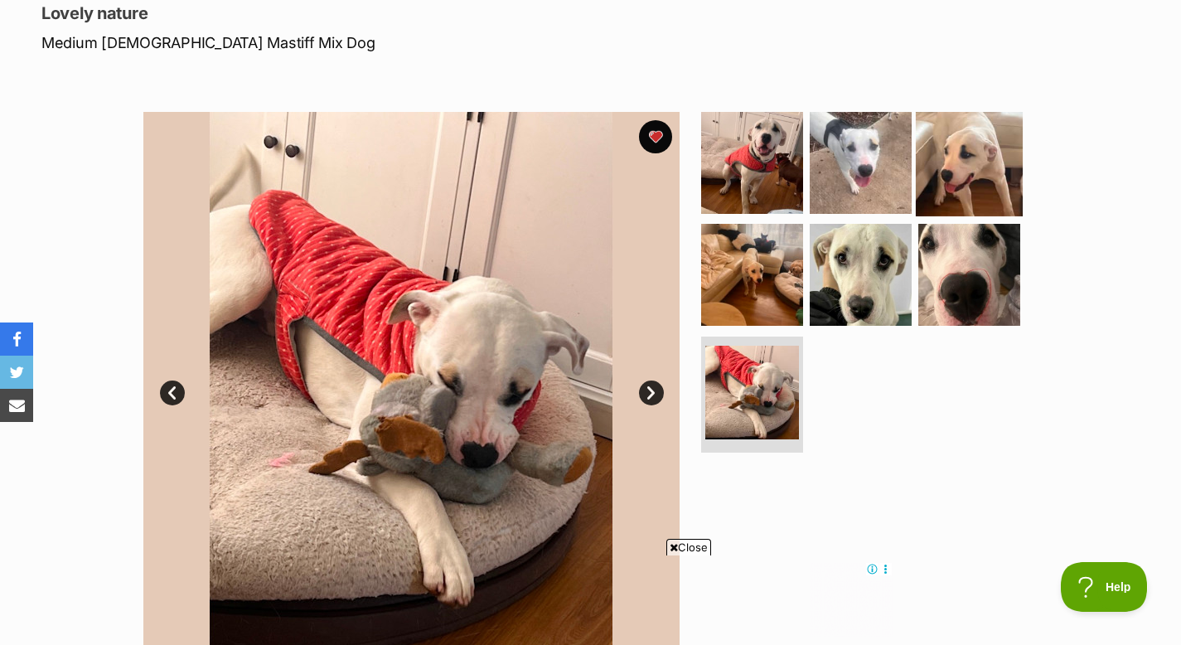
click at [926, 163] on img at bounding box center [969, 162] width 107 height 107
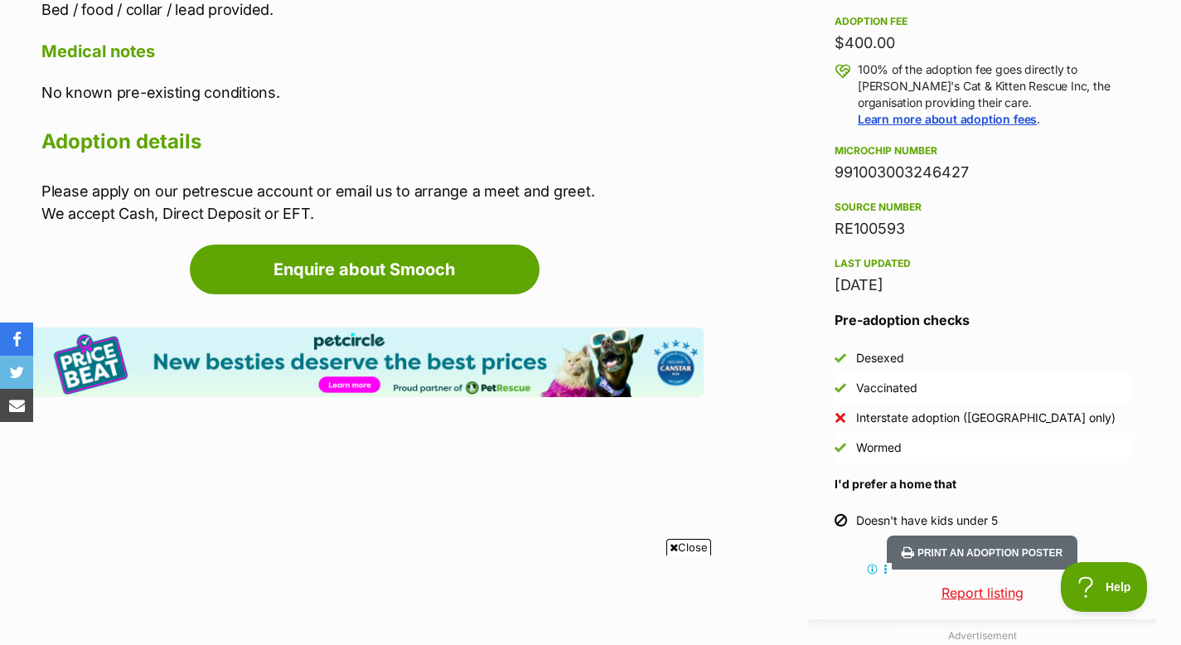
scroll to position [1326, 0]
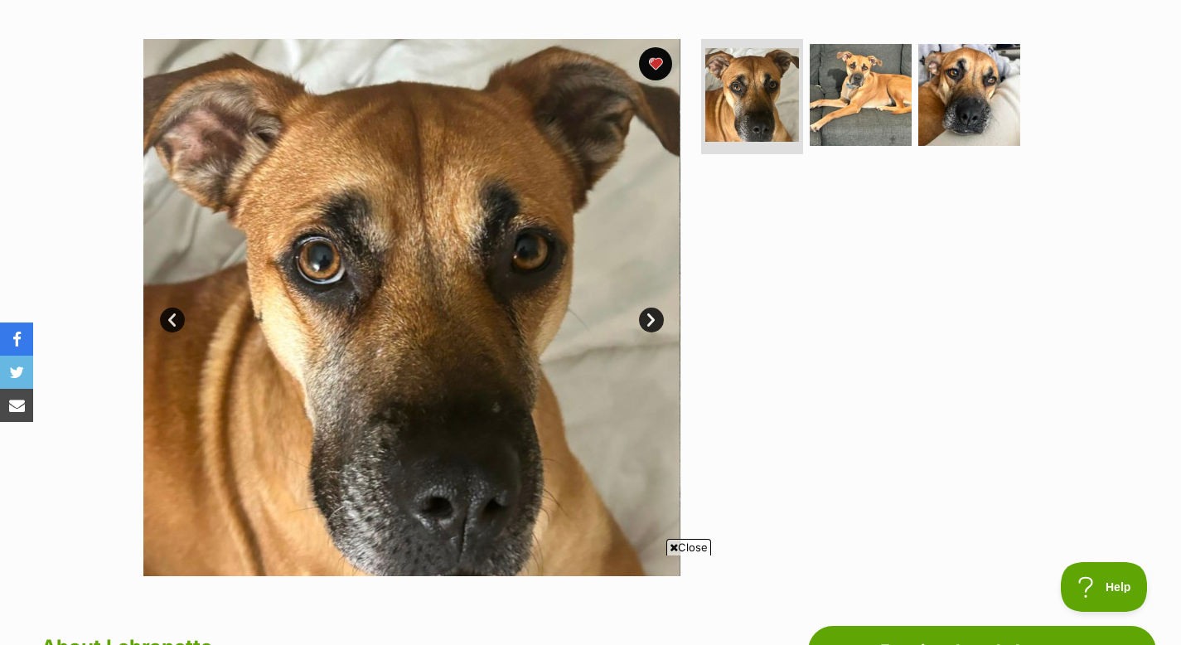
scroll to position [305, 0]
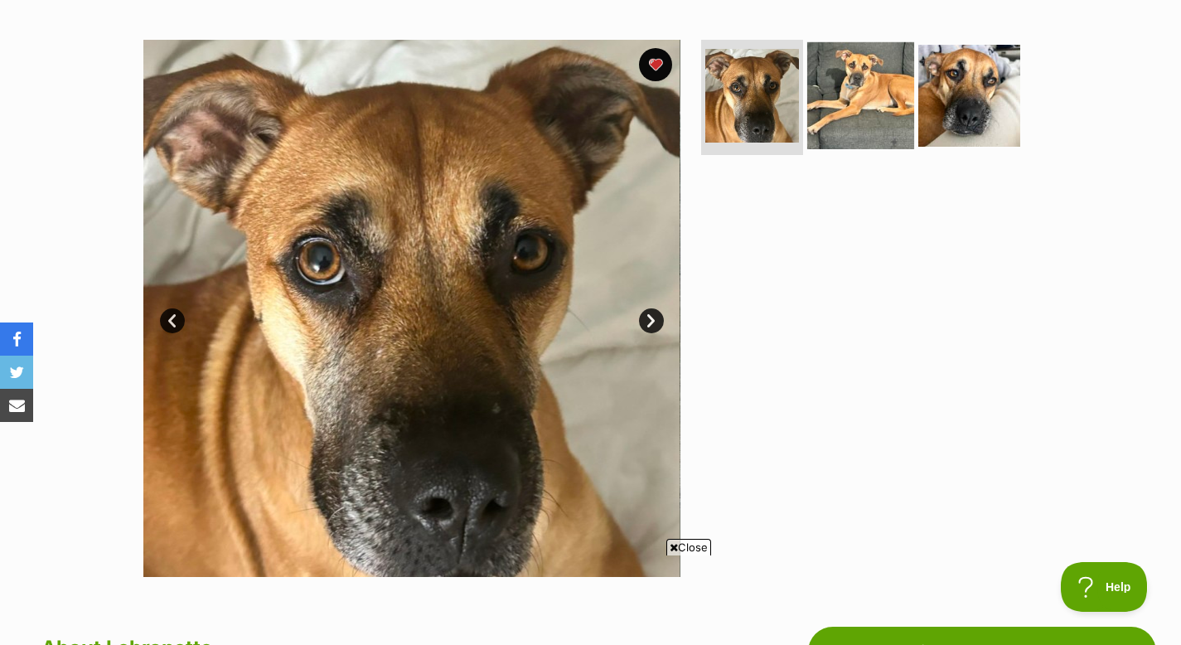
click at [841, 89] on img at bounding box center [860, 94] width 107 height 107
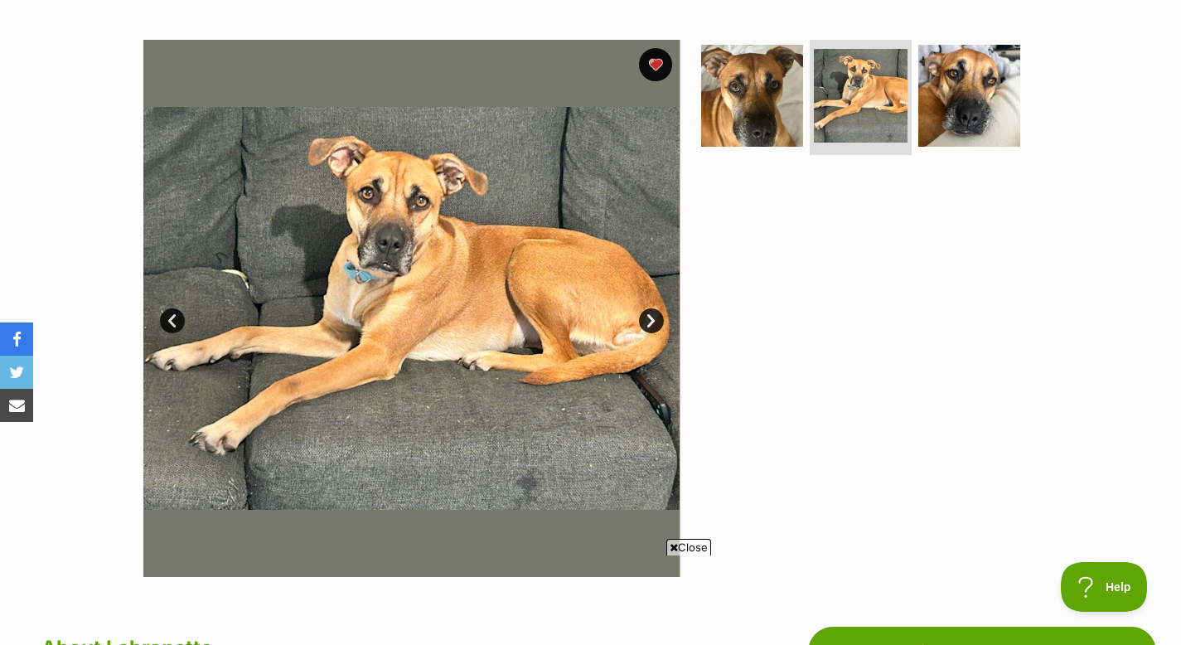
click at [654, 323] on link "Next" at bounding box center [651, 320] width 25 height 25
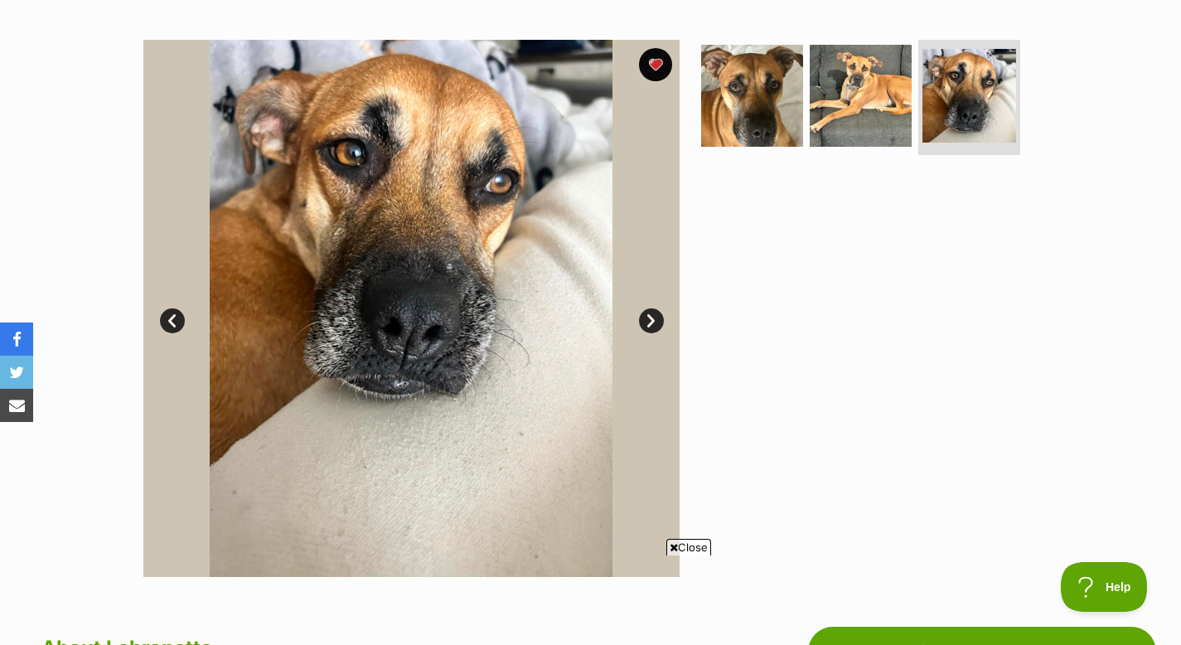
click at [654, 323] on link "Next" at bounding box center [651, 320] width 25 height 25
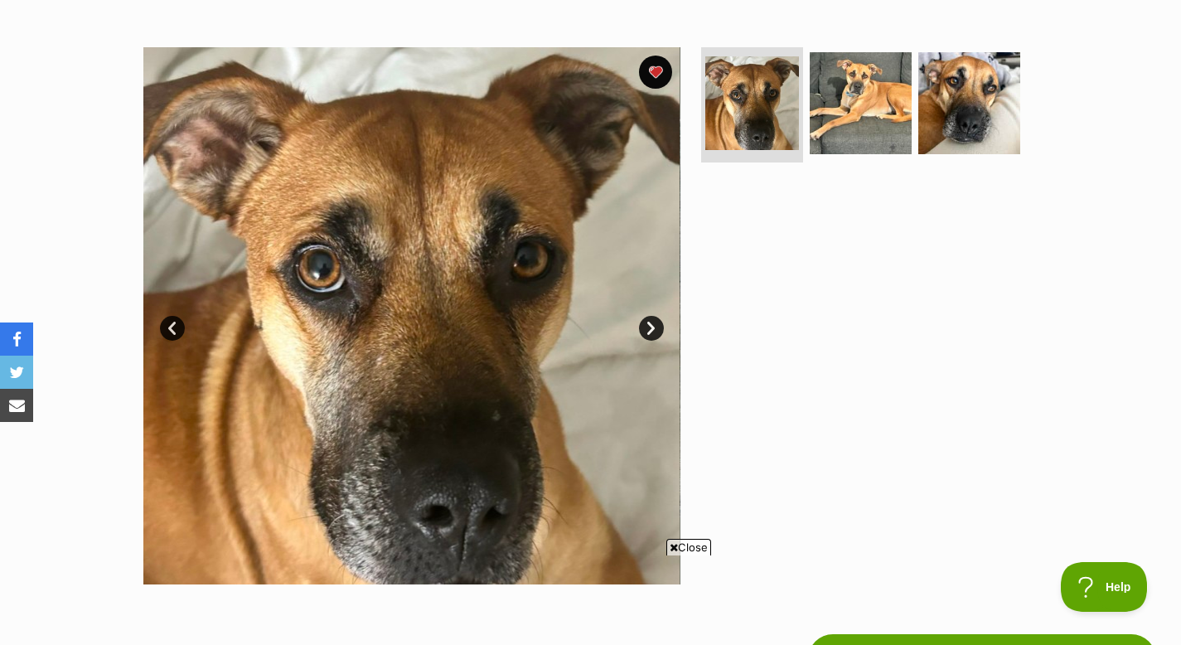
scroll to position [180, 0]
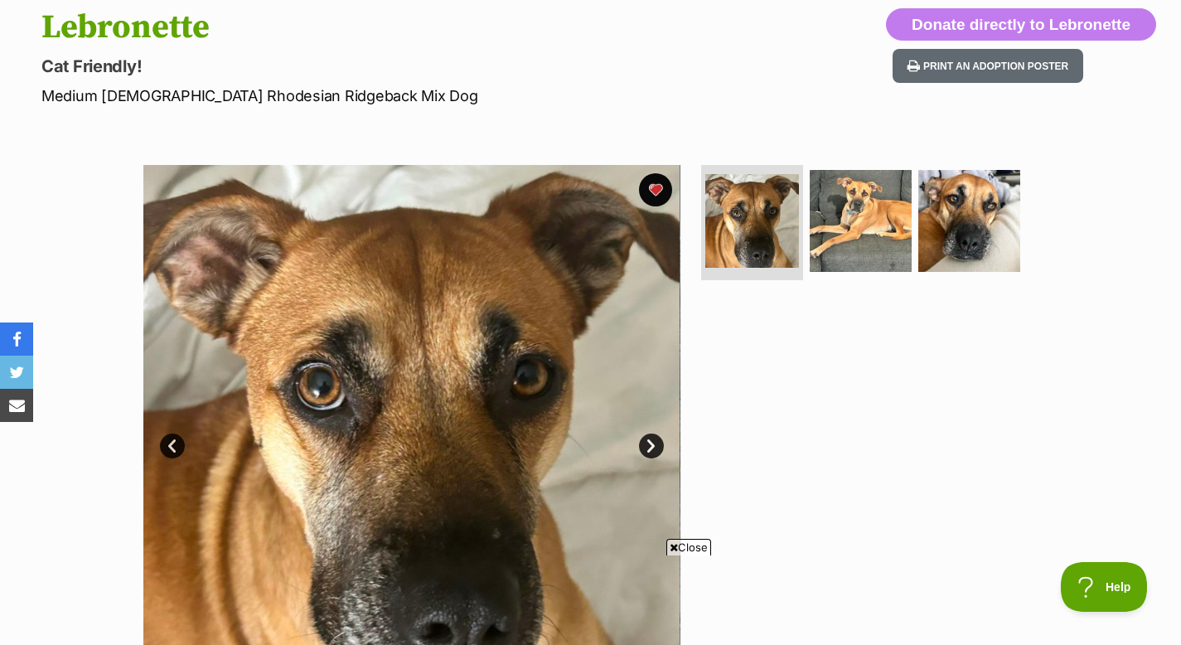
click at [660, 463] on img at bounding box center [411, 433] width 537 height 537
click at [655, 442] on link "Next" at bounding box center [651, 446] width 25 height 25
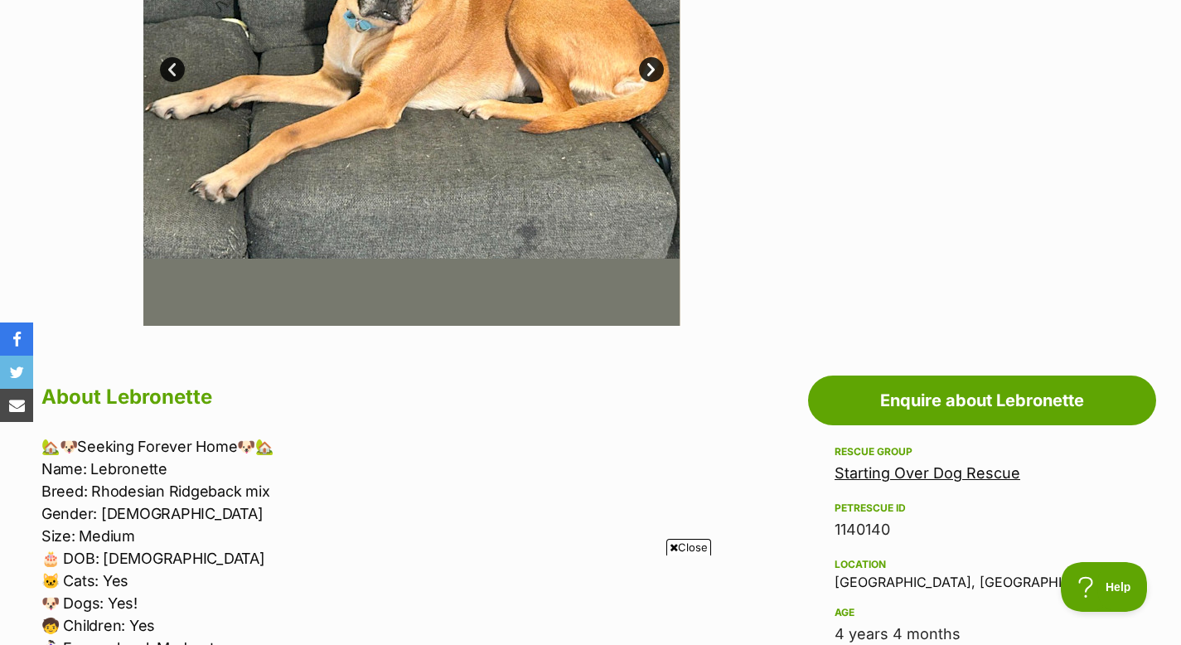
scroll to position [237, 0]
